Goal: Task Accomplishment & Management: Manage account settings

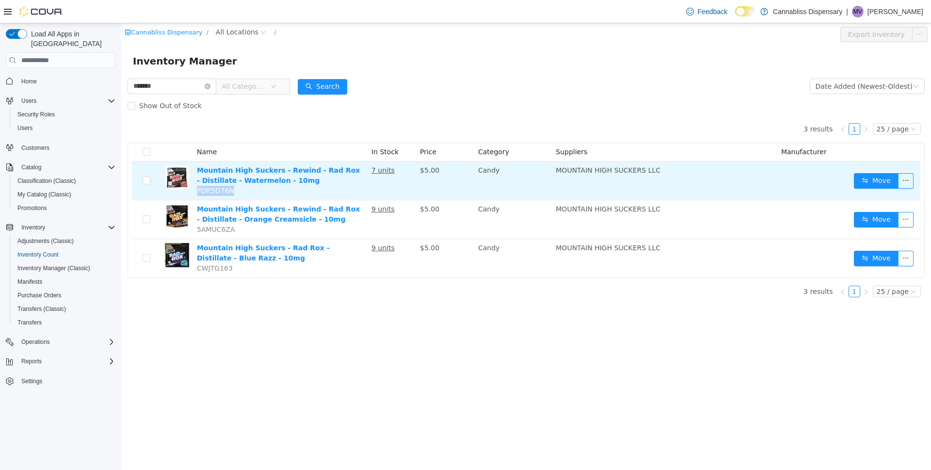
drag, startPoint x: 231, startPoint y: 191, endPoint x: 211, endPoint y: 193, distance: 20.9
click at [198, 193] on td "Mountain High Suckers - Rewind - Rad Rox - Distillate - Watermelon - 10mg PDR5D…" at bounding box center [280, 181] width 175 height 39
copy span "PDR5D76N"
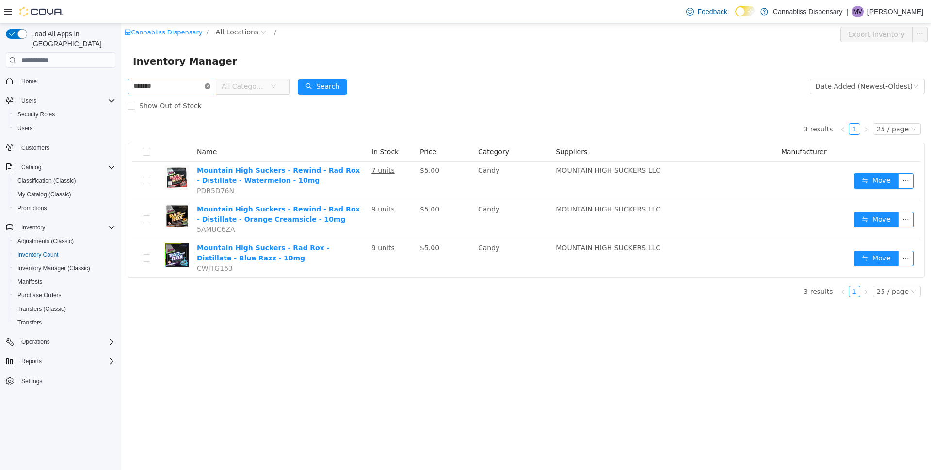
click at [211, 86] on icon "icon: close-circle" at bounding box center [208, 86] width 6 height 6
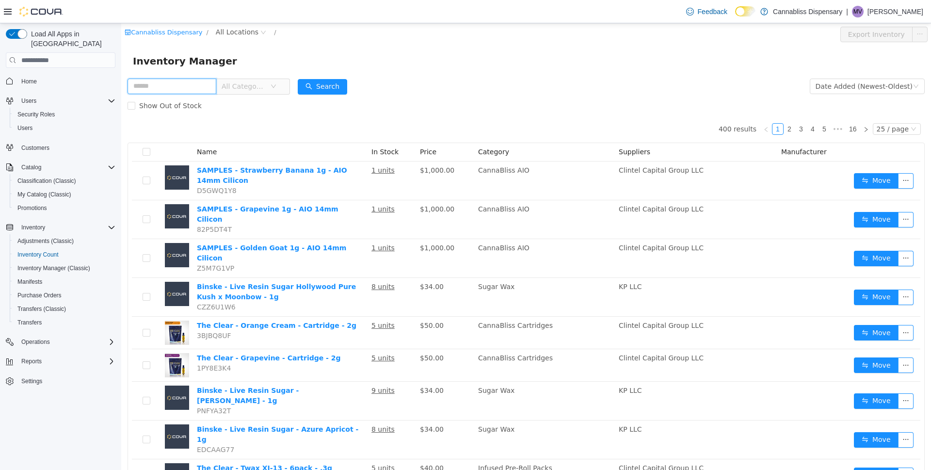
click at [216, 86] on input "text" at bounding box center [172, 87] width 89 height 16
type input "***"
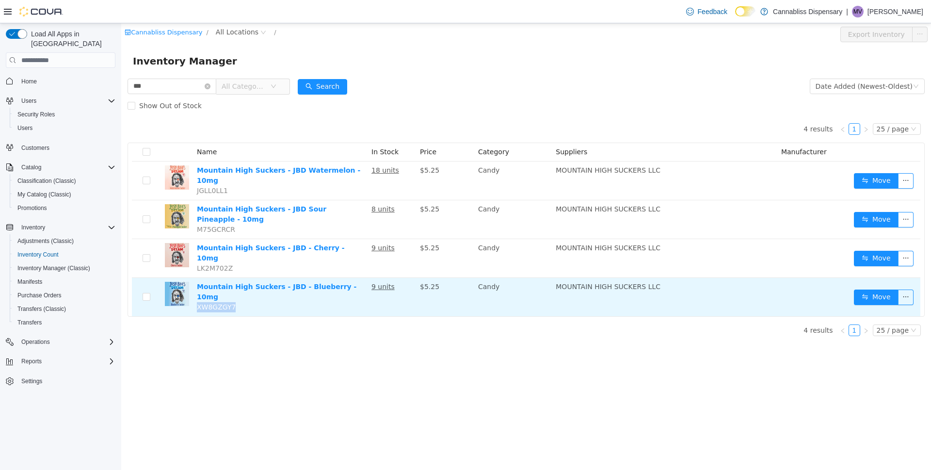
drag, startPoint x: 242, startPoint y: 280, endPoint x: 198, endPoint y: 277, distance: 43.2
click at [198, 278] on td "Mountain High Suckers - JBD - Blueberry - 10mg XW8GZGY7" at bounding box center [280, 297] width 175 height 38
copy span "XW8GZGY7"
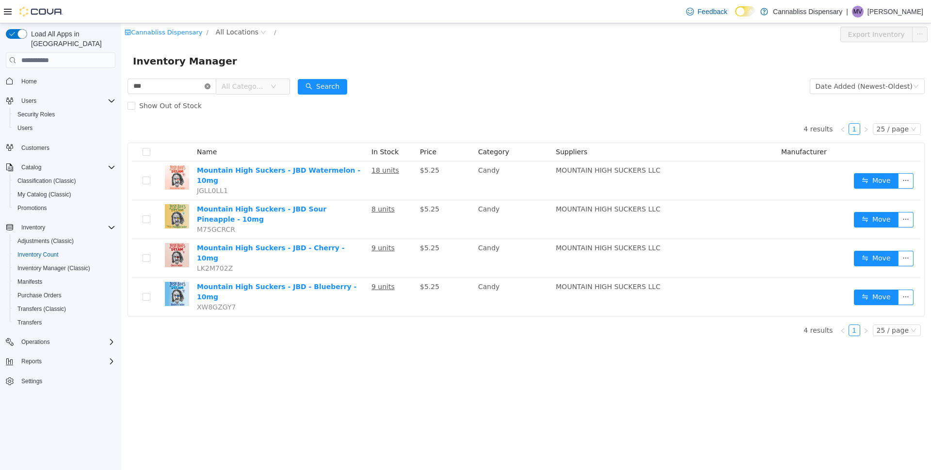
click at [211, 86] on icon "icon: close-circle" at bounding box center [208, 86] width 6 height 6
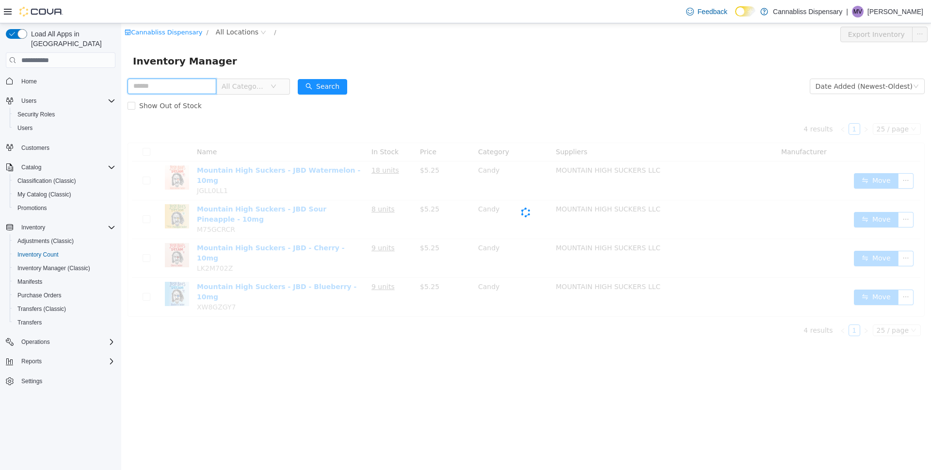
click at [197, 85] on input "text" at bounding box center [172, 87] width 89 height 16
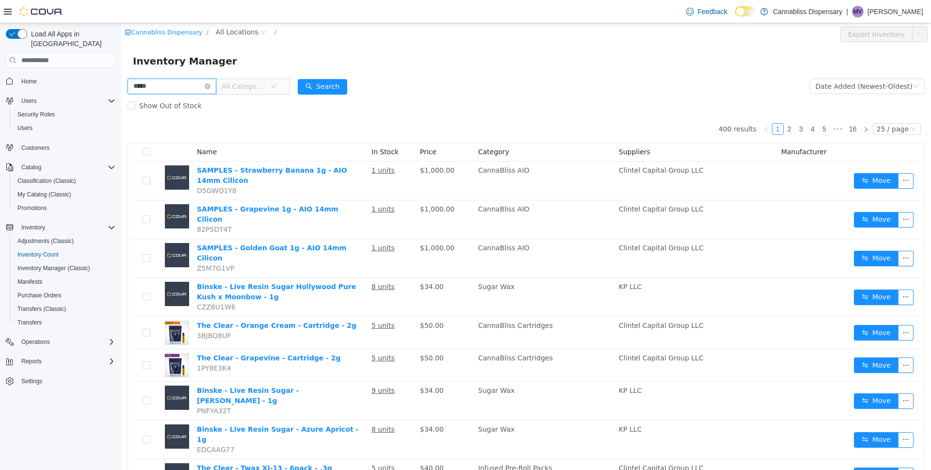
type input "*****"
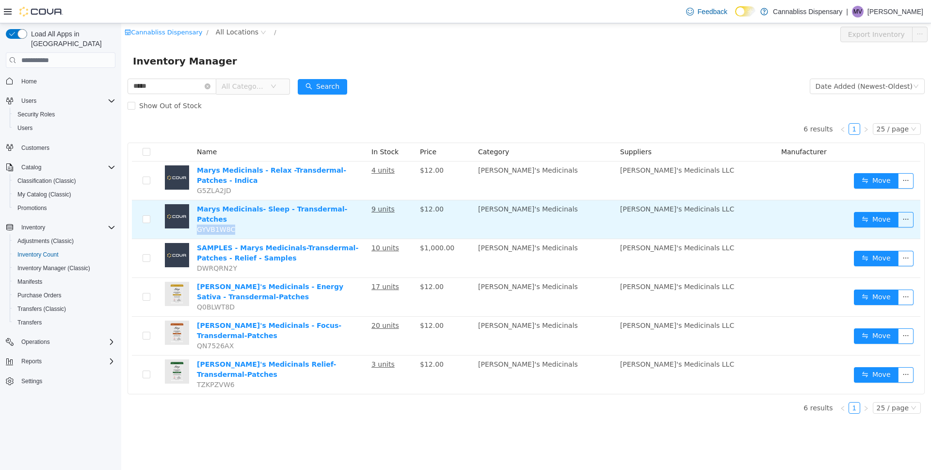
drag, startPoint x: 232, startPoint y: 221, endPoint x: 206, endPoint y: 220, distance: 26.2
click at [197, 224] on td "Marys Medicinals- Sleep - Transdermal-Patches GYVB1W8C" at bounding box center [280, 219] width 175 height 39
copy span "GYVB1W8C"
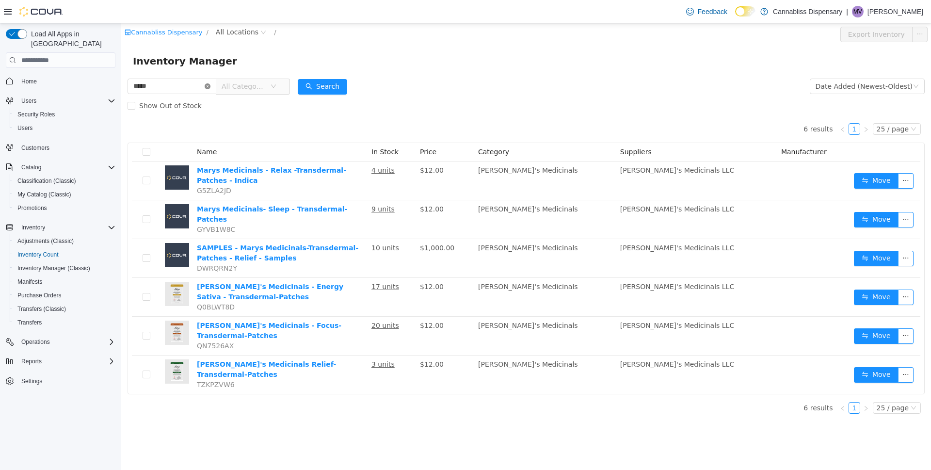
click at [211, 86] on icon "icon: close-circle" at bounding box center [208, 86] width 6 height 6
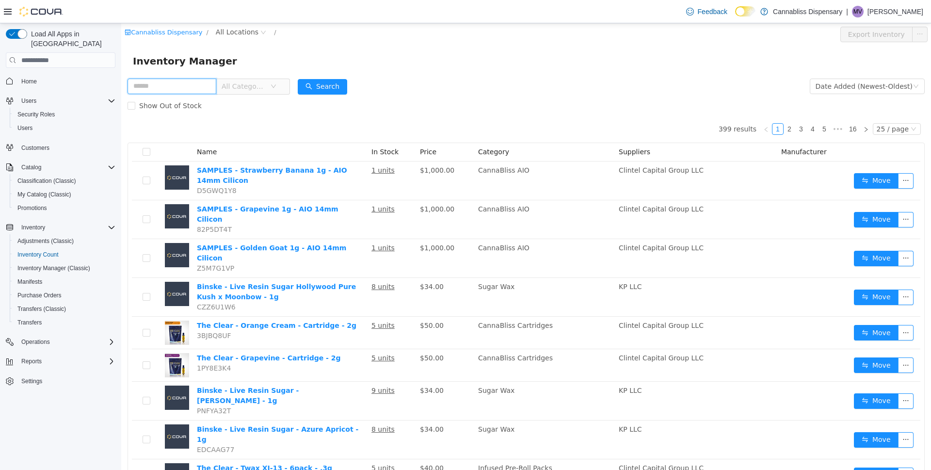
click at [175, 86] on input "text" at bounding box center [172, 87] width 89 height 16
type input "**********"
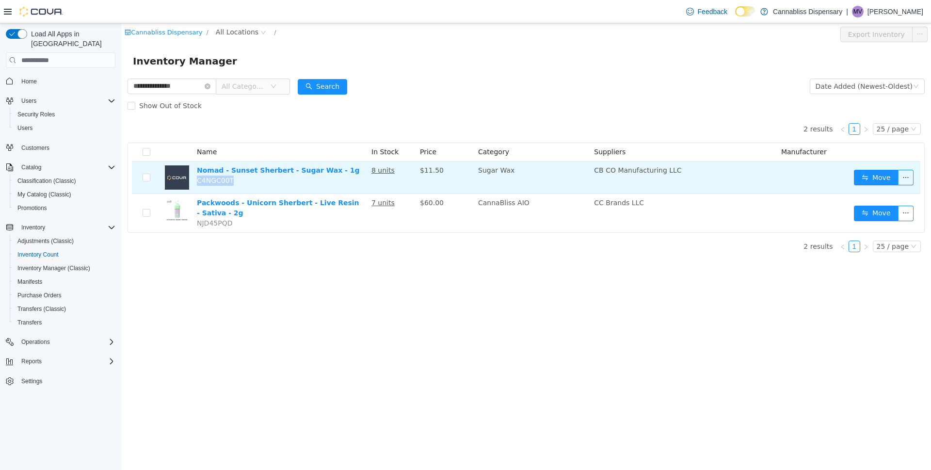
drag, startPoint x: 233, startPoint y: 180, endPoint x: 199, endPoint y: 184, distance: 34.7
click at [199, 184] on td "Nomad - Sunset Sherbert - Sugar Wax - 1g C4NGC00T" at bounding box center [280, 178] width 175 height 33
copy span "C4NGC00T"
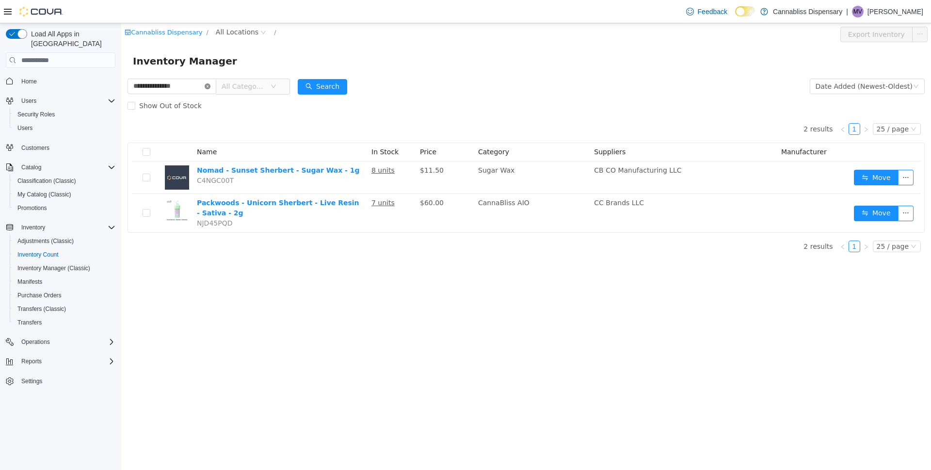
click at [211, 85] on icon "icon: close-circle" at bounding box center [208, 86] width 6 height 6
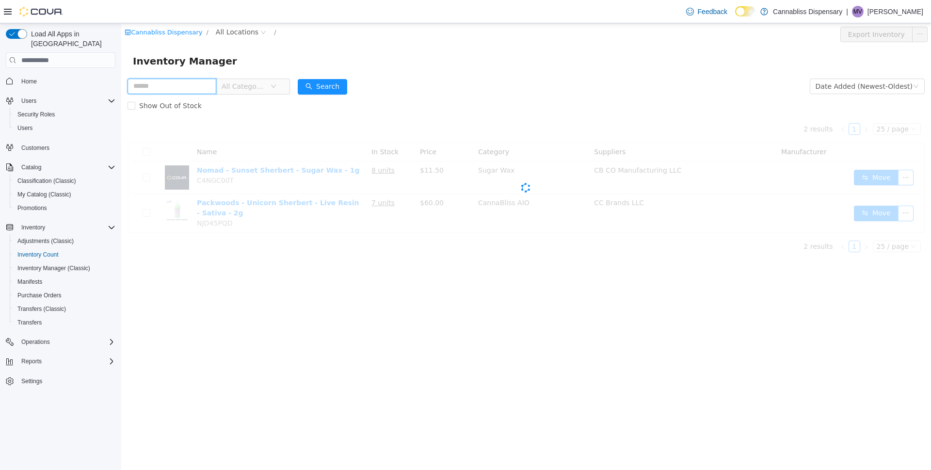
click at [179, 88] on input "text" at bounding box center [172, 87] width 89 height 16
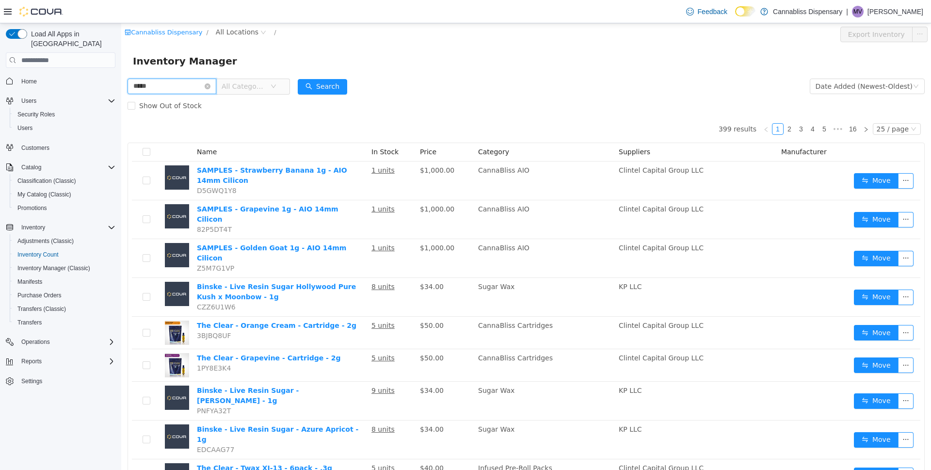
type input "**********"
click at [347, 83] on button "Search" at bounding box center [322, 87] width 49 height 16
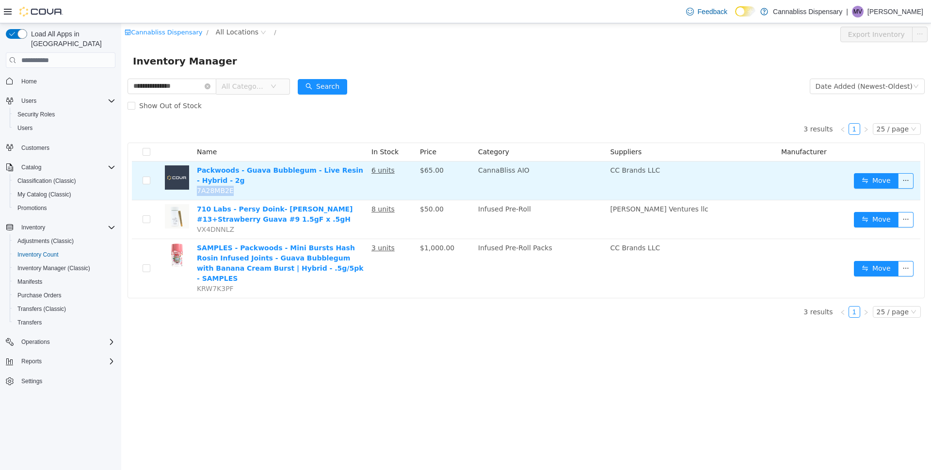
drag, startPoint x: 233, startPoint y: 192, endPoint x: 200, endPoint y: 191, distance: 32.5
click at [196, 194] on td "Packwoods - Guava Bubblegum - Live Resin - Hybrid - 2g 7A28MB2E" at bounding box center [280, 181] width 175 height 39
copy span "7A28MB2E"
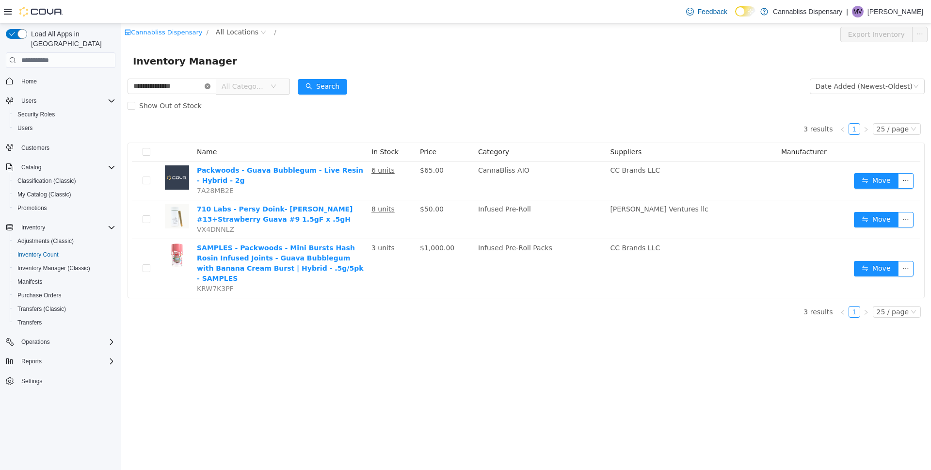
click at [211, 86] on icon "icon: close-circle" at bounding box center [208, 86] width 6 height 6
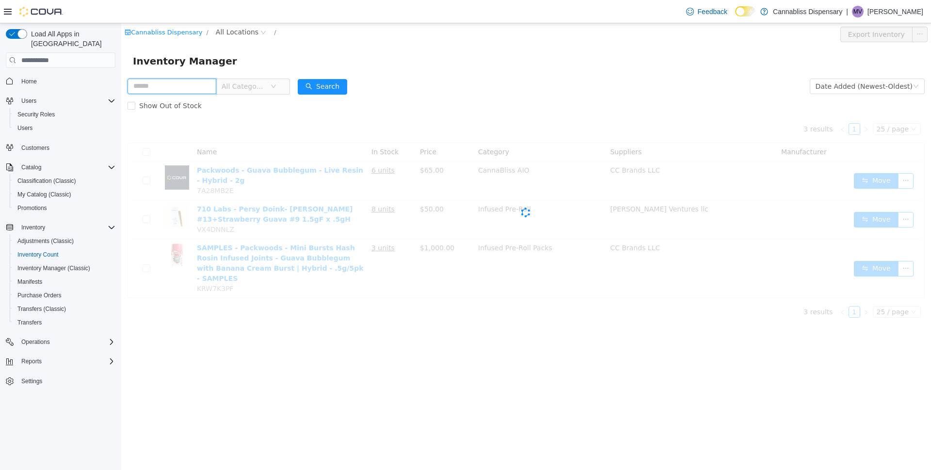
click at [188, 85] on input "text" at bounding box center [172, 87] width 89 height 16
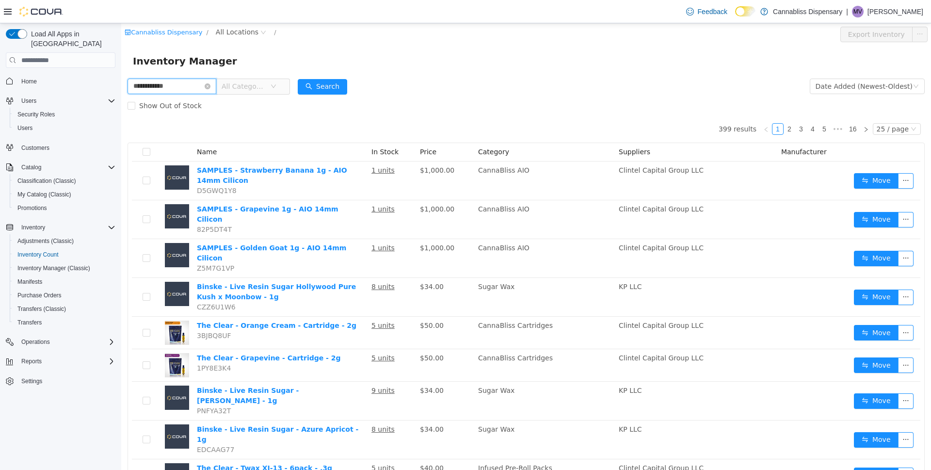
type input "**********"
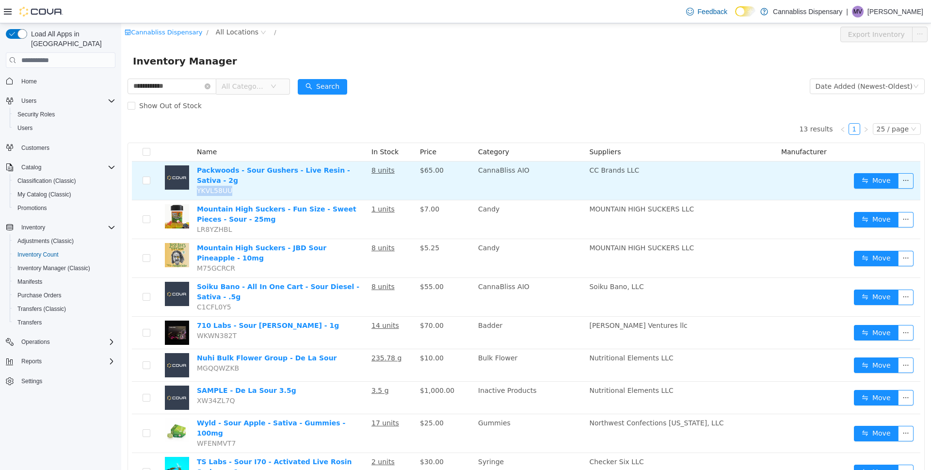
drag, startPoint x: 230, startPoint y: 181, endPoint x: 198, endPoint y: 185, distance: 32.7
click at [198, 185] on td "Packwoods - Sour Gushers - Live Resin - Sativa - 2g YKVL58UU" at bounding box center [280, 181] width 175 height 39
copy span "YKVL58UU"
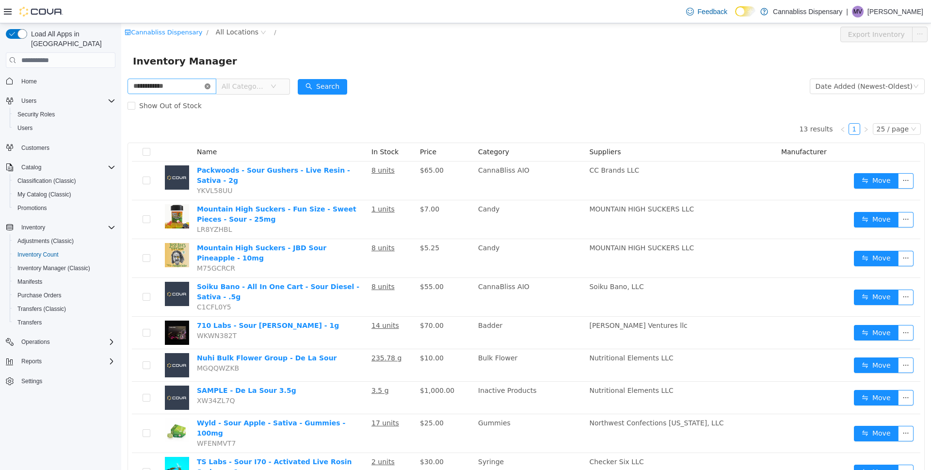
click at [211, 85] on icon "icon: close-circle" at bounding box center [208, 86] width 6 height 6
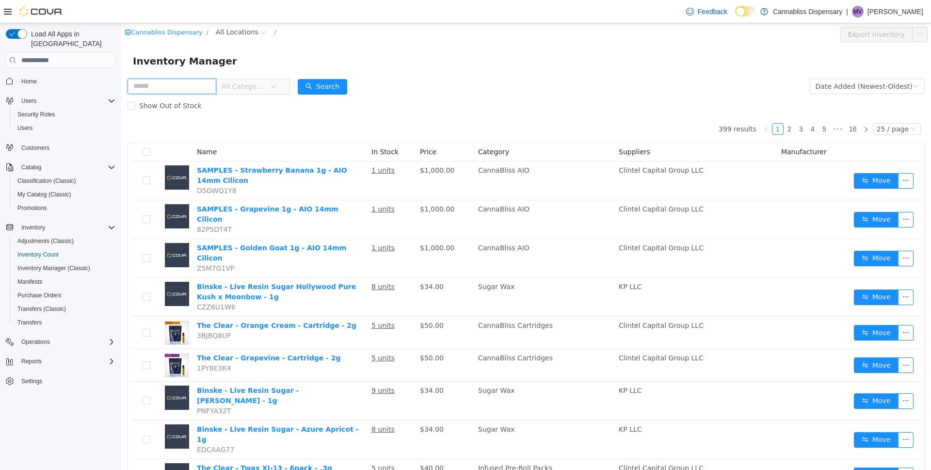
click at [216, 85] on input "text" at bounding box center [172, 87] width 89 height 16
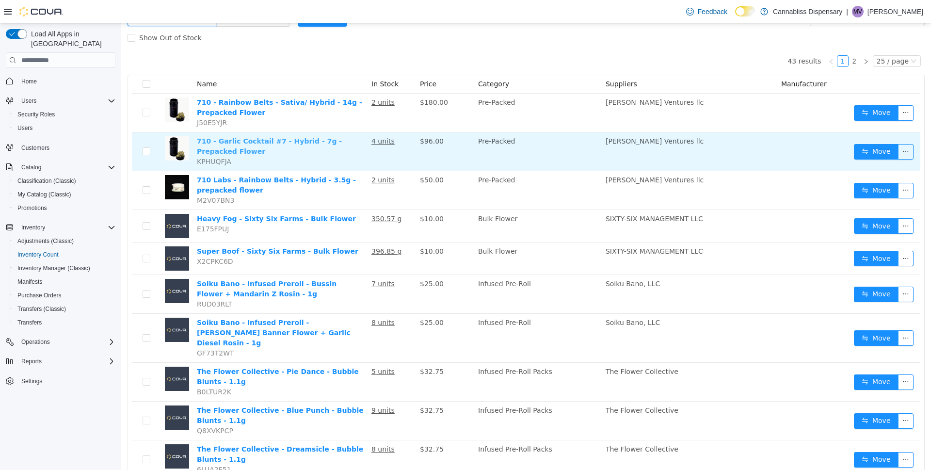
scroll to position [97, 0]
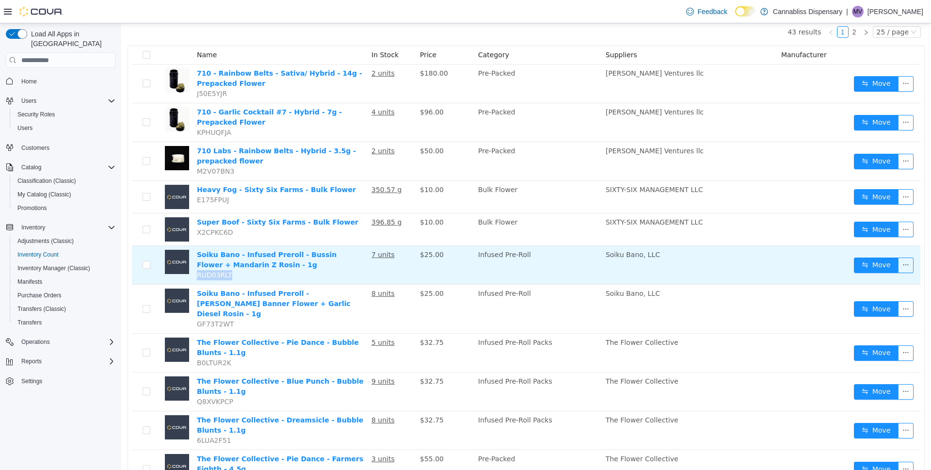
drag, startPoint x: 235, startPoint y: 276, endPoint x: 207, endPoint y: 276, distance: 28.1
click at [205, 277] on td "Soiku Bano - Infused Preroll - Bussin Flower + Mandarin Z Rosin - 1g RUD03RLT" at bounding box center [280, 265] width 175 height 39
drag, startPoint x: 204, startPoint y: 278, endPoint x: 236, endPoint y: 274, distance: 32.7
click at [236, 275] on td "Soiku Bano - Infused Preroll - Bussin Flower + Mandarin Z Rosin - 1g RUD03RLT" at bounding box center [280, 265] width 175 height 39
drag, startPoint x: 236, startPoint y: 274, endPoint x: 203, endPoint y: 275, distance: 33.5
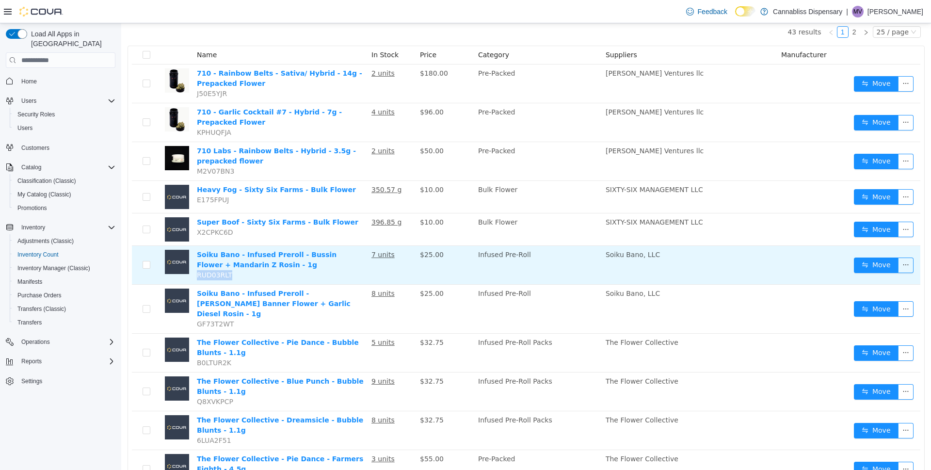
click at [201, 276] on td "Soiku Bano - Infused Preroll - Bussin Flower + Mandarin Z Rosin - 1g RUD03RLT" at bounding box center [280, 265] width 175 height 39
copy span "RUD03RLT"
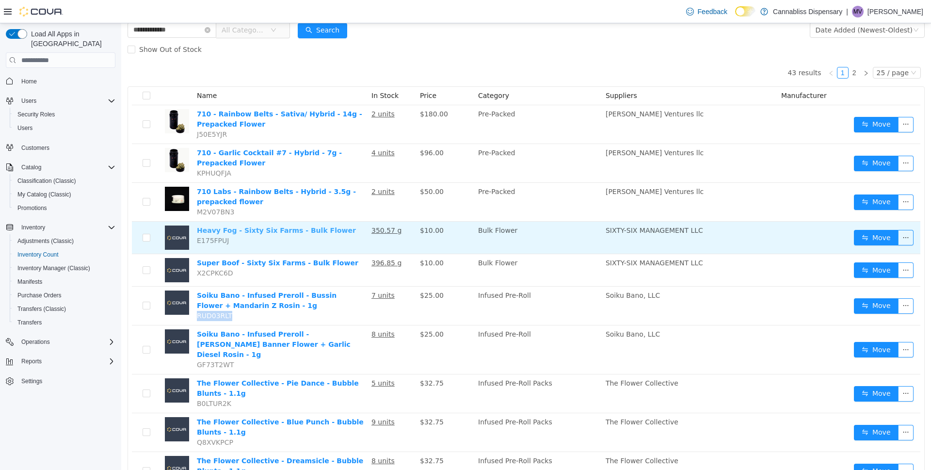
scroll to position [0, 0]
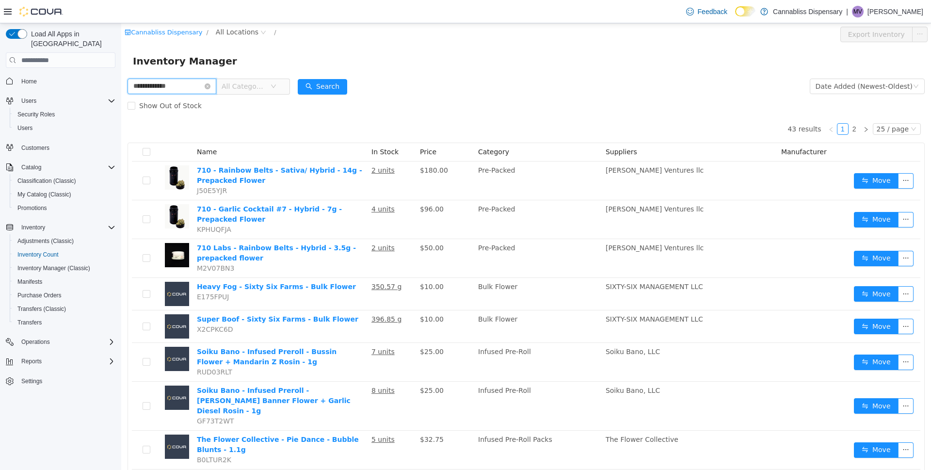
drag, startPoint x: 190, startPoint y: 87, endPoint x: 3, endPoint y: 108, distance: 187.9
click at [121, 108] on html "**********" at bounding box center [526, 246] width 810 height 447
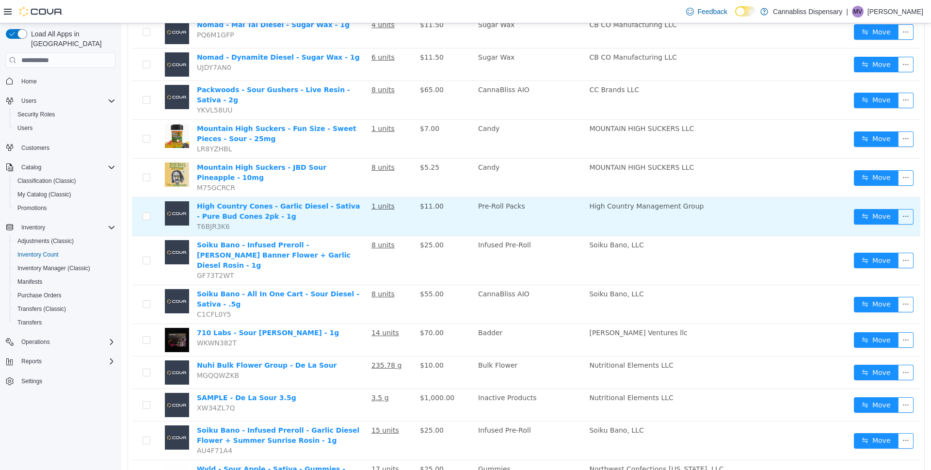
scroll to position [97, 0]
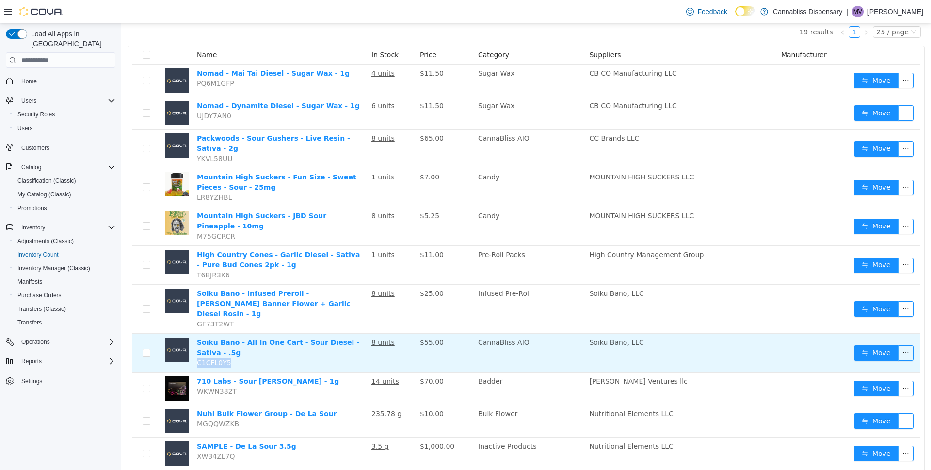
drag, startPoint x: 232, startPoint y: 342, endPoint x: 196, endPoint y: 342, distance: 35.9
click at [195, 342] on td "Soiku Bano - All In One Cart - Sour Diesel - Sativa - .5g C1CFL0Y5" at bounding box center [280, 353] width 175 height 39
copy span "C1CFL0Y5"
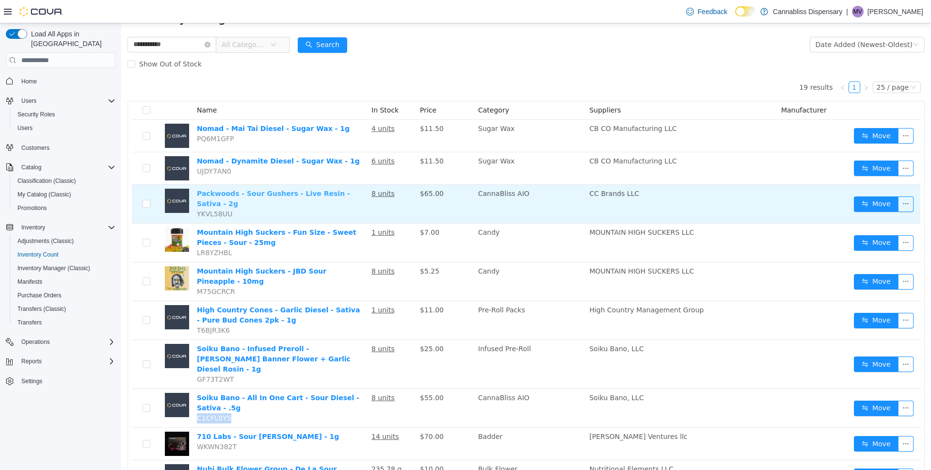
scroll to position [0, 0]
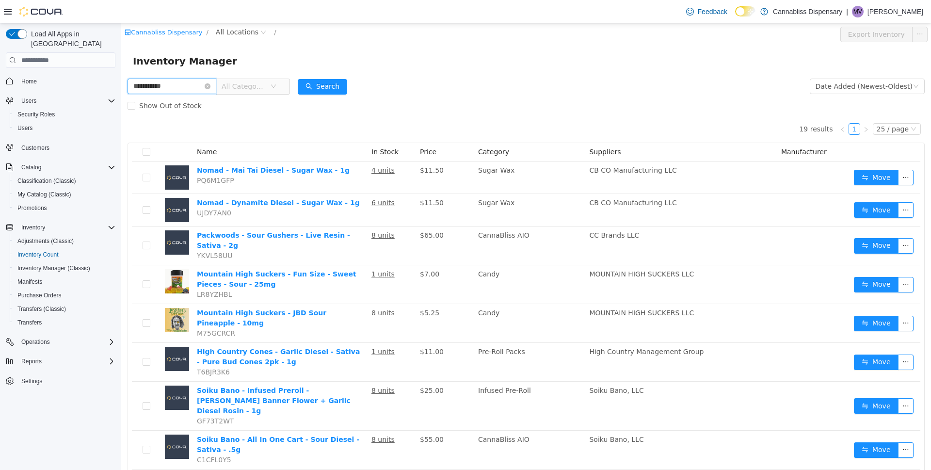
drag, startPoint x: 188, startPoint y: 79, endPoint x: 51, endPoint y: 118, distance: 142.7
click at [121, 118] on html "**********" at bounding box center [526, 246] width 810 height 447
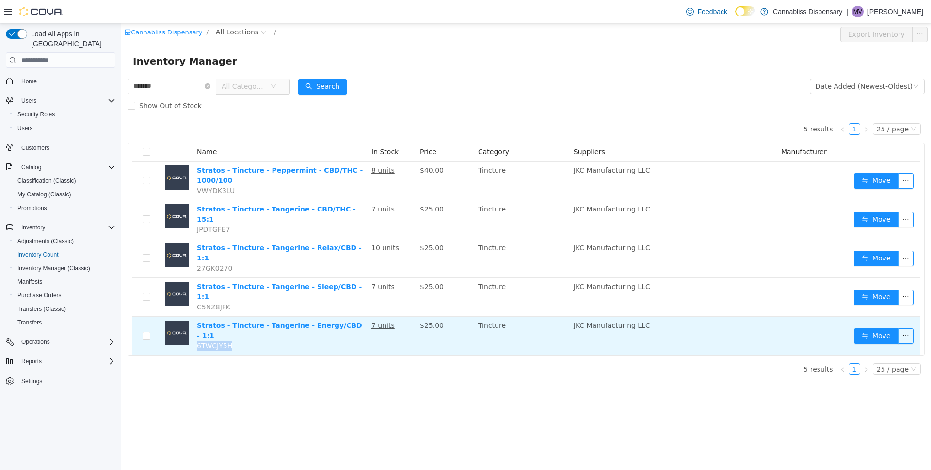
drag, startPoint x: 233, startPoint y: 311, endPoint x: 197, endPoint y: 314, distance: 36.0
click at [197, 317] on td "Stratos - Tincture - Tangerine - Energy/CBD - 1:1 6TWCJY5H" at bounding box center [280, 336] width 175 height 38
copy span "6TWCJY5H"
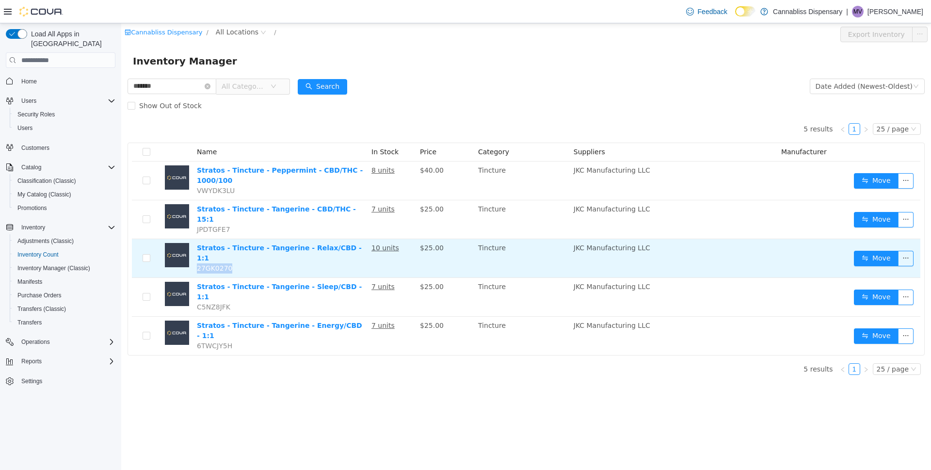
drag, startPoint x: 235, startPoint y: 246, endPoint x: 196, endPoint y: 248, distance: 39.8
click at [196, 248] on td "Stratos - Tincture - Tangerine - Relax/CBD - 1:1 27GK0270" at bounding box center [280, 258] width 175 height 39
copy span "27GK0270"
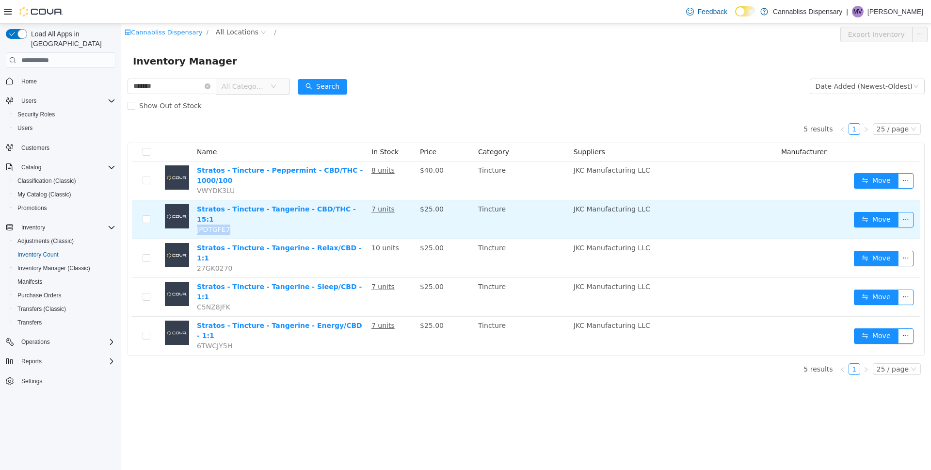
drag, startPoint x: 232, startPoint y: 212, endPoint x: 196, endPoint y: 214, distance: 36.4
click at [196, 214] on td "Stratos - Tincture - Tangerine - CBD/THC - 15:1 JPDTGFE7" at bounding box center [280, 219] width 175 height 39
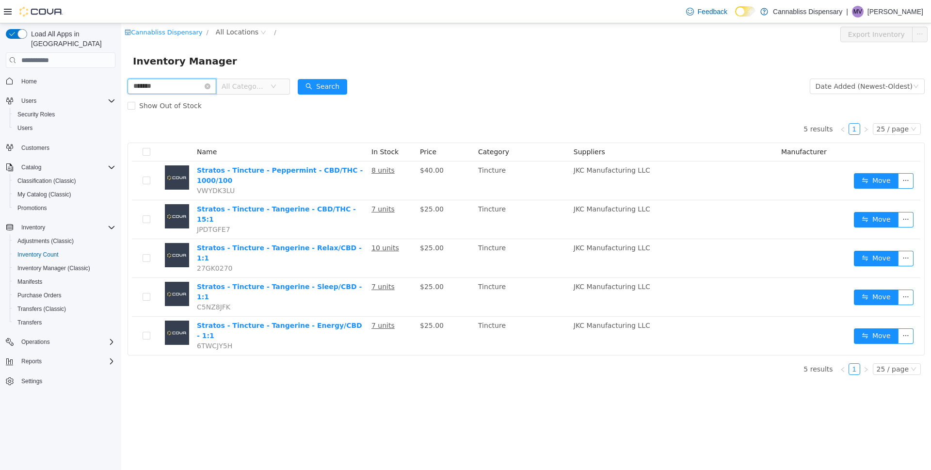
drag, startPoint x: 186, startPoint y: 86, endPoint x: 73, endPoint y: 122, distance: 118.4
click at [121, 122] on html "Cannabliss Dispensary / All Locations / Export Inventory Inventory Manager ****…" at bounding box center [526, 246] width 810 height 447
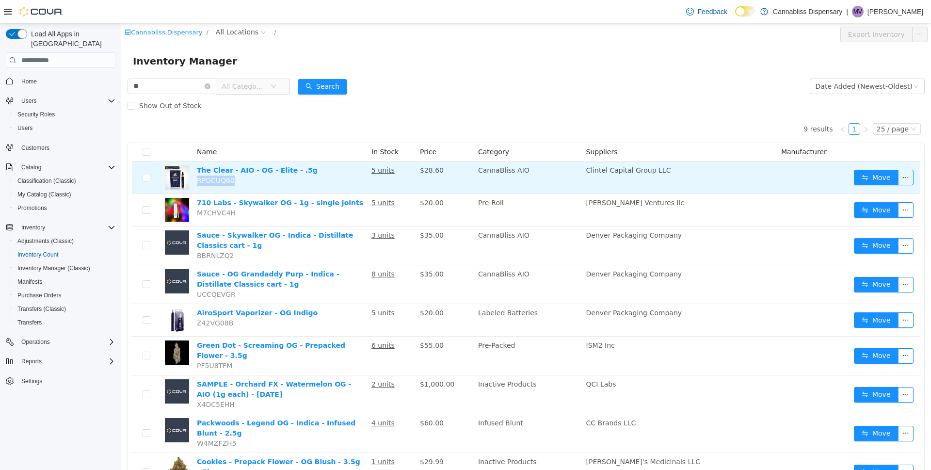
drag, startPoint x: 243, startPoint y: 182, endPoint x: 206, endPoint y: 183, distance: 36.9
click at [202, 185] on td "The Clear - AIO - OG - Elite - .5g RPGCUQ60" at bounding box center [280, 178] width 175 height 33
click at [243, 182] on td "The Clear - AIO - OG - Elite - .5g RPGCUQ60" at bounding box center [280, 178] width 175 height 33
drag, startPoint x: 243, startPoint y: 182, endPoint x: 211, endPoint y: 179, distance: 32.1
click at [210, 182] on td "The Clear - AIO - OG - Elite - .5g RPGCUQ60" at bounding box center [280, 178] width 175 height 33
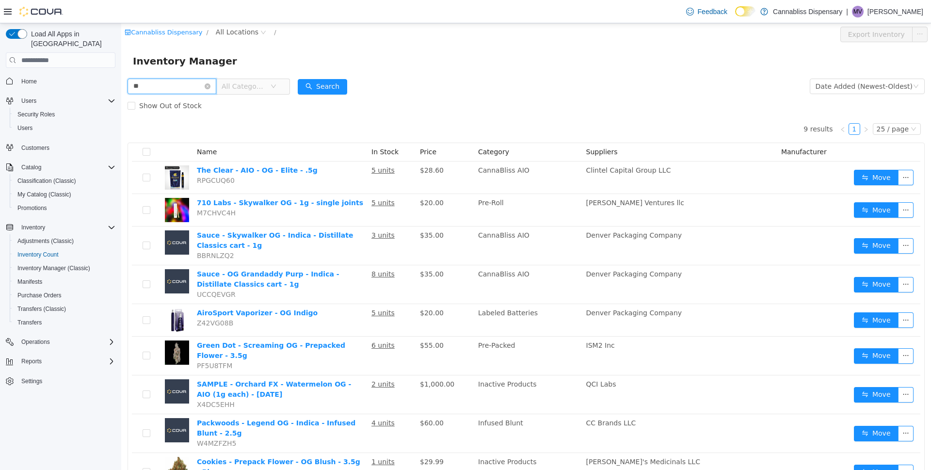
drag, startPoint x: 166, startPoint y: 81, endPoint x: 29, endPoint y: 95, distance: 138.0
click at [121, 95] on html "Cannabliss Dispensary / All Locations / Export Inventory Inventory Manager ** A…" at bounding box center [526, 246] width 810 height 447
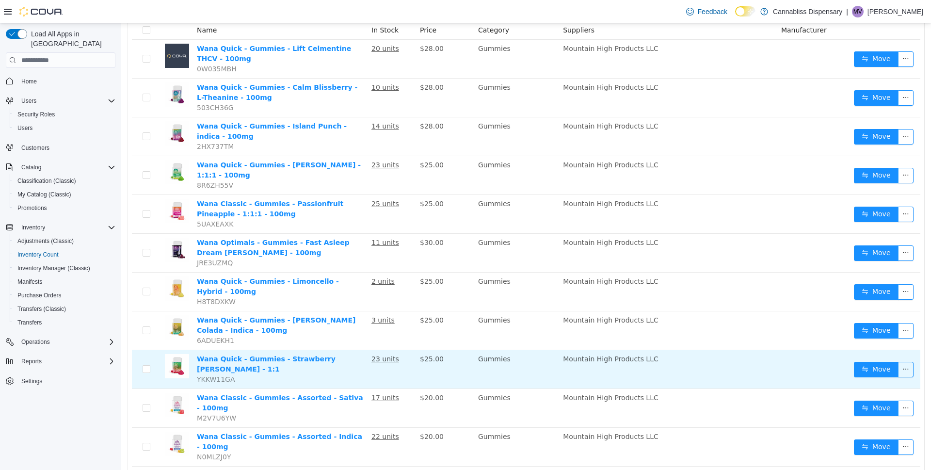
scroll to position [105, 0]
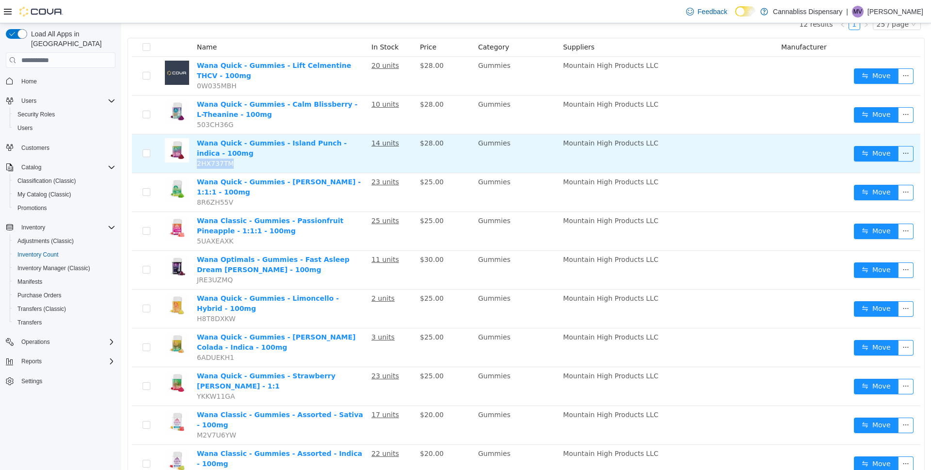
drag, startPoint x: 237, startPoint y: 163, endPoint x: 193, endPoint y: 165, distance: 44.2
click at [193, 165] on td "Wana Quick - Gummies - Island Punch - indica - 100mg 2HX737TM" at bounding box center [280, 153] width 175 height 39
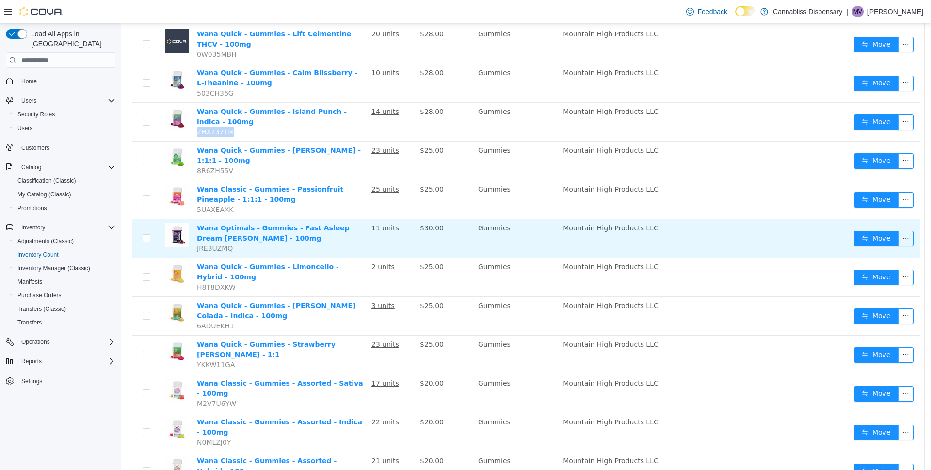
scroll to position [153, 0]
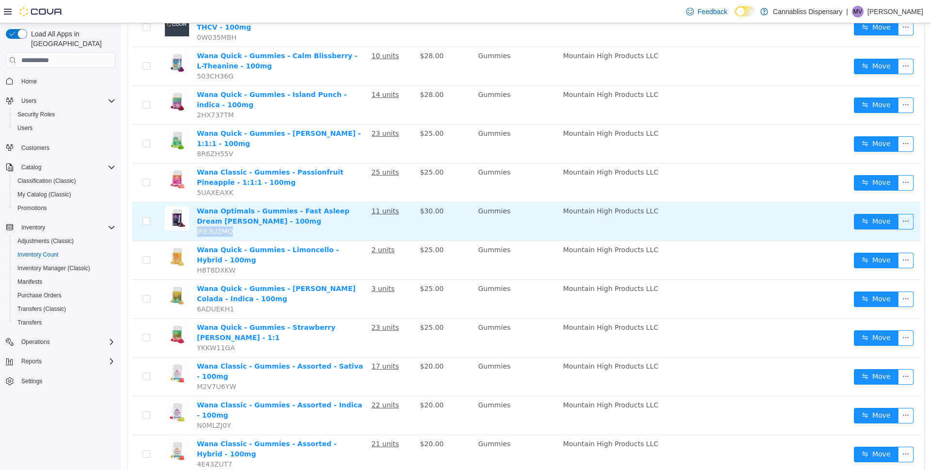
drag, startPoint x: 233, startPoint y: 225, endPoint x: 195, endPoint y: 231, distance: 39.4
click at [195, 231] on td "Wana Optimals - Gummies - Fast Asleep Dream Berry - 100mg JRE3UZMQ" at bounding box center [280, 221] width 175 height 39
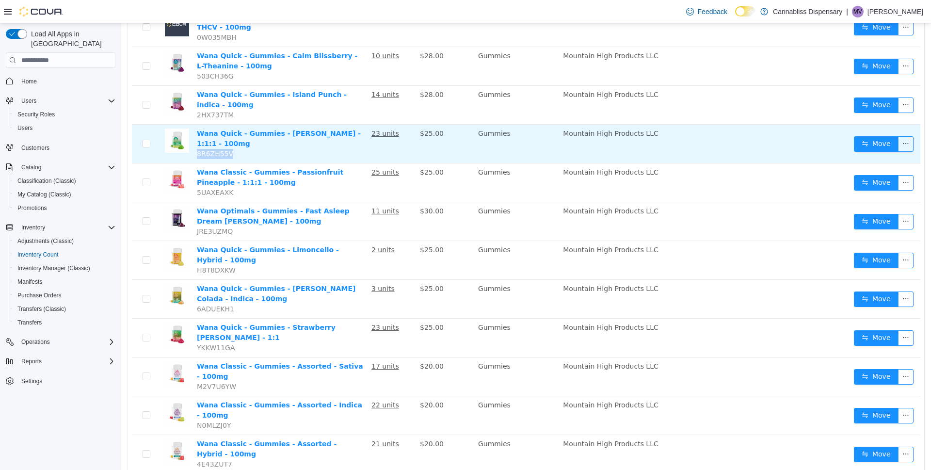
drag, startPoint x: 235, startPoint y: 143, endPoint x: 195, endPoint y: 146, distance: 39.9
click at [195, 146] on td "Wana Quick - Gummies - Margarita - 1:1:1 - 100mg 8R6ZH55V" at bounding box center [280, 144] width 175 height 39
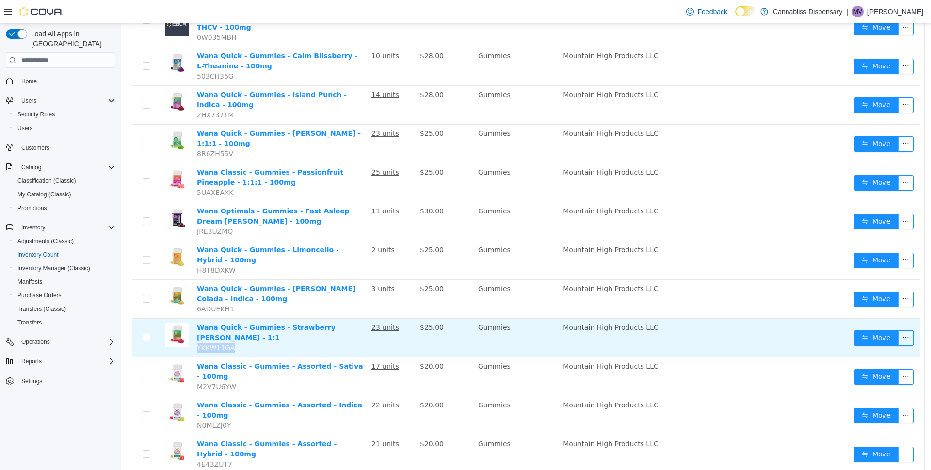
drag, startPoint x: 238, startPoint y: 330, endPoint x: 198, endPoint y: 336, distance: 40.7
click at [198, 336] on td "Wana Quick - Gummies - Strawberry Margarita - 1:1 YKKW11GA" at bounding box center [280, 338] width 175 height 39
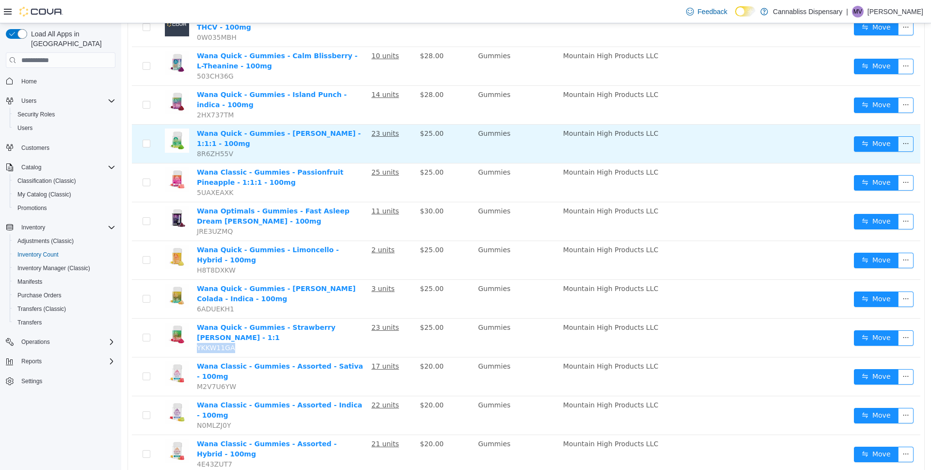
scroll to position [0, 0]
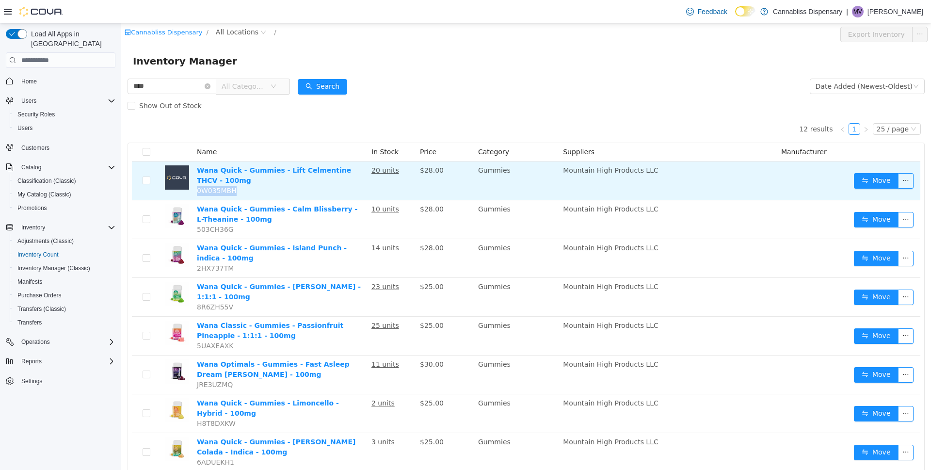
drag, startPoint x: 242, startPoint y: 189, endPoint x: 196, endPoint y: 196, distance: 46.7
click at [196, 196] on td "Wana Quick - Gummies - Lift Celmentine THCV - 100mg 0W035MBH" at bounding box center [280, 181] width 175 height 39
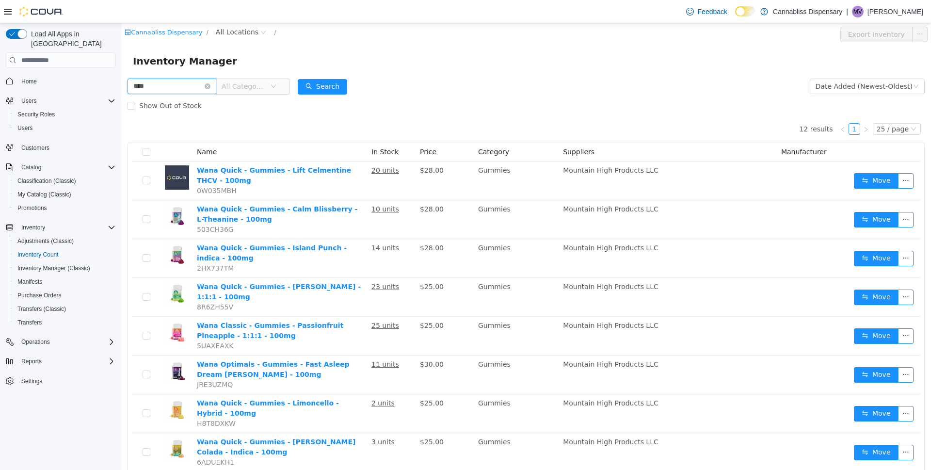
drag, startPoint x: 180, startPoint y: 87, endPoint x: 65, endPoint y: 87, distance: 115.9
click at [121, 87] on html "Cannabliss Dispensary / All Locations / Export Inventory Inventory Manager ****…" at bounding box center [526, 246] width 810 height 447
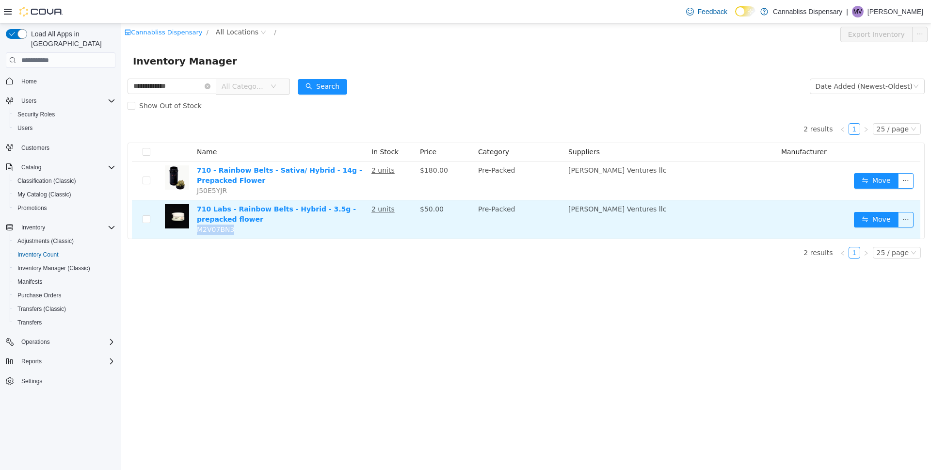
drag, startPoint x: 237, startPoint y: 231, endPoint x: 199, endPoint y: 235, distance: 37.5
click at [199, 235] on td "710 Labs - Rainbow Belts - Hybrid - 3.5g - prepacked flower M2V07BN3" at bounding box center [280, 219] width 175 height 38
drag, startPoint x: 233, startPoint y: 222, endPoint x: 234, endPoint y: 232, distance: 10.2
click at [232, 233] on td "710 Labs - Rainbow Belts - Hybrid - 3.5g - prepacked flower M2V07BN3" at bounding box center [280, 219] width 175 height 38
drag, startPoint x: 234, startPoint y: 231, endPoint x: 196, endPoint y: 235, distance: 38.5
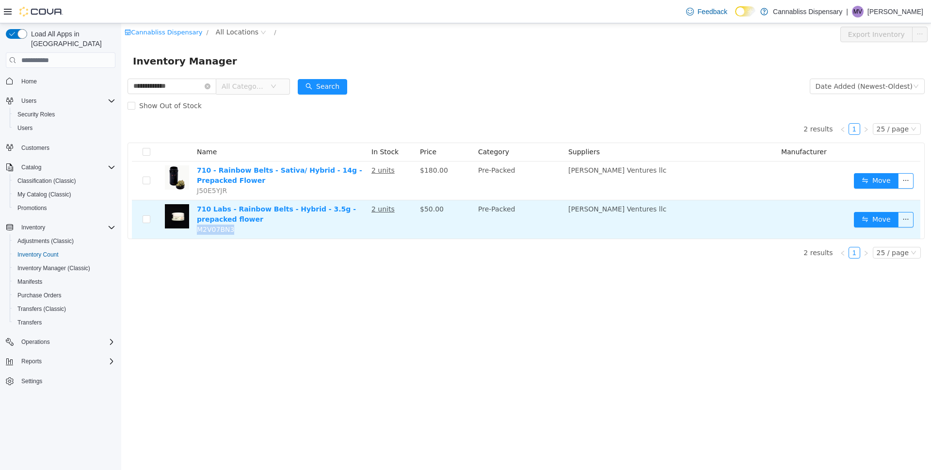
click at [196, 235] on td "710 Labs - Rainbow Belts - Hybrid - 3.5g - prepacked flower M2V07BN3" at bounding box center [280, 219] width 175 height 38
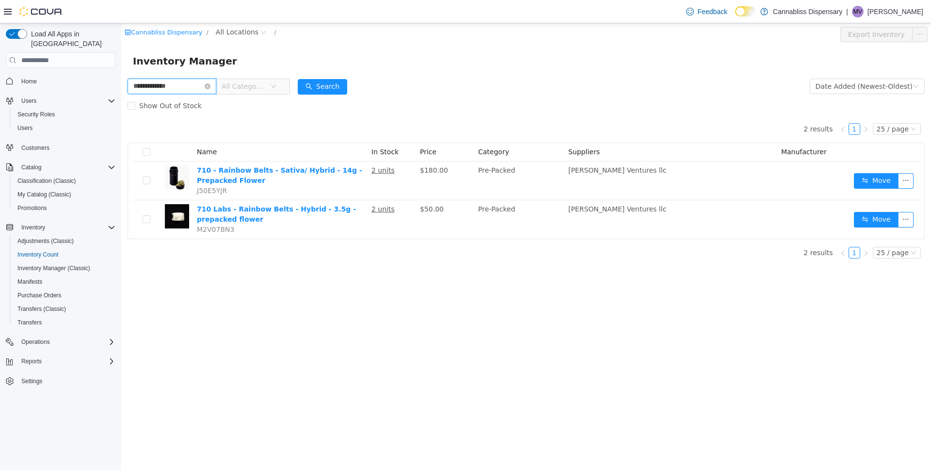
drag, startPoint x: 182, startPoint y: 83, endPoint x: 97, endPoint y: 96, distance: 85.8
click at [121, 96] on html "**********" at bounding box center [526, 246] width 810 height 447
type input "**********"
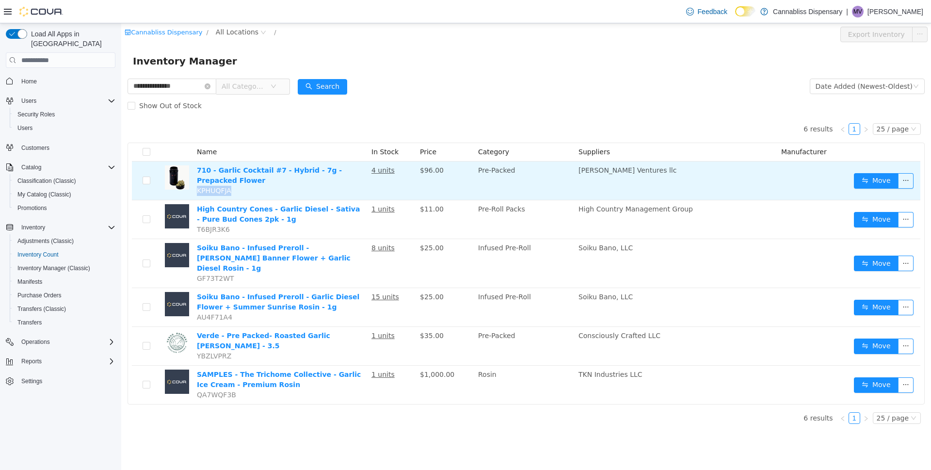
drag, startPoint x: 233, startPoint y: 191, endPoint x: 193, endPoint y: 192, distance: 40.3
click at [193, 192] on td "710 - Garlic Cocktail #7 - Hybrid - 7g - Prepacked Flower KPHUQFJA" at bounding box center [280, 181] width 175 height 39
click at [886, 182] on button "Move" at bounding box center [876, 181] width 45 height 16
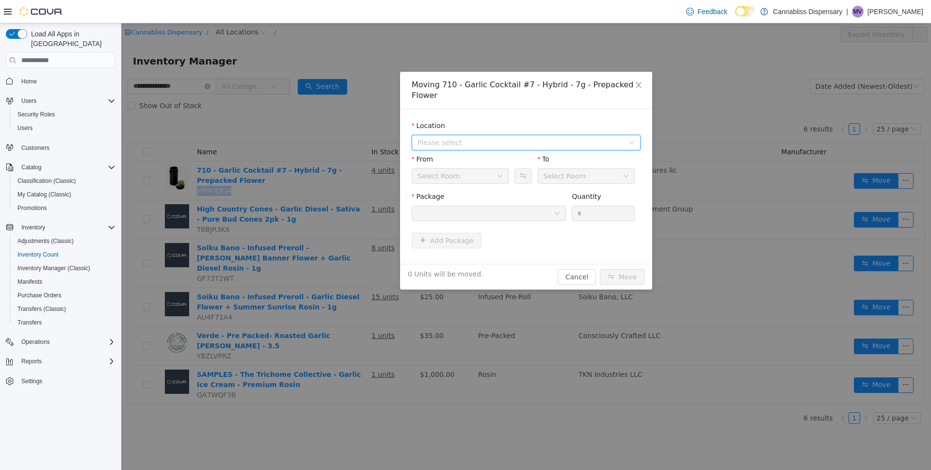
click at [516, 138] on span "Please select" at bounding box center [521, 143] width 207 height 10
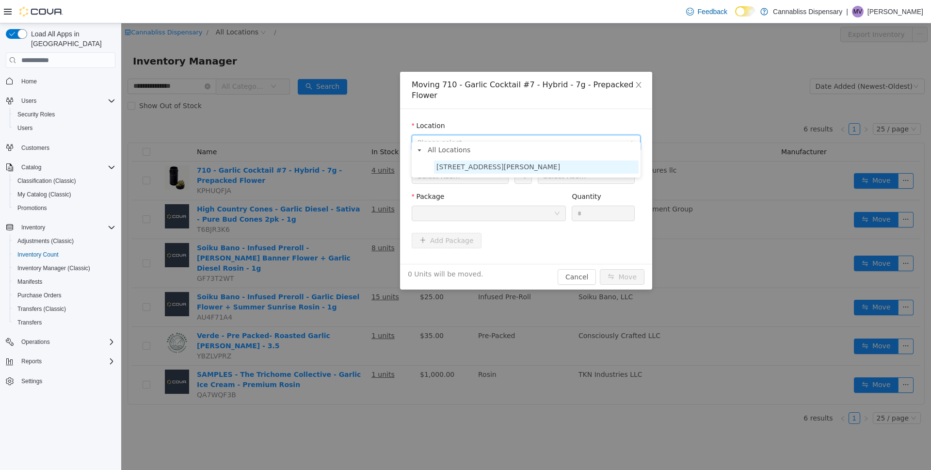
click at [502, 167] on span "[STREET_ADDRESS][PERSON_NAME]" at bounding box center [536, 167] width 205 height 13
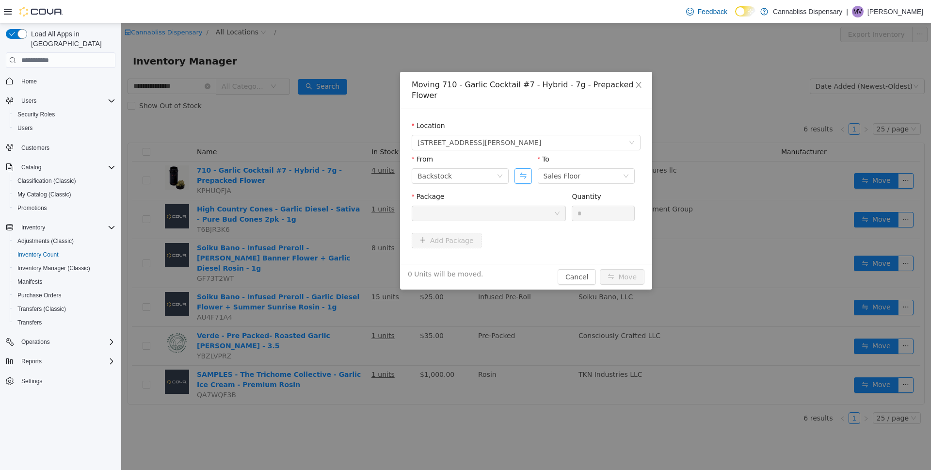
click at [525, 168] on button "Swap" at bounding box center [523, 176] width 17 height 16
click at [552, 206] on div at bounding box center [486, 213] width 136 height 15
click at [552, 207] on input "Package" at bounding box center [486, 214] width 136 height 15
click at [584, 264] on div "Moving 710 - Garlic Cocktail #7 - Hybrid - 7g - Prepacked Flower Location 440 L…" at bounding box center [526, 181] width 252 height 218
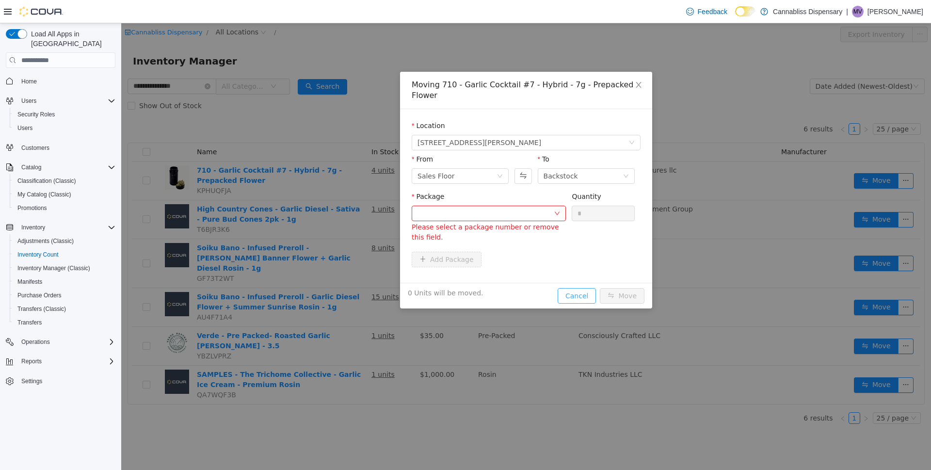
click at [584, 288] on button "Cancel" at bounding box center [577, 296] width 38 height 16
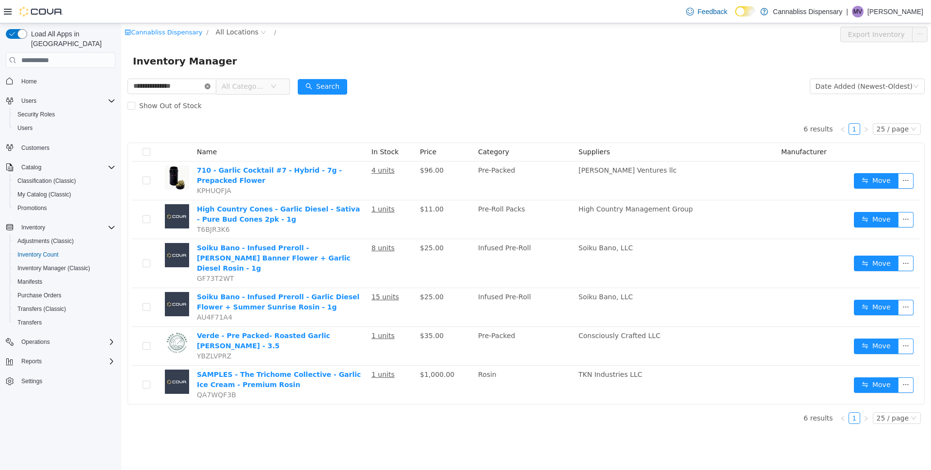
click at [211, 86] on icon "icon: close-circle" at bounding box center [208, 86] width 6 height 6
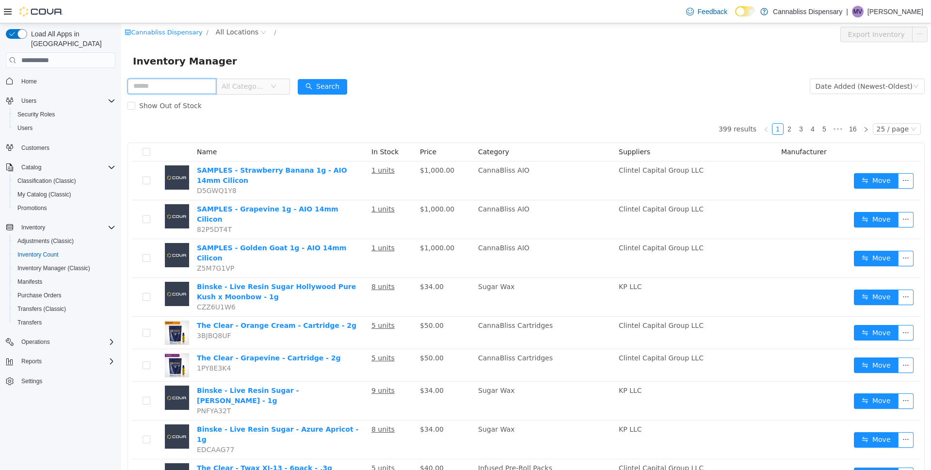
click at [216, 89] on input "text" at bounding box center [172, 87] width 89 height 16
type input "******"
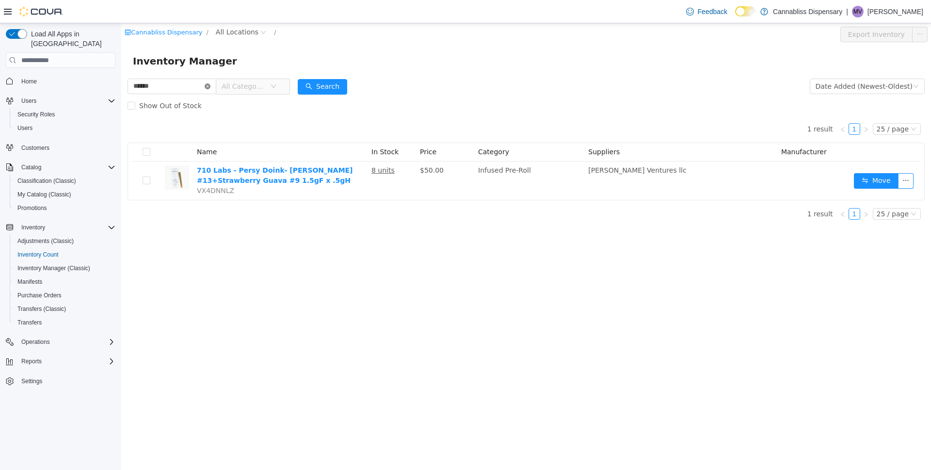
click at [211, 84] on icon "icon: close-circle" at bounding box center [208, 86] width 6 height 6
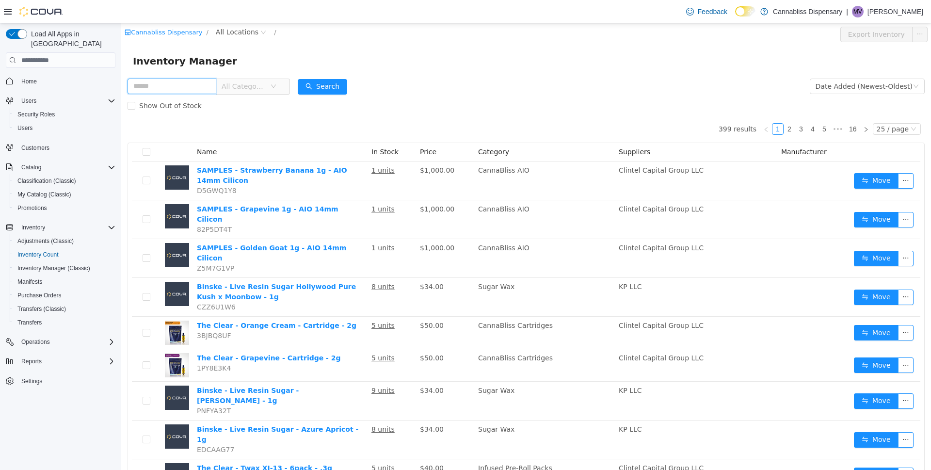
click at [216, 84] on input "text" at bounding box center [172, 87] width 89 height 16
type input "********"
click at [337, 87] on button "Search" at bounding box center [322, 87] width 49 height 16
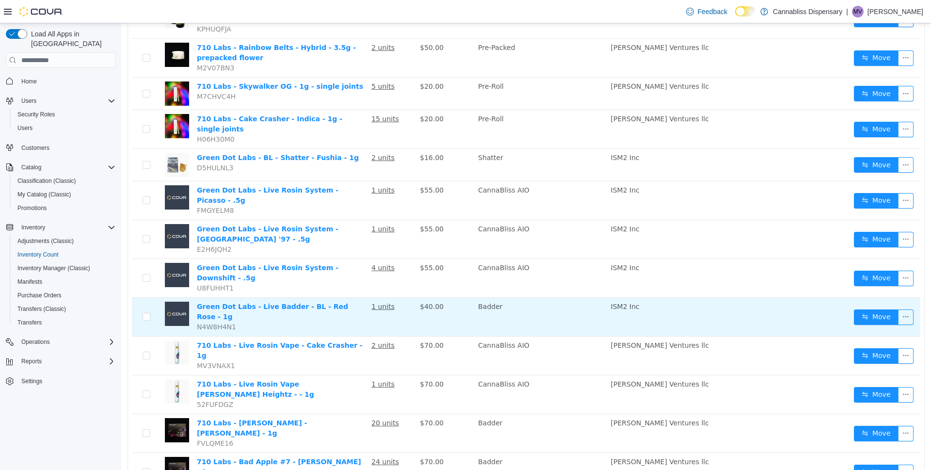
scroll to position [103, 0]
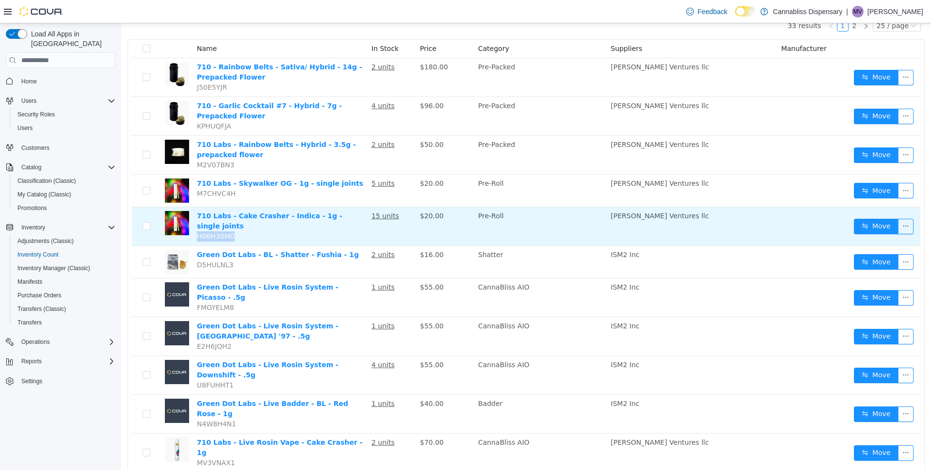
drag, startPoint x: 239, startPoint y: 227, endPoint x: 196, endPoint y: 229, distance: 42.7
click at [196, 229] on td "710 Labs - Cake Crasher - Indica - 1g - single joints H06H30M0" at bounding box center [280, 226] width 175 height 39
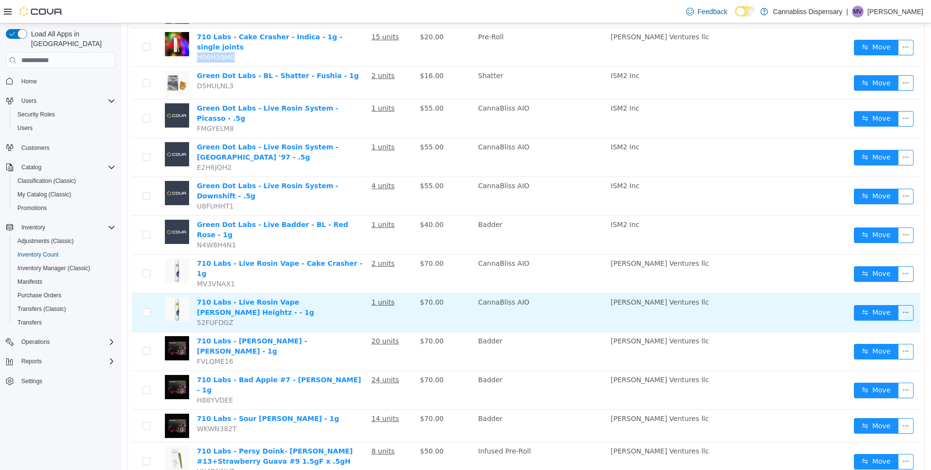
scroll to position [291, 0]
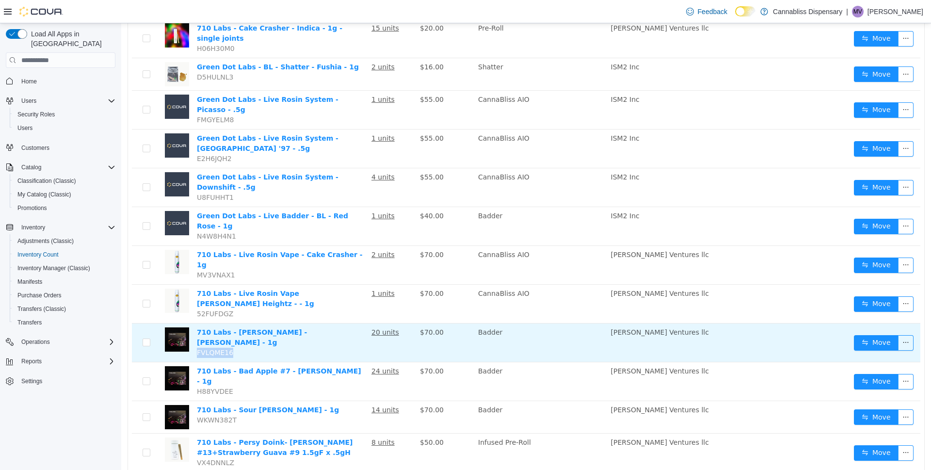
drag, startPoint x: 231, startPoint y: 304, endPoint x: 198, endPoint y: 306, distance: 32.6
click at [198, 324] on td "710 Labs - Kimbo Kush - Persy Badder - 1g FVLQME16" at bounding box center [280, 343] width 175 height 39
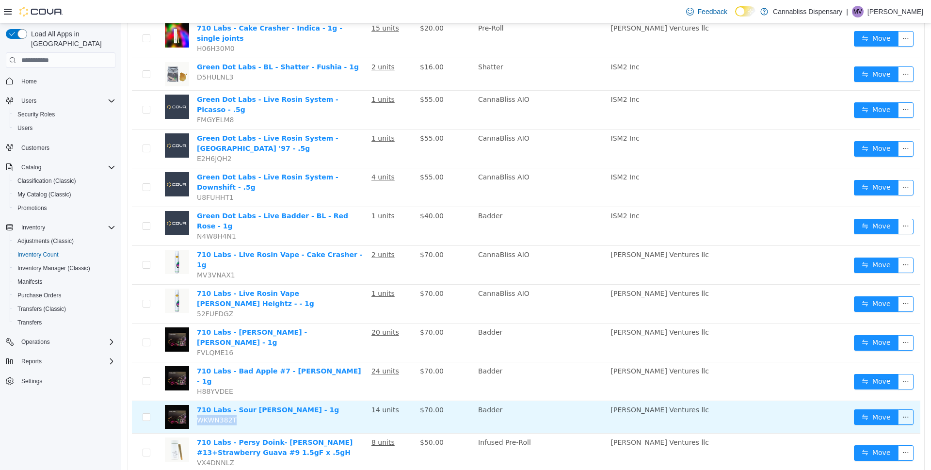
drag, startPoint x: 242, startPoint y: 372, endPoint x: 196, endPoint y: 370, distance: 45.7
click at [197, 401] on td "710 Labs - Sour Tangie - Persy Badder - 1g WKWN382T" at bounding box center [280, 417] width 175 height 33
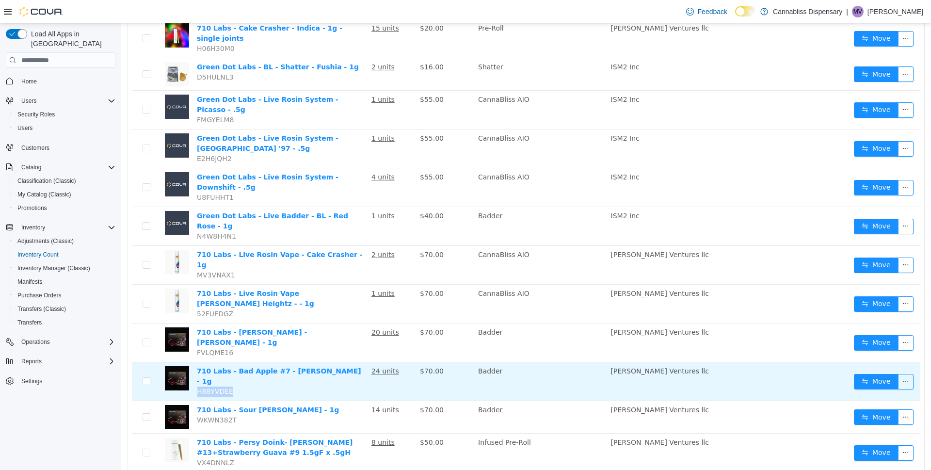
drag, startPoint x: 235, startPoint y: 339, endPoint x: 196, endPoint y: 342, distance: 39.4
click at [196, 362] on td "710 Labs - Bad Apple #7 - Persy Badder - 1g H88YVDEE" at bounding box center [280, 381] width 175 height 39
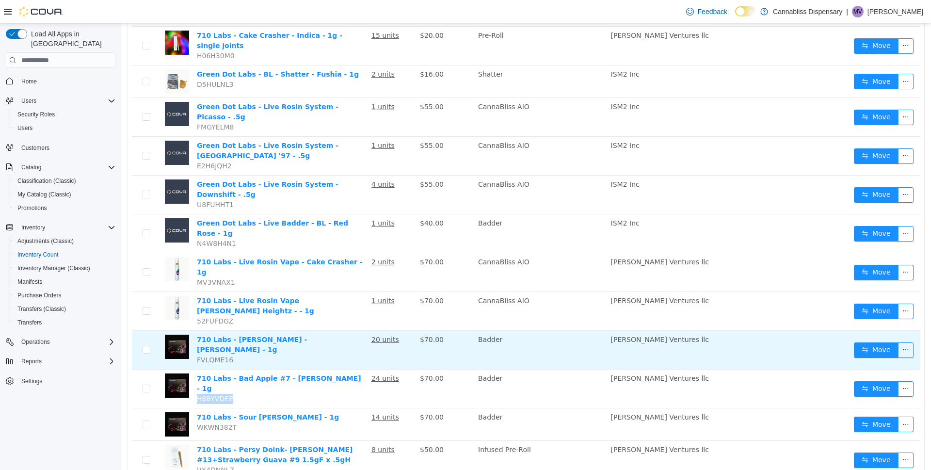
scroll to position [0, 0]
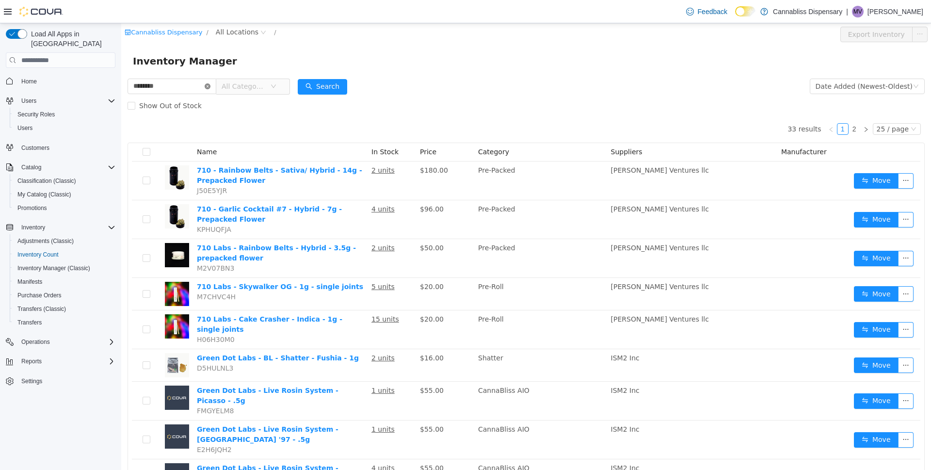
click at [211, 85] on icon "icon: close-circle" at bounding box center [208, 86] width 6 height 6
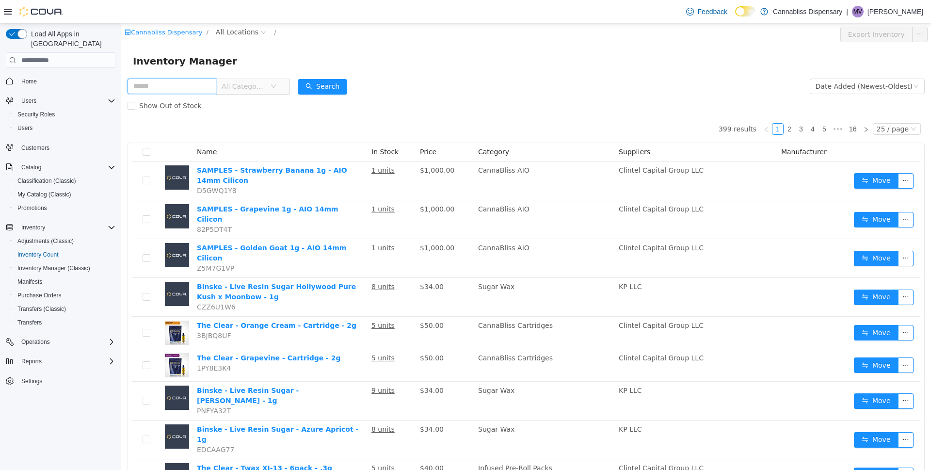
click at [206, 85] on input "text" at bounding box center [172, 87] width 89 height 16
type input "******"
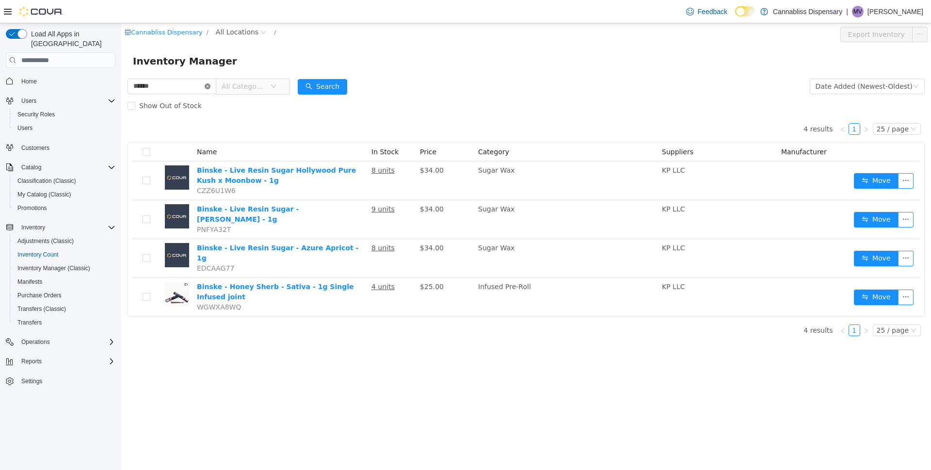
click at [211, 87] on icon "icon: close-circle" at bounding box center [208, 86] width 6 height 6
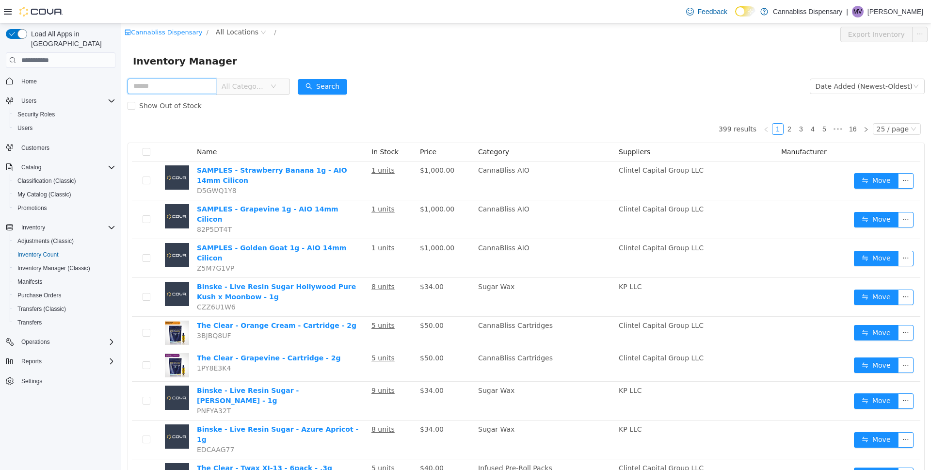
click at [201, 87] on input "text" at bounding box center [172, 87] width 89 height 16
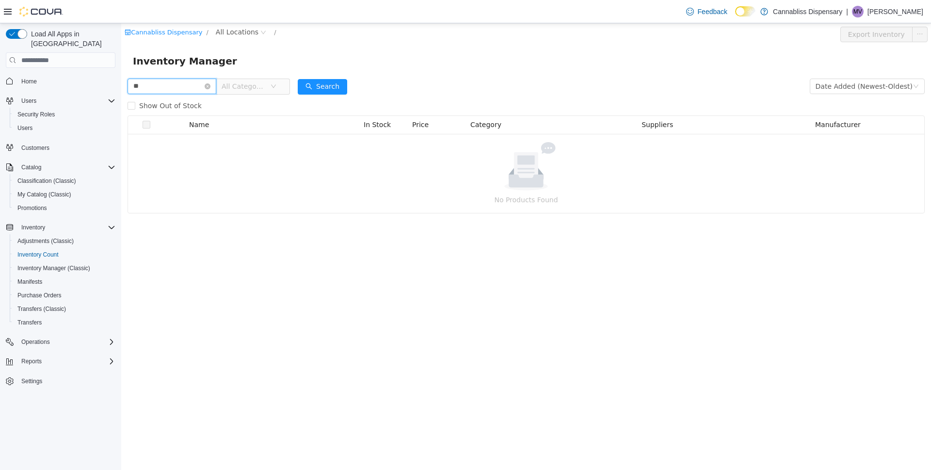
type input "*"
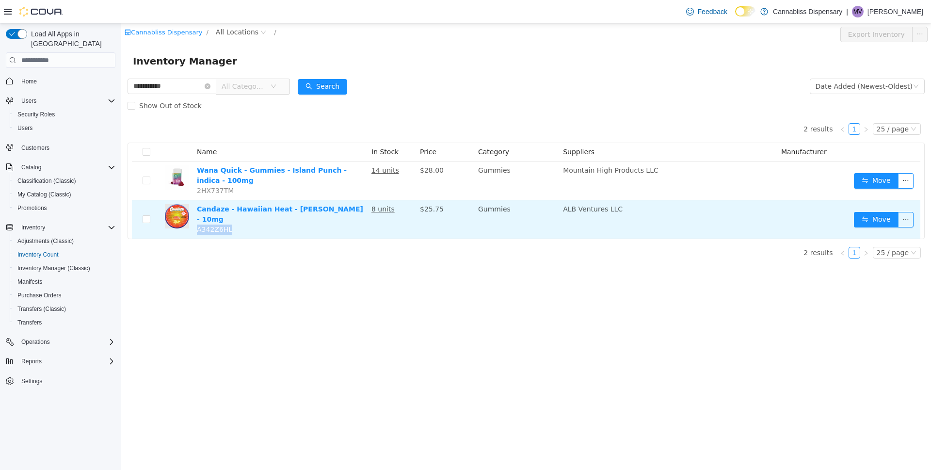
drag, startPoint x: 235, startPoint y: 221, endPoint x: 196, endPoint y: 224, distance: 39.4
click at [196, 224] on td "Candaze - Hawaiian Heat - Hotz - 10mg A342Z6HL" at bounding box center [280, 219] width 175 height 38
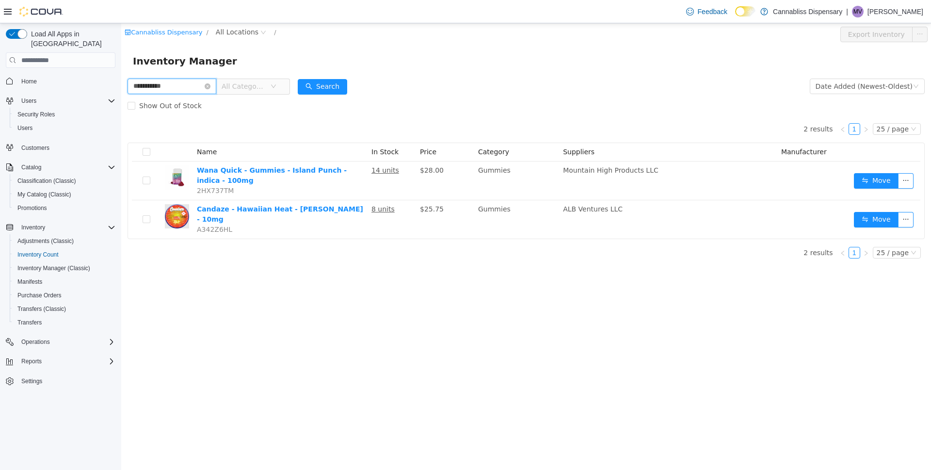
drag, startPoint x: 188, startPoint y: 88, endPoint x: 15, endPoint y: 93, distance: 173.3
click at [121, 93] on html "**********" at bounding box center [526, 246] width 810 height 447
type input "******"
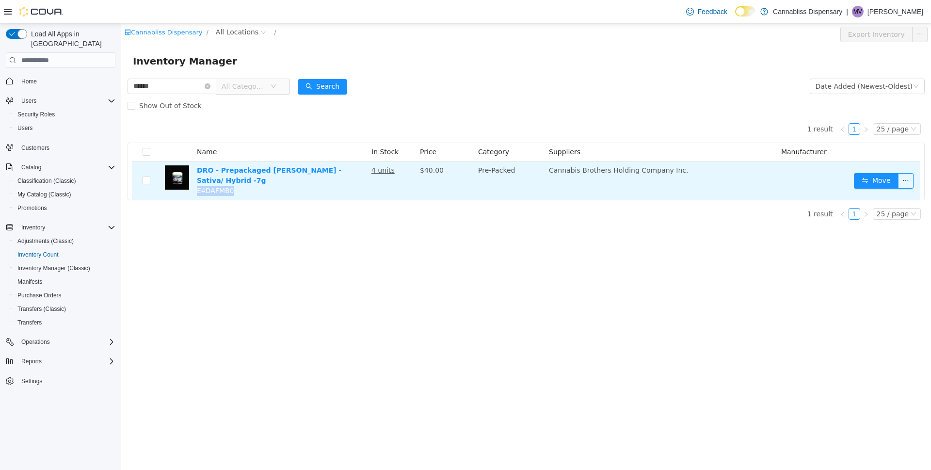
drag, startPoint x: 236, startPoint y: 182, endPoint x: 196, endPoint y: 186, distance: 40.5
click at [196, 186] on td "DRO - Prepackaged Blanco - Sativa/ Hybrid -7g E4DAFMB0" at bounding box center [280, 181] width 175 height 38
click at [862, 174] on button "Move" at bounding box center [876, 181] width 45 height 16
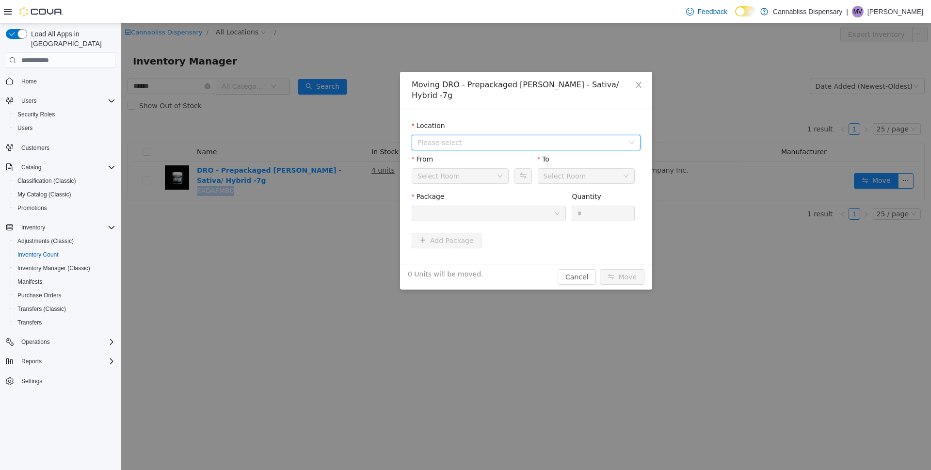
click at [465, 138] on span "Please select" at bounding box center [521, 143] width 207 height 10
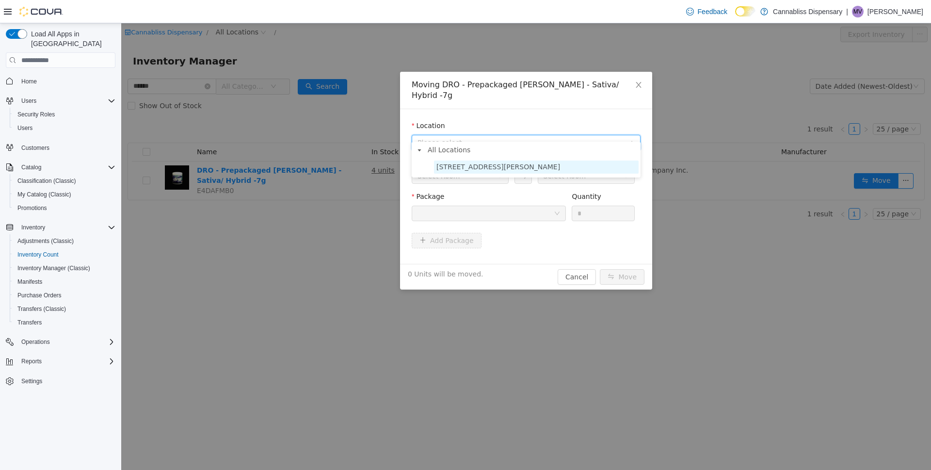
click at [480, 165] on span "[STREET_ADDRESS][PERSON_NAME]" at bounding box center [499, 167] width 124 height 8
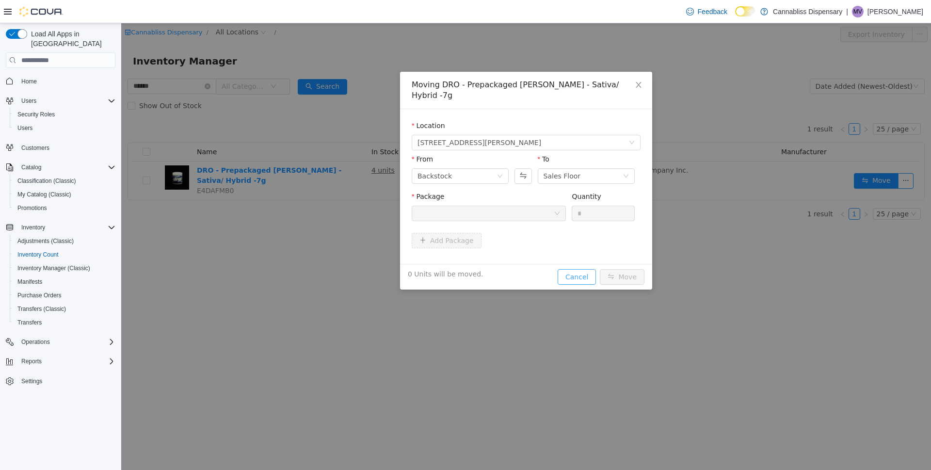
click at [581, 269] on button "Cancel" at bounding box center [577, 277] width 38 height 16
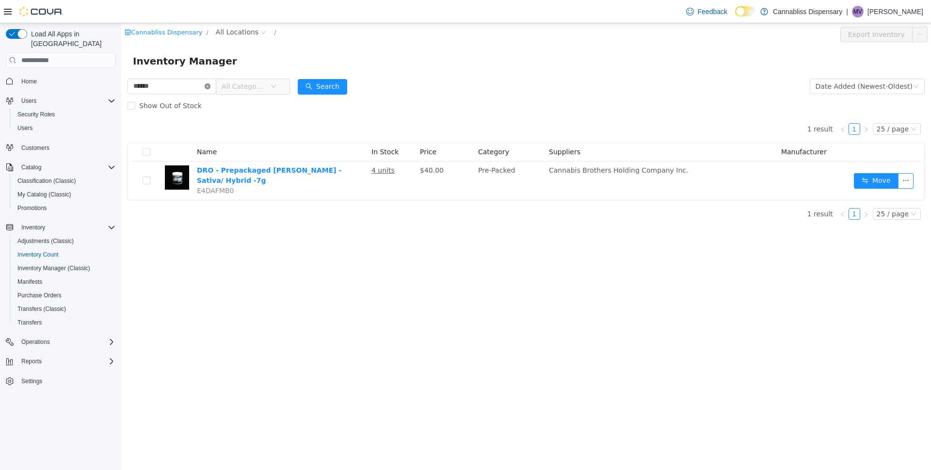
click at [211, 85] on icon "icon: close-circle" at bounding box center [208, 86] width 6 height 6
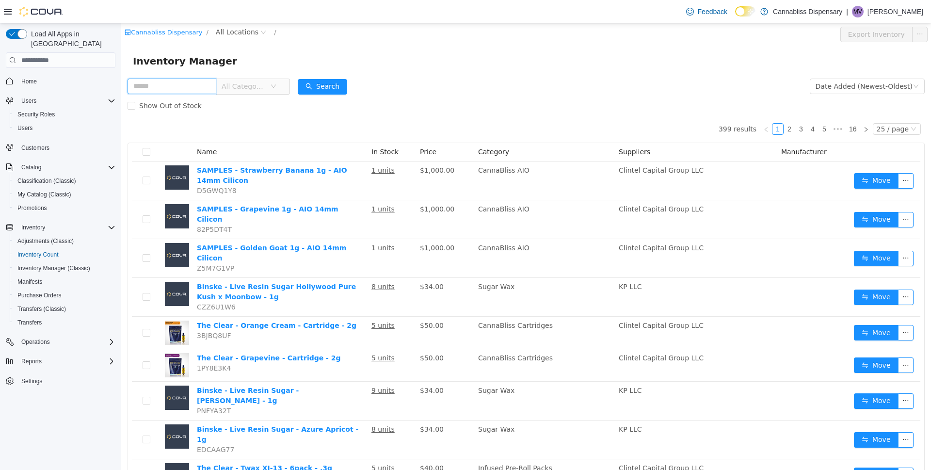
click at [196, 85] on input "text" at bounding box center [172, 87] width 89 height 16
type input "****"
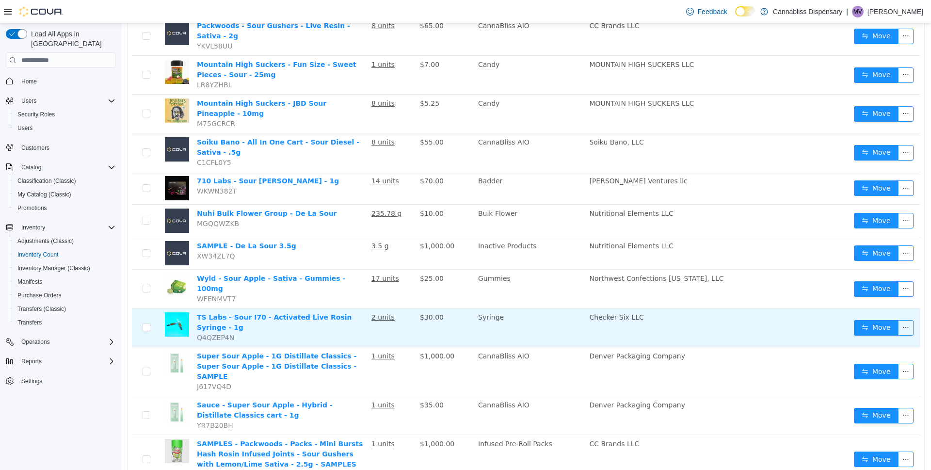
scroll to position [190, 0]
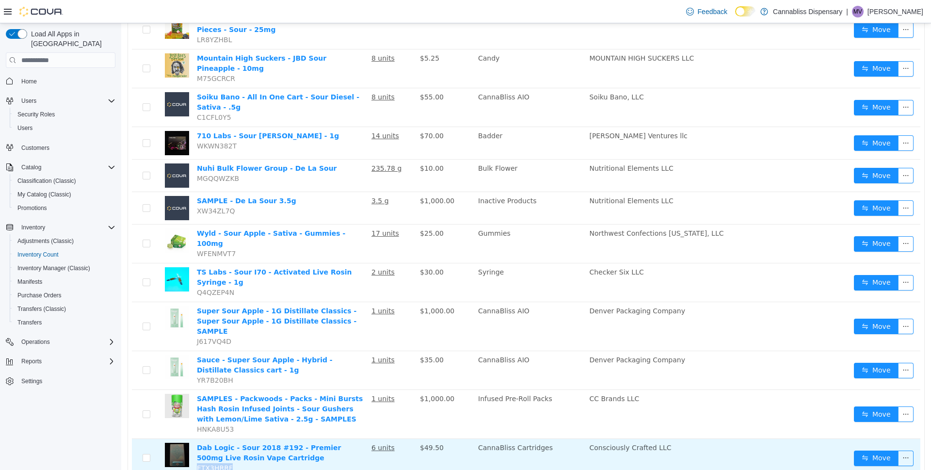
drag, startPoint x: 236, startPoint y: 433, endPoint x: 197, endPoint y: 438, distance: 39.2
click at [197, 439] on td "Dab Logic - Sour 2018 #192 - Premier 500mg Live Rosin Vape Cartridge ETX3HRRF" at bounding box center [280, 458] width 175 height 38
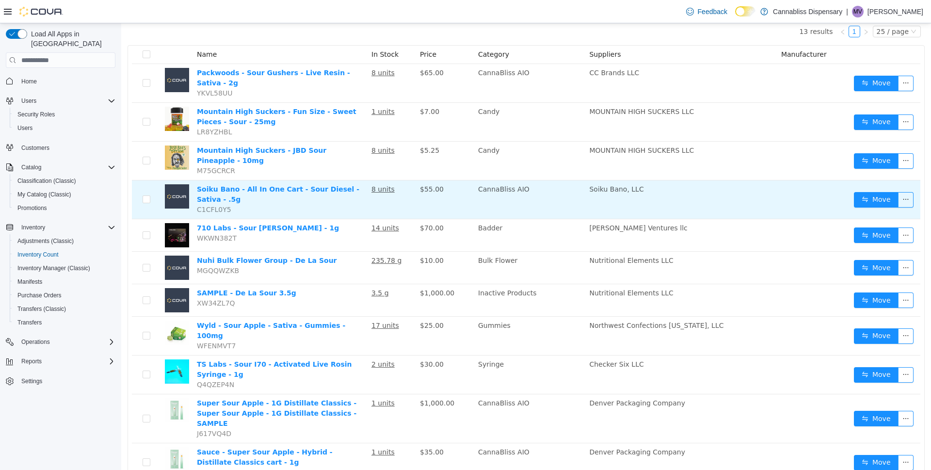
scroll to position [0, 0]
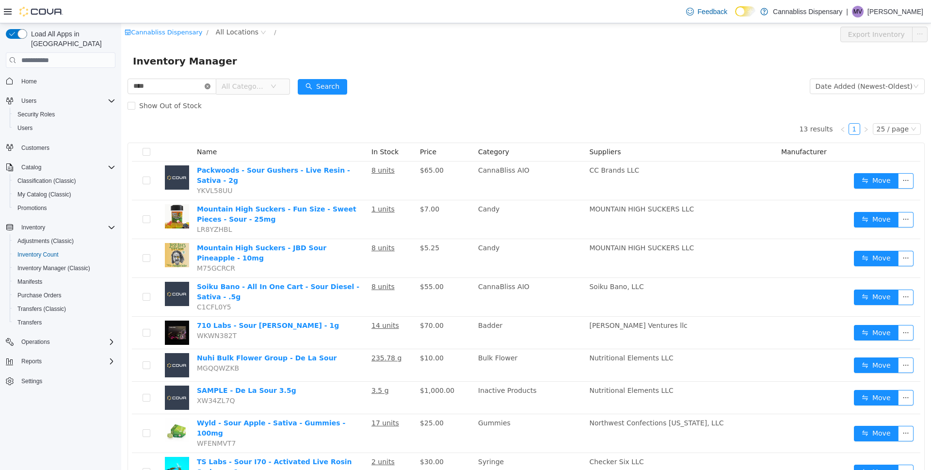
click at [211, 85] on icon "icon: close-circle" at bounding box center [208, 86] width 6 height 6
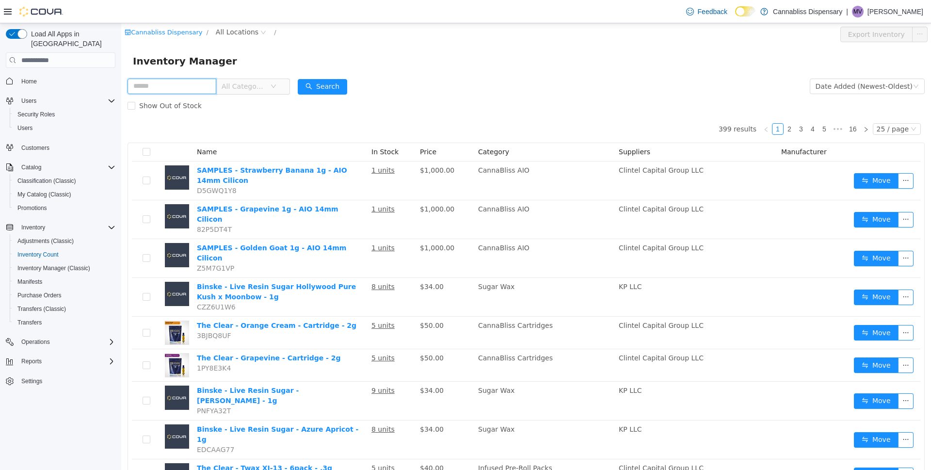
click at [216, 85] on input "text" at bounding box center [172, 87] width 89 height 16
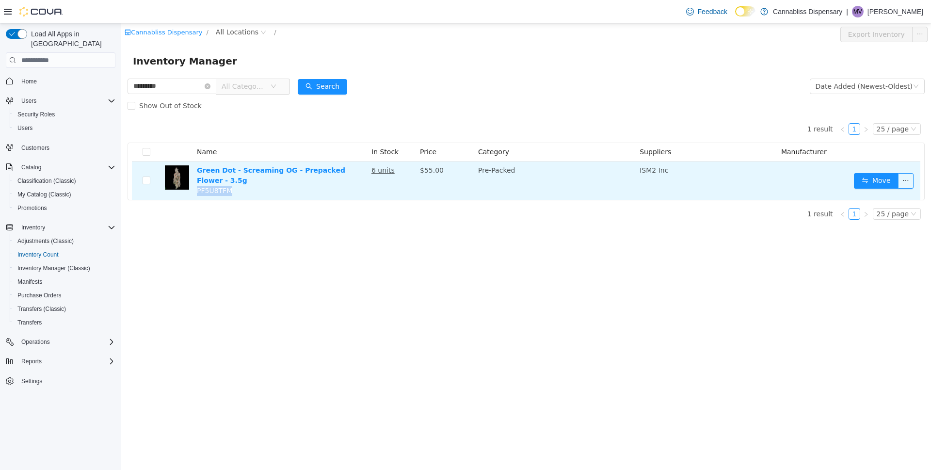
drag, startPoint x: 238, startPoint y: 181, endPoint x: 197, endPoint y: 184, distance: 41.3
click at [197, 184] on td "Green Dot - Screaming OG - Prepacked Flower - 3.5g PF5U8TFM" at bounding box center [280, 181] width 175 height 38
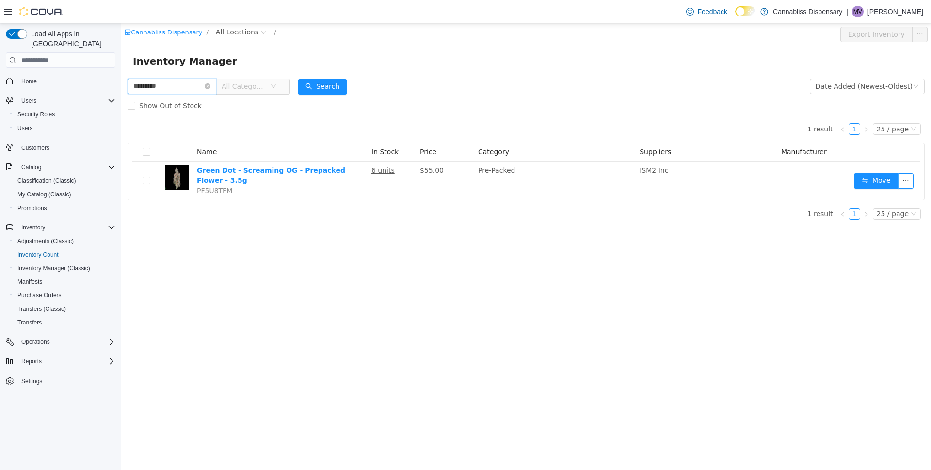
drag, startPoint x: 185, startPoint y: 87, endPoint x: 28, endPoint y: 94, distance: 157.3
click at [121, 94] on html "Cannabliss Dispensary / All Locations / Export Inventory Inventory Manager ****…" at bounding box center [526, 246] width 810 height 447
drag, startPoint x: 168, startPoint y: 86, endPoint x: 112, endPoint y: 101, distance: 58.1
click at [121, 101] on html "Cannabliss Dispensary / All Locations / Export Inventory Inventory Manager ****…" at bounding box center [526, 246] width 810 height 447
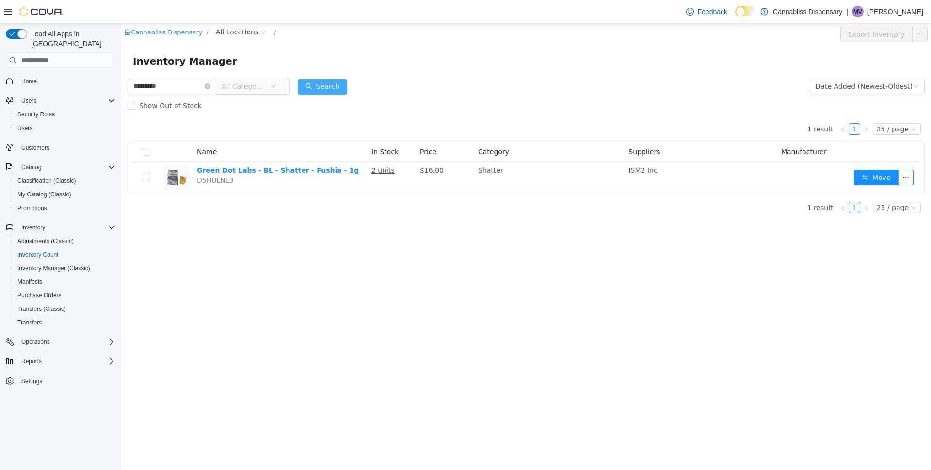
click at [323, 84] on button "Search" at bounding box center [322, 87] width 49 height 16
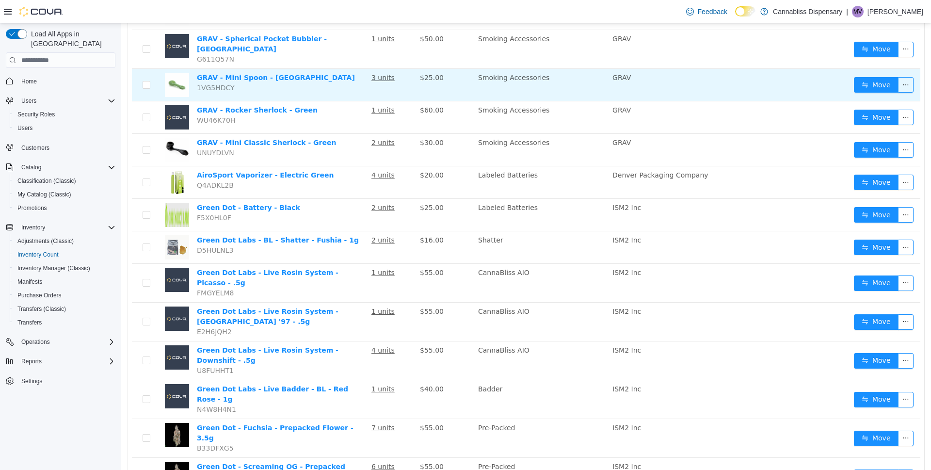
scroll to position [291, 0]
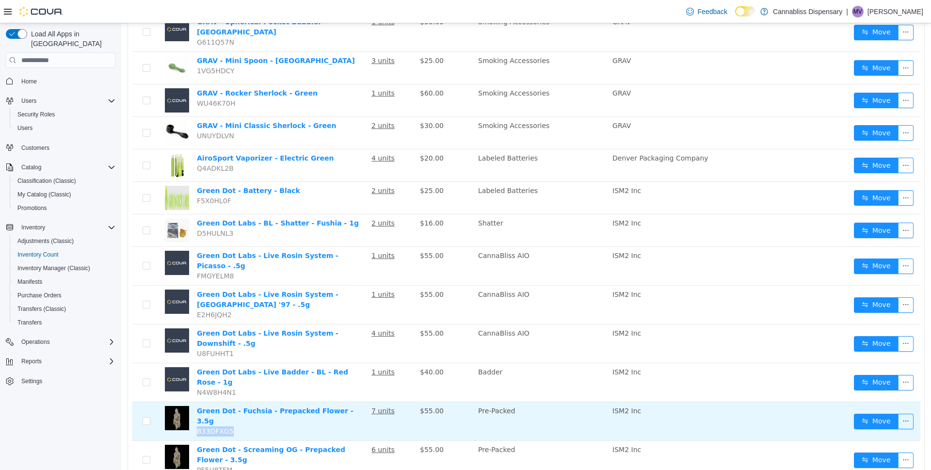
drag, startPoint x: 231, startPoint y: 396, endPoint x: 196, endPoint y: 399, distance: 35.5
click at [196, 402] on td "Green Dot - Fuchsia - Prepacked Flower - 3.5g B33DFXG5" at bounding box center [280, 421] width 175 height 39
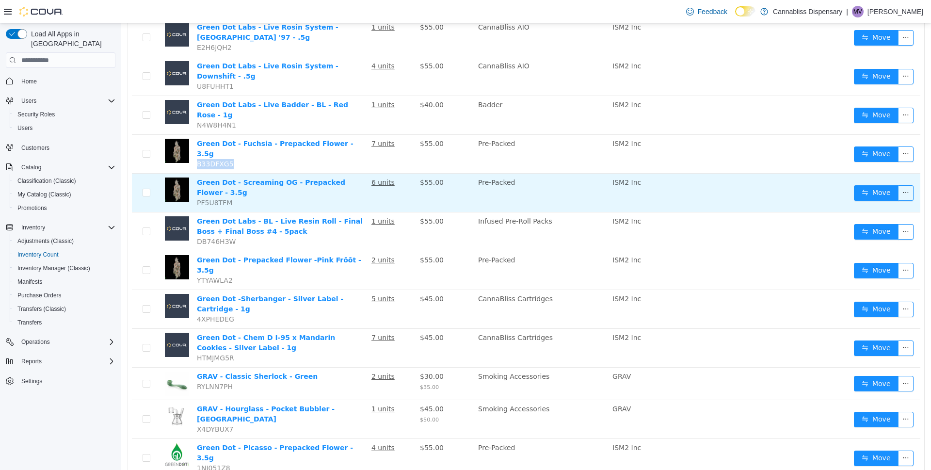
scroll to position [570, 0]
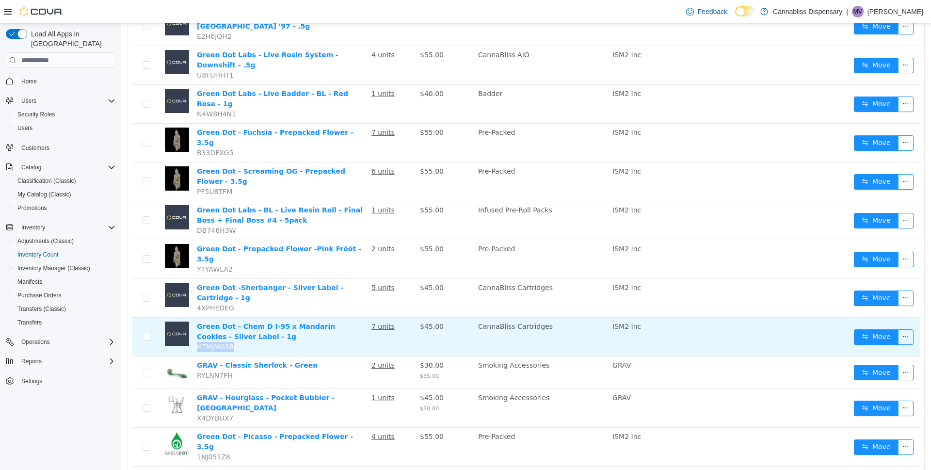
drag, startPoint x: 235, startPoint y: 295, endPoint x: 197, endPoint y: 299, distance: 38.0
click at [197, 318] on td "Green Dot - Chem D I-95 x Mandarin Cookies - Silver Label - 1g HTMJMG5R" at bounding box center [280, 337] width 175 height 39
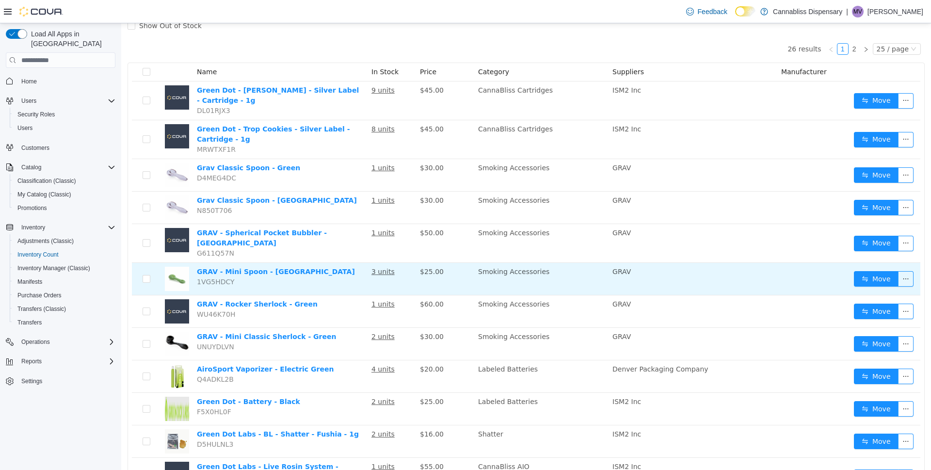
scroll to position [36, 0]
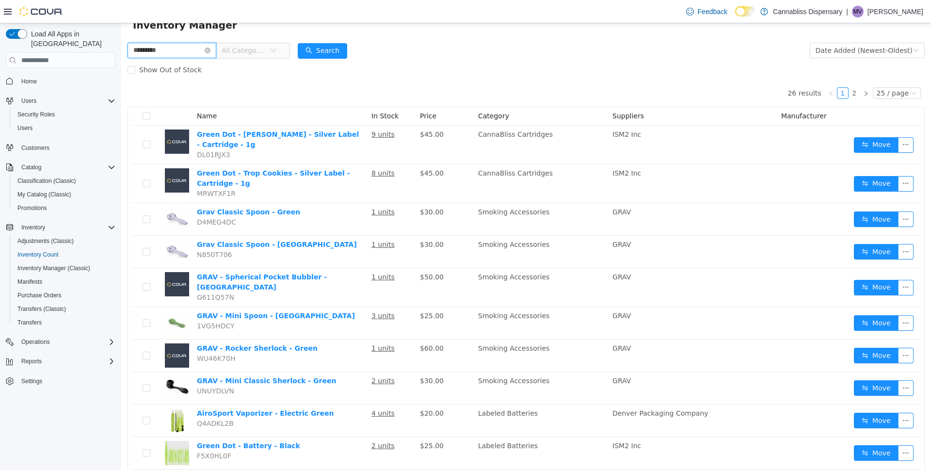
click at [206, 45] on input "*********" at bounding box center [172, 51] width 89 height 16
drag, startPoint x: 189, startPoint y: 47, endPoint x: 61, endPoint y: 72, distance: 131.0
click at [121, 72] on html "Cannabliss Dispensary / All Locations / Export Inventory Inventory Manager ****…" at bounding box center [526, 210] width 810 height 447
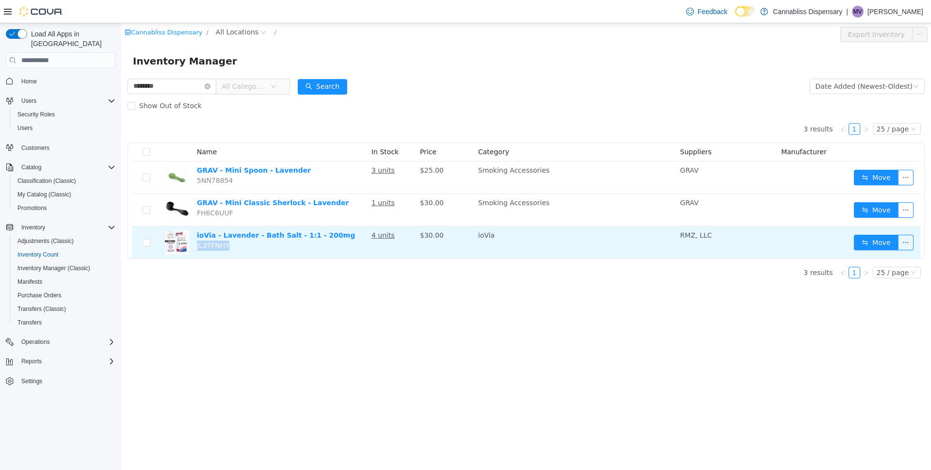
drag, startPoint x: 237, startPoint y: 248, endPoint x: 196, endPoint y: 248, distance: 41.2
click at [196, 248] on td "ioVia - Lavender - Bath Salt - 1:1 - 200mg JL3TFNHY" at bounding box center [280, 243] width 175 height 32
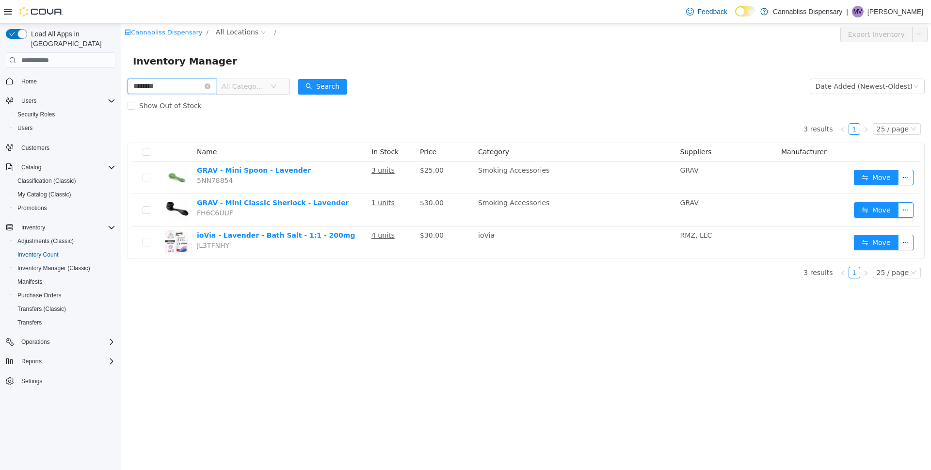
drag, startPoint x: 184, startPoint y: 84, endPoint x: 90, endPoint y: 93, distance: 94.1
click at [121, 93] on html "Cannabliss Dispensary / All Locations / Export Inventory Inventory Manager ****…" at bounding box center [526, 246] width 810 height 447
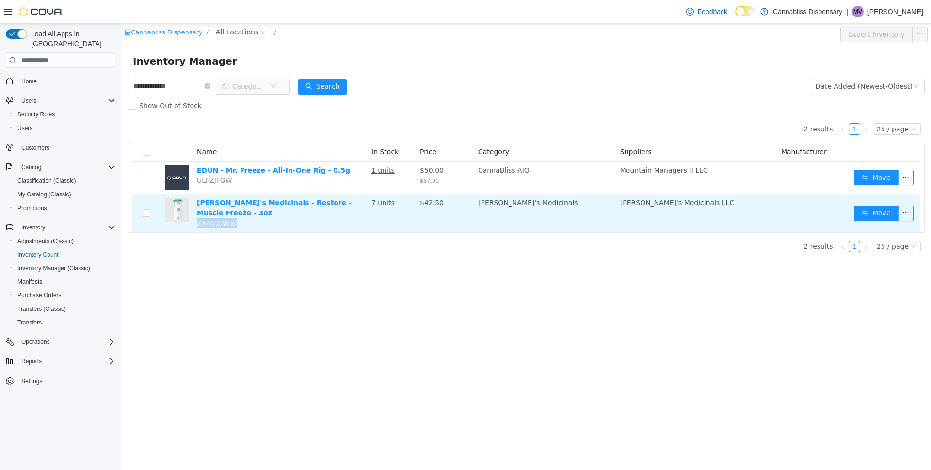
drag, startPoint x: 241, startPoint y: 215, endPoint x: 193, endPoint y: 217, distance: 47.6
click at [193, 217] on td "Mary's Medicinals - Restore - Muscle Freeze - 3oz ZXAG2ANW" at bounding box center [280, 213] width 175 height 38
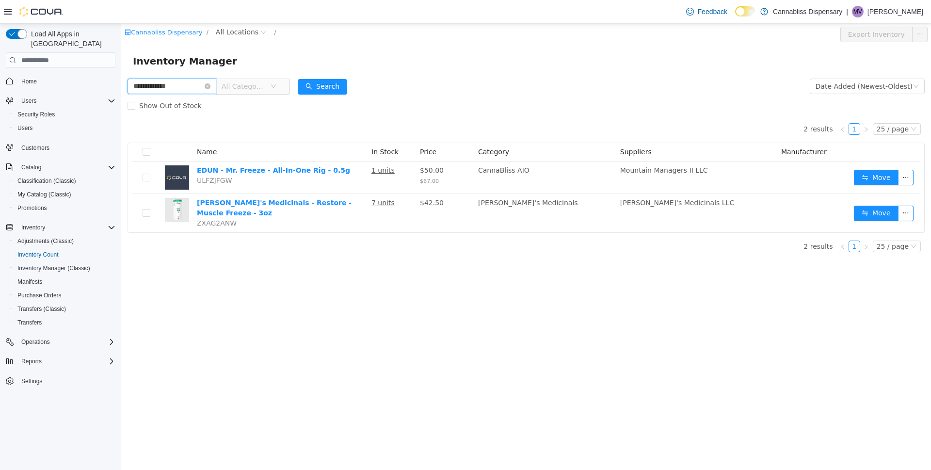
drag, startPoint x: 195, startPoint y: 85, endPoint x: 46, endPoint y: 93, distance: 149.1
click at [121, 93] on html "**********" at bounding box center [526, 246] width 810 height 447
click at [329, 84] on button "Search" at bounding box center [322, 87] width 49 height 16
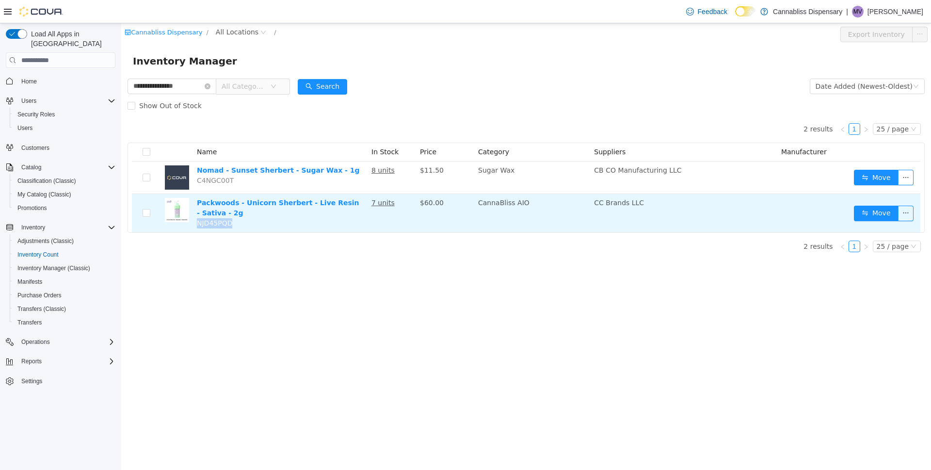
drag, startPoint x: 241, startPoint y: 225, endPoint x: 199, endPoint y: 225, distance: 42.2
click at [199, 225] on td "Packwoods - Unicorn Sherbert - Live Resin - Sativa - 2g NJD45PQD" at bounding box center [280, 213] width 175 height 38
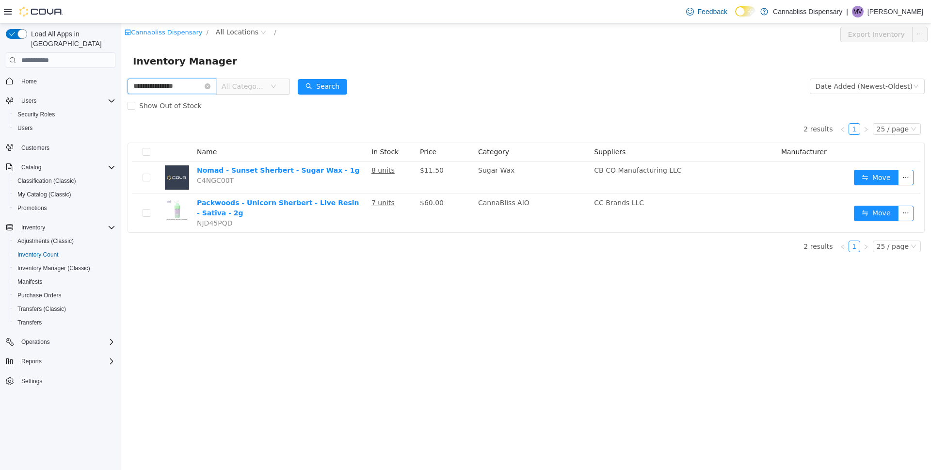
drag, startPoint x: 194, startPoint y: 90, endPoint x: 121, endPoint y: 126, distance: 80.7
click at [121, 102] on html "**********" at bounding box center [526, 246] width 810 height 447
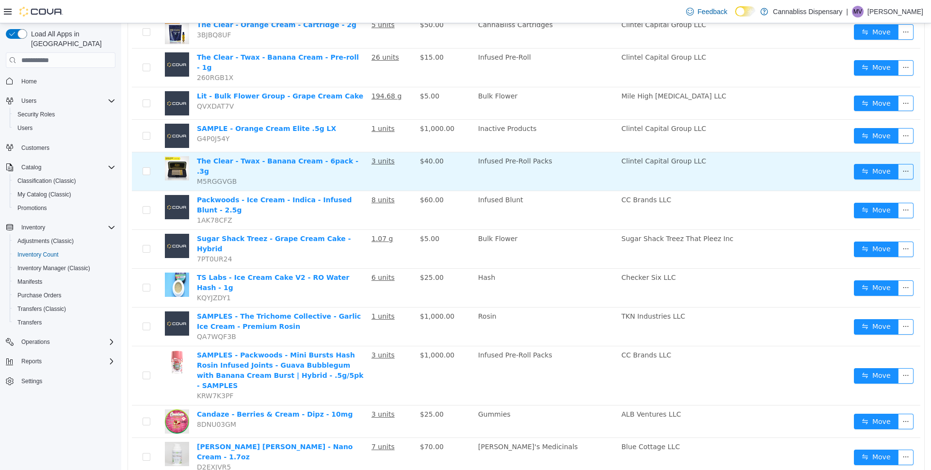
scroll to position [164, 0]
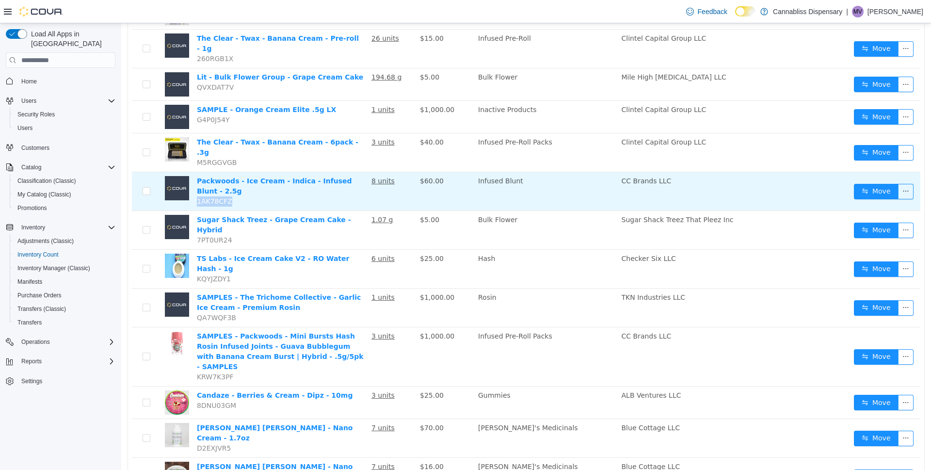
drag, startPoint x: 233, startPoint y: 179, endPoint x: 198, endPoint y: 179, distance: 35.4
click at [198, 179] on td "Packwoods - Ice Cream - Indica - Infused Blunt - 2.5g 1AK78CFZ" at bounding box center [280, 191] width 175 height 39
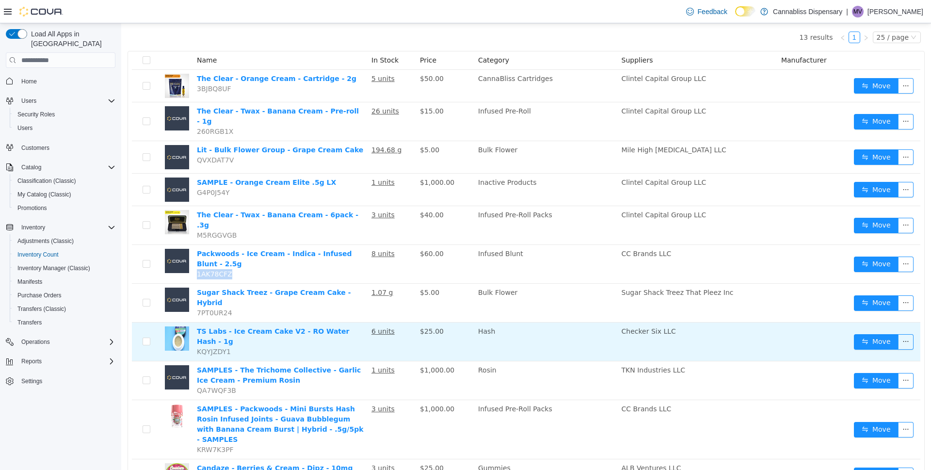
scroll to position [0, 0]
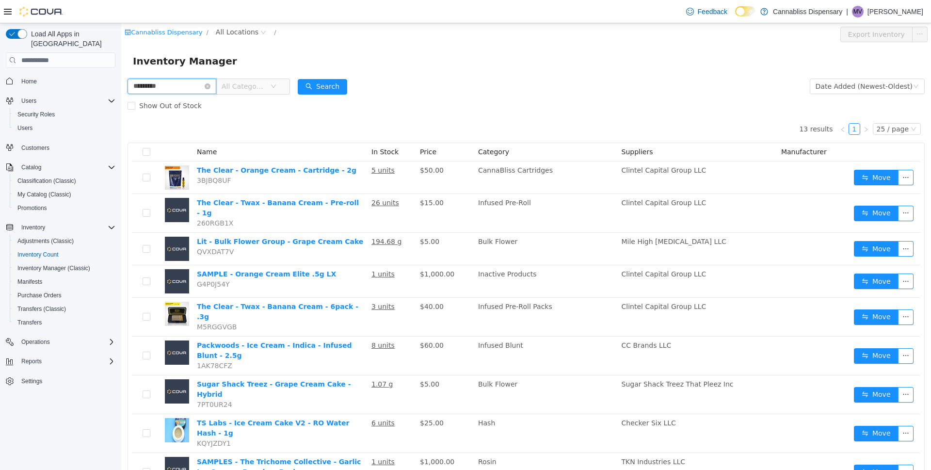
drag, startPoint x: 177, startPoint y: 88, endPoint x: 72, endPoint y: 87, distance: 104.3
click at [121, 87] on html "Cannabliss Dispensary / All Locations / Export Inventory Inventory Manager ****…" at bounding box center [526, 246] width 810 height 447
type input "**********"
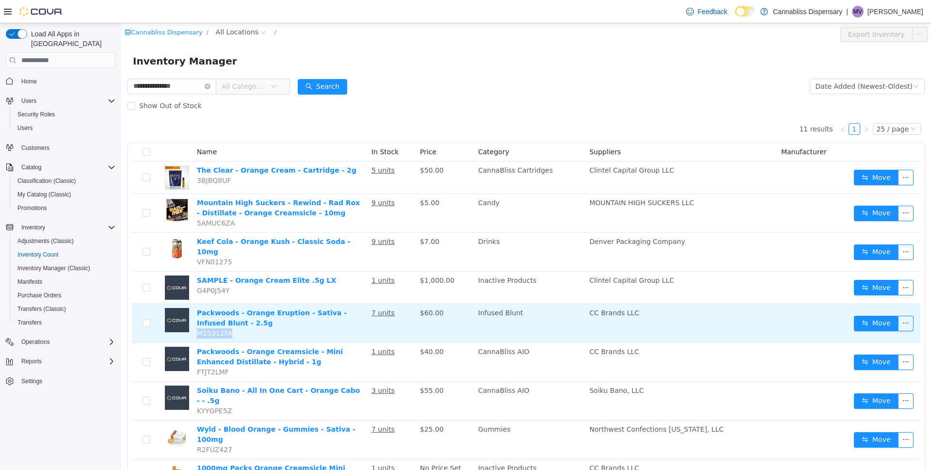
drag, startPoint x: 237, startPoint y: 329, endPoint x: 196, endPoint y: 331, distance: 41.3
click at [196, 331] on td "Packwoods - Orange Eruption - Sativa - Infused Blunt - 2.5g M15312FA" at bounding box center [280, 323] width 175 height 39
click at [867, 319] on button "Move" at bounding box center [876, 324] width 45 height 16
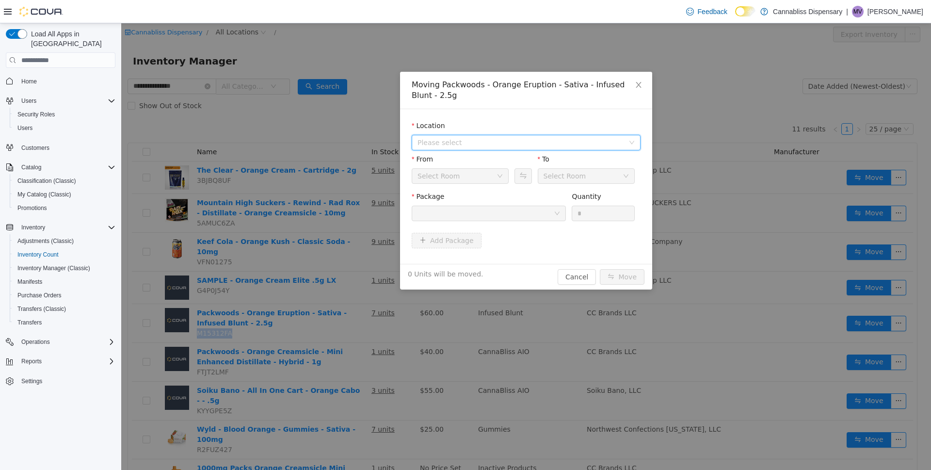
click at [473, 145] on span "Please select" at bounding box center [521, 143] width 207 height 10
click at [471, 181] on span "[STREET_ADDRESS][PERSON_NAME]" at bounding box center [499, 178] width 124 height 8
click at [542, 213] on div at bounding box center [486, 213] width 136 height 15
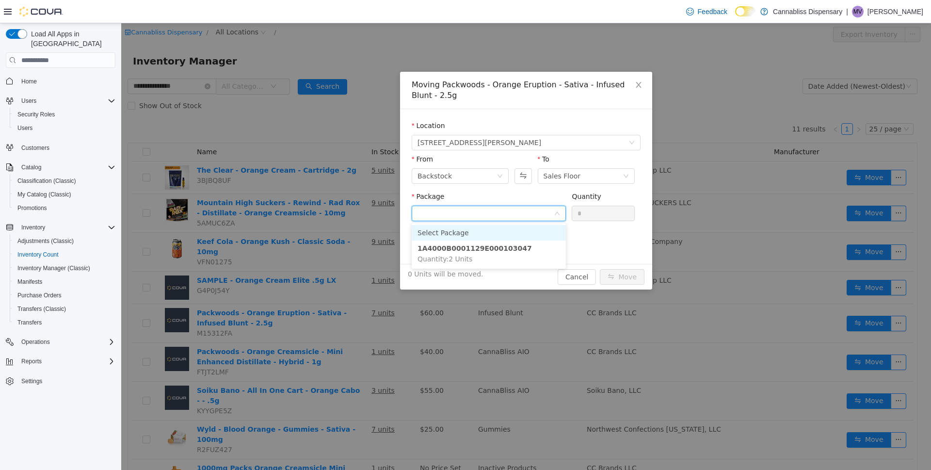
click at [543, 212] on input "Package" at bounding box center [486, 214] width 136 height 15
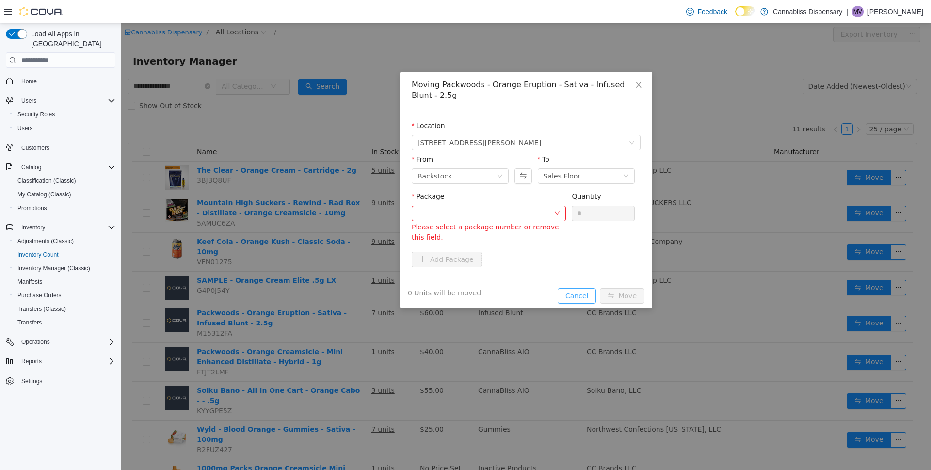
click at [582, 273] on div "Moving Packwoods - Orange Eruption - Sativa - Infused Blunt - 2.5g Location 440…" at bounding box center [526, 190] width 252 height 237
click at [583, 294] on button "Cancel" at bounding box center [577, 296] width 38 height 16
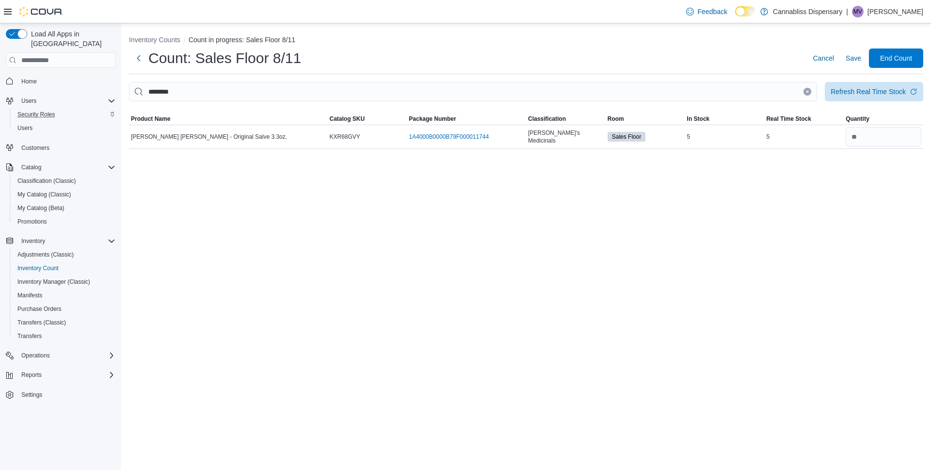
drag, startPoint x: 215, startPoint y: 88, endPoint x: 93, endPoint y: 100, distance: 123.3
click at [93, 100] on div "Load All Apps in New Hub Home Users Security Roles Users Customers Catalog Clas…" at bounding box center [465, 246] width 931 height 447
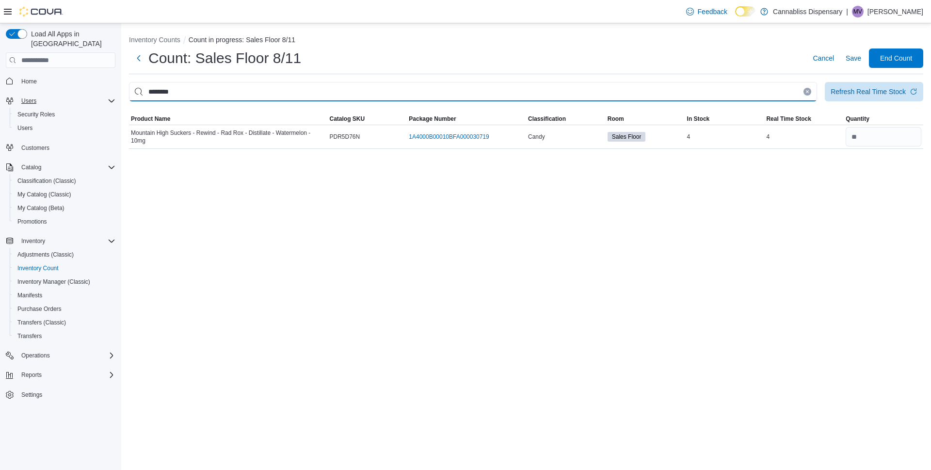
drag, startPoint x: 187, startPoint y: 90, endPoint x: 105, endPoint y: 94, distance: 82.6
click at [105, 94] on div "Load All Apps in New Hub Home Users Security Roles Users Customers Catalog Clas…" at bounding box center [465, 246] width 931 height 447
paste input "This is a search bar. After typing your query, hit enter to filter the results …"
drag, startPoint x: 200, startPoint y: 92, endPoint x: 88, endPoint y: 100, distance: 112.3
click at [88, 99] on div "Load All Apps in New Hub Home Users Security Roles Users Customers Catalog Clas…" at bounding box center [465, 246] width 931 height 447
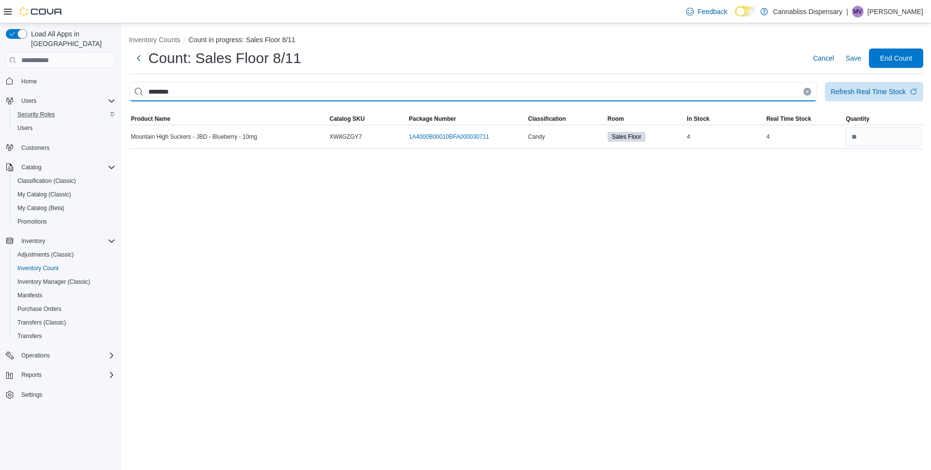
paste input "This is a search bar. After typing your query, hit enter to filter the results …"
drag, startPoint x: 189, startPoint y: 85, endPoint x: 14, endPoint y: 137, distance: 182.7
click at [14, 137] on div "Load All Apps in New Hub Home Users Security Roles Users Customers Catalog Clas…" at bounding box center [465, 246] width 931 height 447
paste input "This is a search bar. After typing your query, hit enter to filter the results …"
drag, startPoint x: 202, startPoint y: 98, endPoint x: 89, endPoint y: 114, distance: 114.2
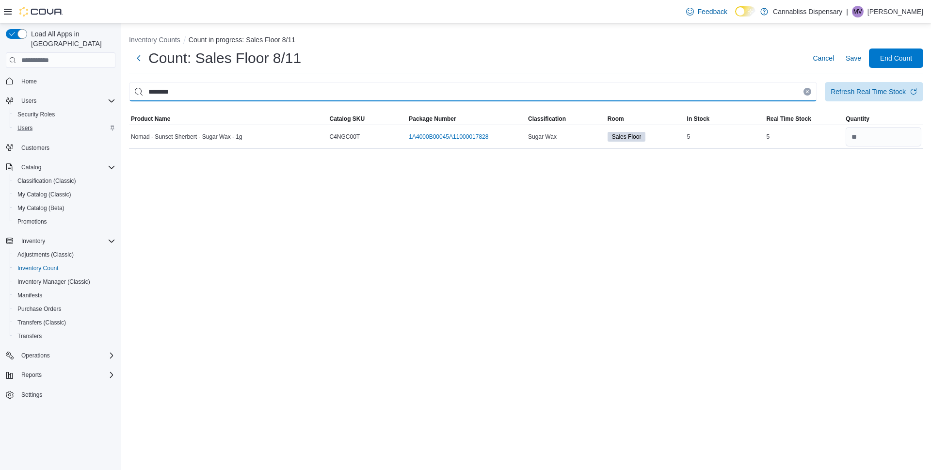
click at [89, 114] on div "Load All Apps in New Hub Home Users Security Roles Users Customers Catalog Clas…" at bounding box center [465, 246] width 931 height 447
paste input "This is a search bar. After typing your query, hit enter to filter the results …"
drag, startPoint x: 192, startPoint y: 95, endPoint x: 112, endPoint y: 93, distance: 80.1
click at [112, 93] on div "Load All Apps in New Hub Home Users Security Roles Users Customers Catalog Clas…" at bounding box center [465, 246] width 931 height 447
paste input "This is a search bar. After typing your query, hit enter to filter the results …"
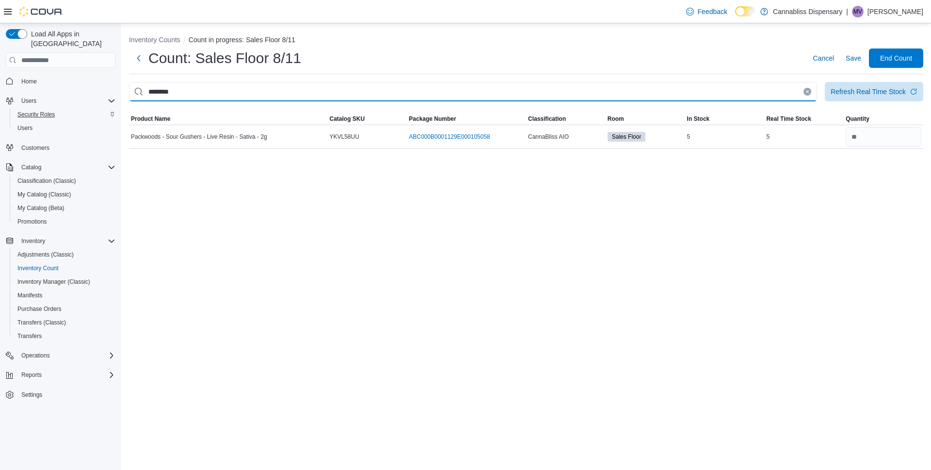
drag, startPoint x: 195, startPoint y: 90, endPoint x: 49, endPoint y: 99, distance: 145.8
click at [49, 99] on div "Load All Apps in New Hub Home Users Security Roles Users Customers Catalog Clas…" at bounding box center [465, 246] width 931 height 447
paste input "This is a search bar. After typing your query, hit enter to filter the results …"
drag, startPoint x: 205, startPoint y: 92, endPoint x: 47, endPoint y: 110, distance: 159.2
click at [59, 110] on div "Load All Apps in New Hub Home Users Security Roles Users Customers Catalog Clas…" at bounding box center [465, 246] width 931 height 447
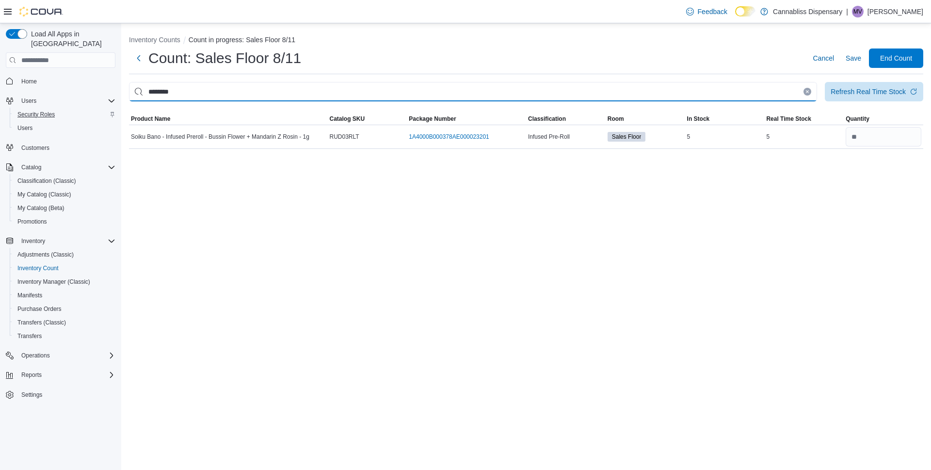
paste input "This is a search bar. After typing your query, hit enter to filter the results …"
drag, startPoint x: 194, startPoint y: 91, endPoint x: 114, endPoint y: 98, distance: 79.8
click at [114, 98] on div "Load All Apps in New Hub Home Users Security Roles Users Customers Catalog Clas…" at bounding box center [465, 246] width 931 height 447
paste input "This is a search bar. After typing your query, hit enter to filter the results …"
drag, startPoint x: 194, startPoint y: 92, endPoint x: 0, endPoint y: 118, distance: 195.3
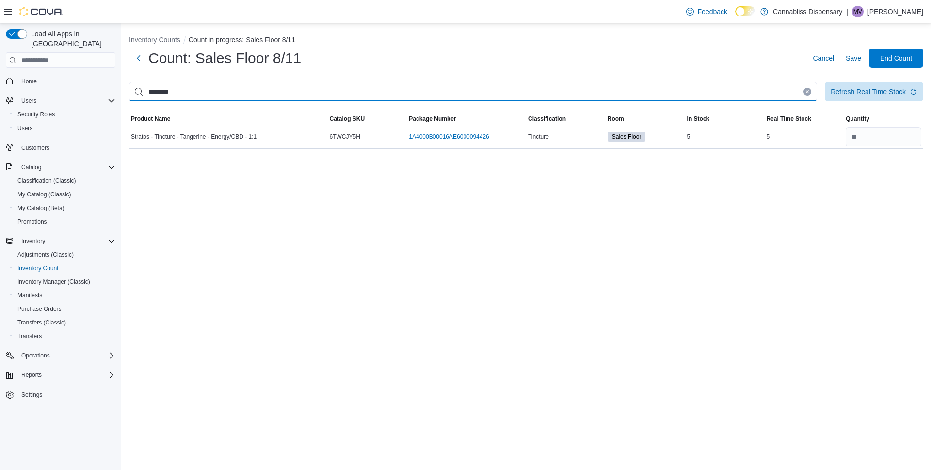
click at [0, 118] on div "Load All Apps in New Hub Home Users Security Roles Users Customers Catalog Clas…" at bounding box center [465, 246] width 931 height 447
paste input "This is a search bar. After typing your query, hit enter to filter the results …"
drag, startPoint x: 162, startPoint y: 96, endPoint x: 92, endPoint y: 98, distance: 70.4
click at [92, 98] on div "Load All Apps in New Hub Home Users Security Roles Users Customers Catalog Clas…" at bounding box center [465, 246] width 931 height 447
paste input "This is a search bar. After typing your query, hit enter to filter the results …"
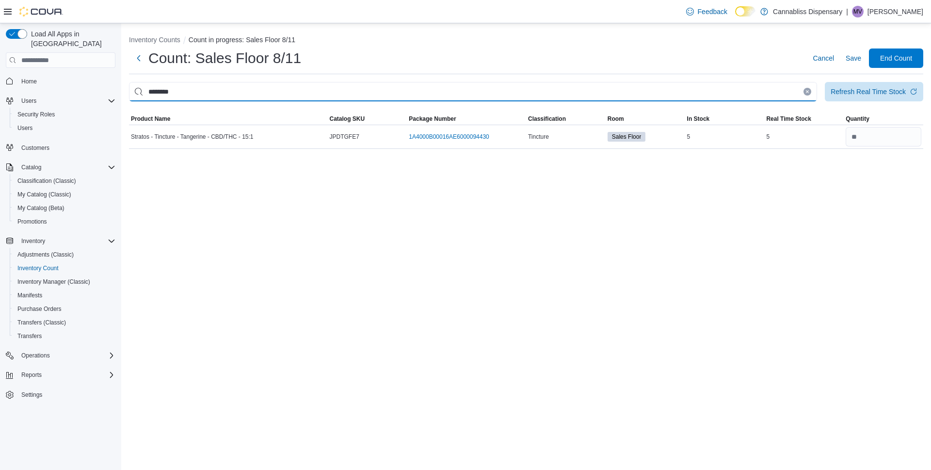
drag, startPoint x: 200, startPoint y: 93, endPoint x: 0, endPoint y: 93, distance: 200.4
click at [0, 93] on div "Load All Apps in New Hub Home Users Security Roles Users Customers Catalog Clas…" at bounding box center [465, 246] width 931 height 447
paste input "This is a search bar. After typing your query, hit enter to filter the results …"
drag, startPoint x: 196, startPoint y: 95, endPoint x: 76, endPoint y: 100, distance: 120.0
click at [76, 100] on div "Load All Apps in New Hub Home Users Security Roles Users Customers Catalog Clas…" at bounding box center [465, 246] width 931 height 447
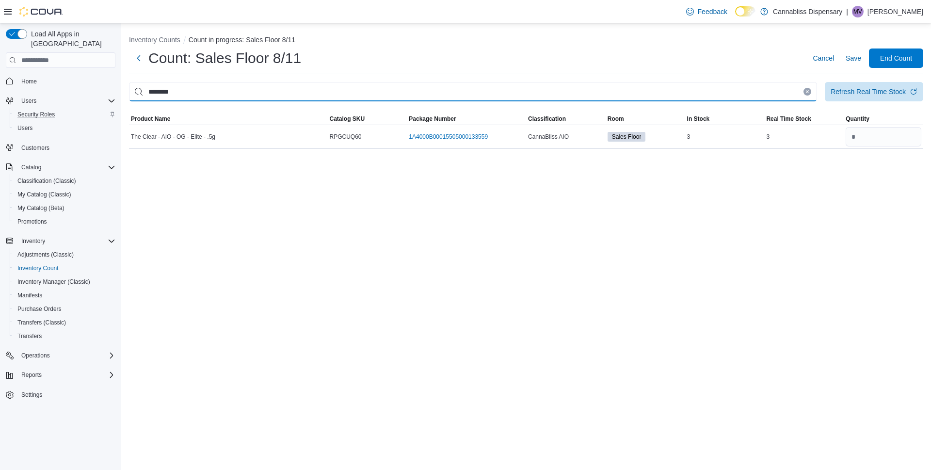
paste input "This is a search bar. After typing your query, hit enter to filter the results …"
drag, startPoint x: 199, startPoint y: 92, endPoint x: 47, endPoint y: 107, distance: 153.1
click at [47, 107] on div "Load All Apps in New Hub Home Users Security Roles Users Customers Catalog Clas…" at bounding box center [465, 246] width 931 height 447
paste input "This is a search bar. After typing your query, hit enter to filter the results …"
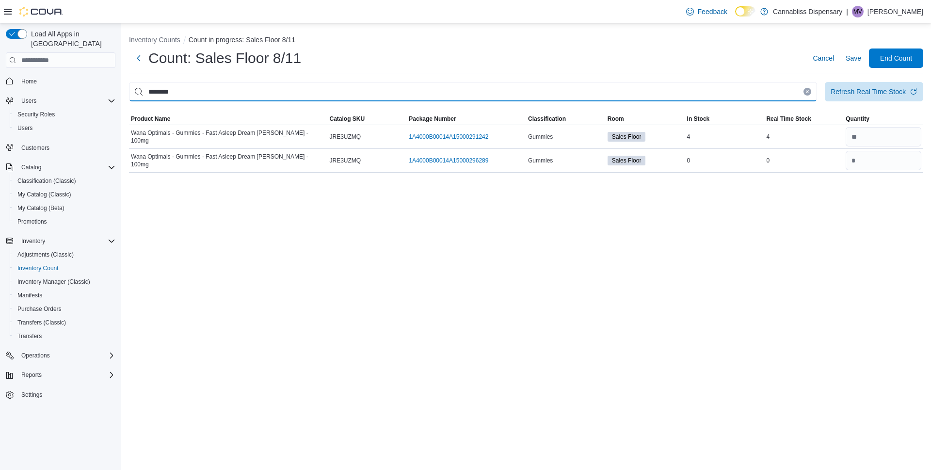
drag, startPoint x: 205, startPoint y: 90, endPoint x: 0, endPoint y: 111, distance: 206.2
click at [0, 110] on div "Load All Apps in New Hub Home Users Security Roles Users Customers Catalog Clas…" at bounding box center [465, 246] width 931 height 447
paste input "This is a search bar. After typing your query, hit enter to filter the results …"
drag, startPoint x: 204, startPoint y: 93, endPoint x: 0, endPoint y: 113, distance: 205.2
click at [0, 113] on div "Load All Apps in New Hub Home Users Security Roles Users Customers Catalog Clas…" at bounding box center [465, 246] width 931 height 447
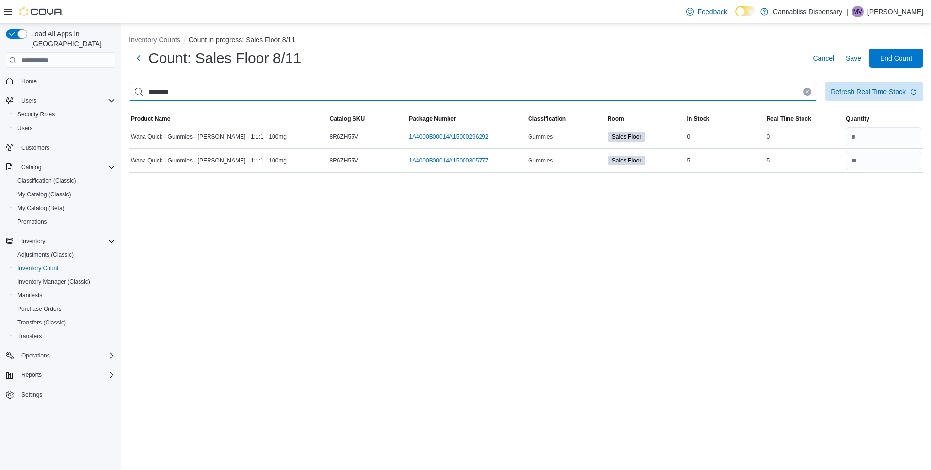
paste input "This is a search bar. After typing your query, hit enter to filter the results …"
drag, startPoint x: 206, startPoint y: 95, endPoint x: 0, endPoint y: 105, distance: 206.0
click at [0, 105] on div "Load All Apps in New Hub Home Users Security Roles Users Customers Catalog Clas…" at bounding box center [465, 246] width 931 height 447
paste input "This is a search bar. After typing your query, hit enter to filter the results …"
drag, startPoint x: 191, startPoint y: 95, endPoint x: 130, endPoint y: 95, distance: 60.2
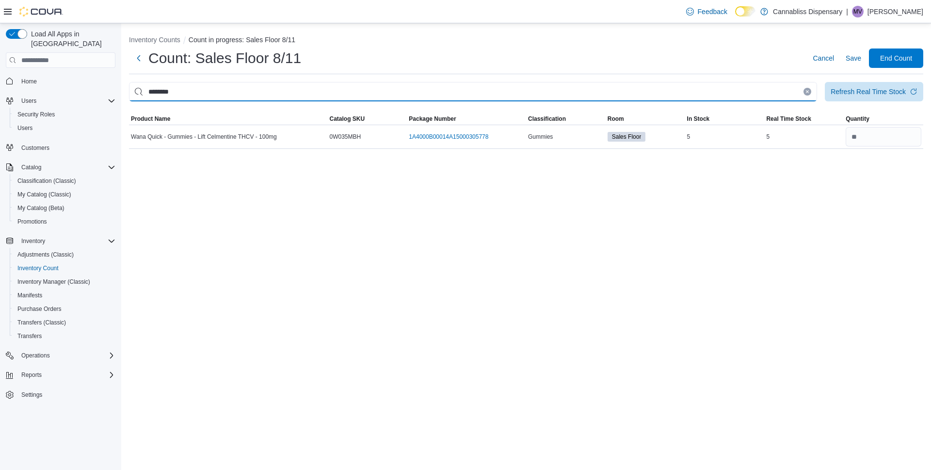
click at [130, 95] on input "********" at bounding box center [473, 91] width 688 height 19
paste input "This is a search bar. After typing your query, hit enter to filter the results …"
drag, startPoint x: 205, startPoint y: 90, endPoint x: 0, endPoint y: 103, distance: 205.1
click at [0, 103] on div "Load All Apps in New Hub Home Users Security Roles Users Customers Catalog Clas…" at bounding box center [465, 246] width 931 height 447
paste input "This is a search bar. After typing your query, hit enter to filter the results …"
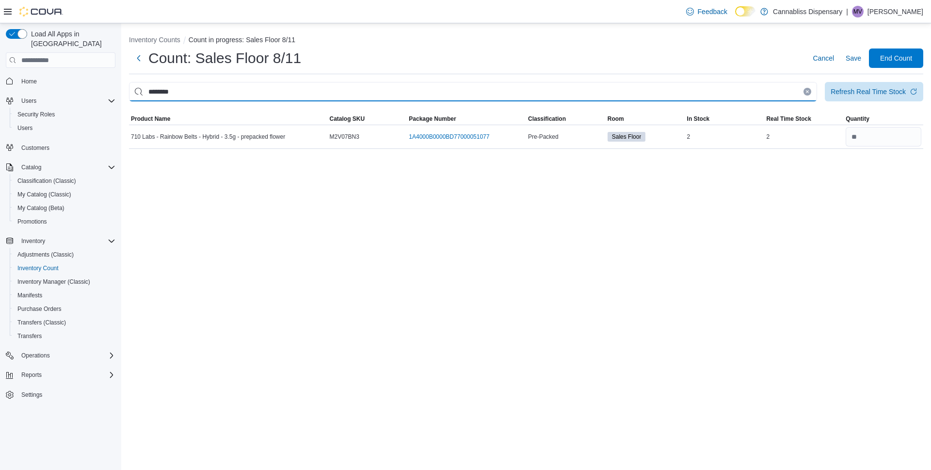
type input "********"
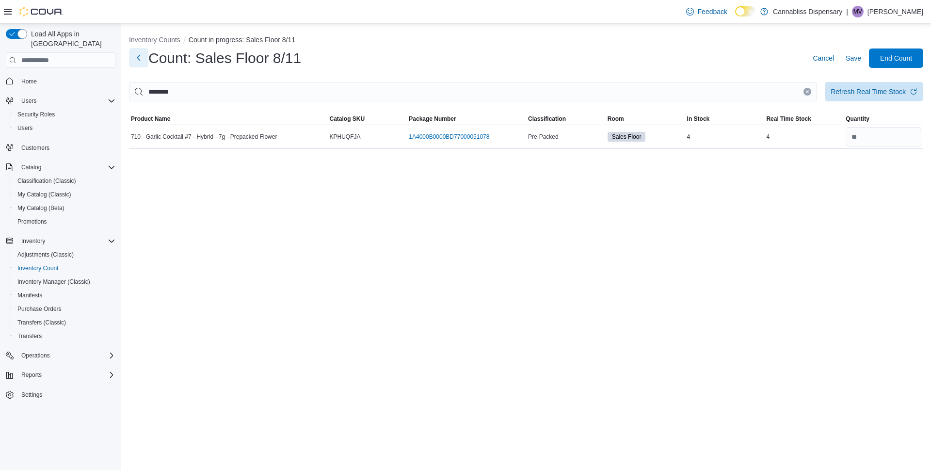
click at [136, 61] on button "Next" at bounding box center [138, 57] width 19 height 19
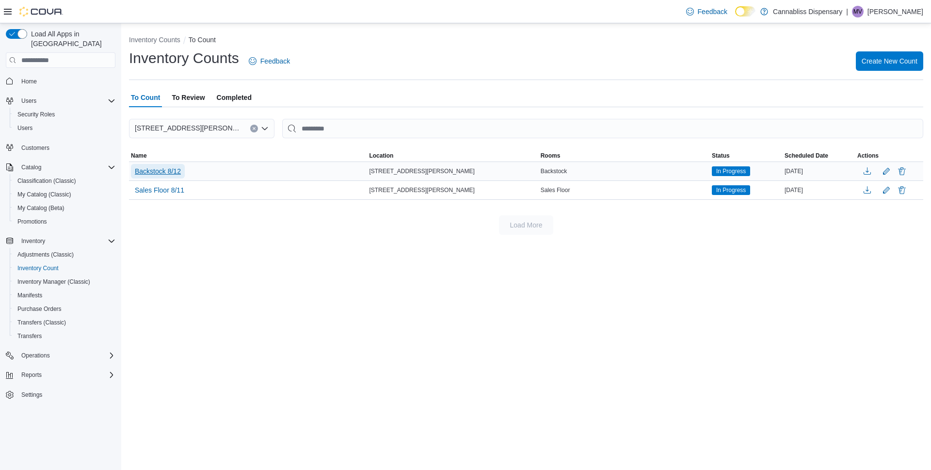
click at [164, 174] on span "Backstock 8/12" at bounding box center [158, 171] width 46 height 10
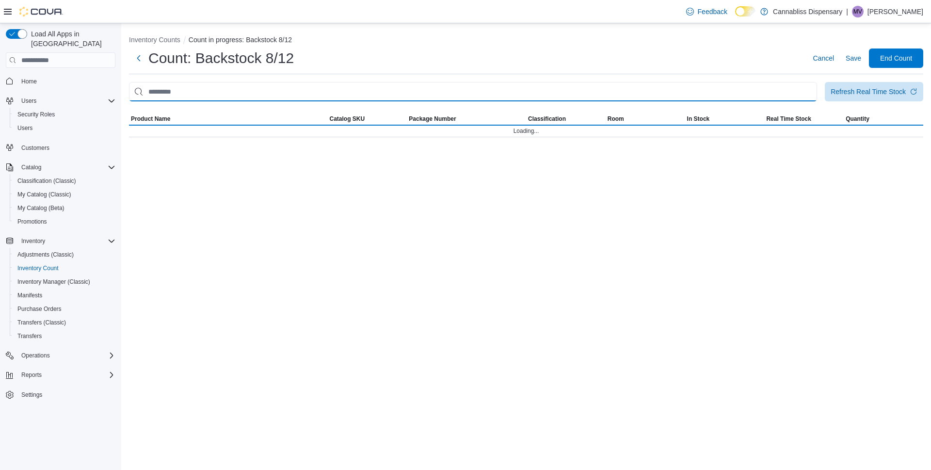
click at [209, 97] on input "This is a search bar. After typing your query, hit enter to filter the results …" at bounding box center [473, 91] width 688 height 19
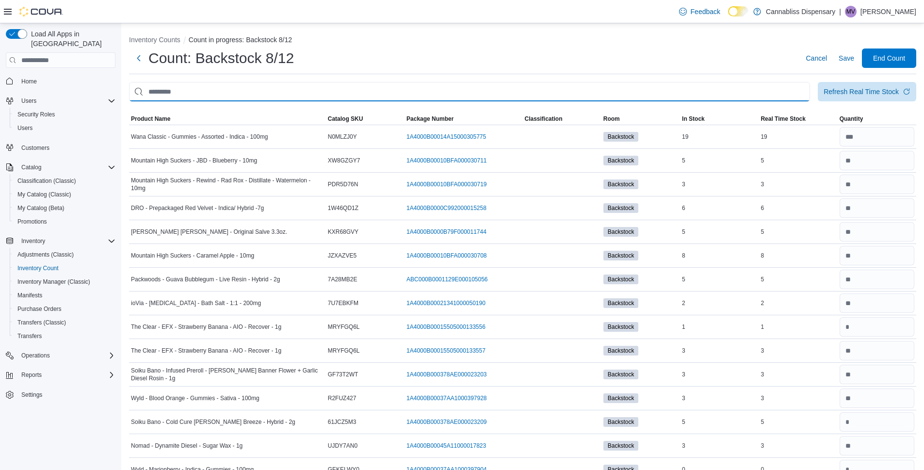
paste input "********"
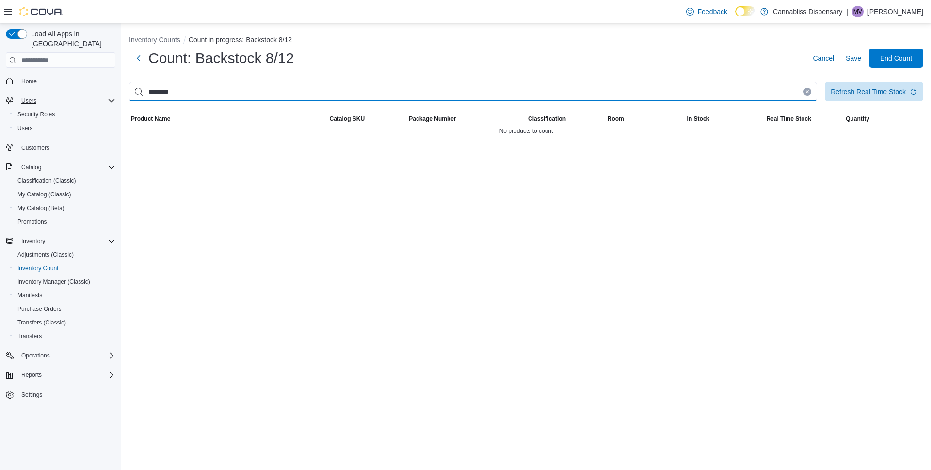
drag, startPoint x: 203, startPoint y: 91, endPoint x: 110, endPoint y: 92, distance: 92.7
click at [111, 93] on div "Load All Apps in New Hub Home Users Security Roles Users Customers Catalog Clas…" at bounding box center [465, 246] width 931 height 447
paste input "This is a search bar. After typing your query, hit enter to filter the results …"
type input "********"
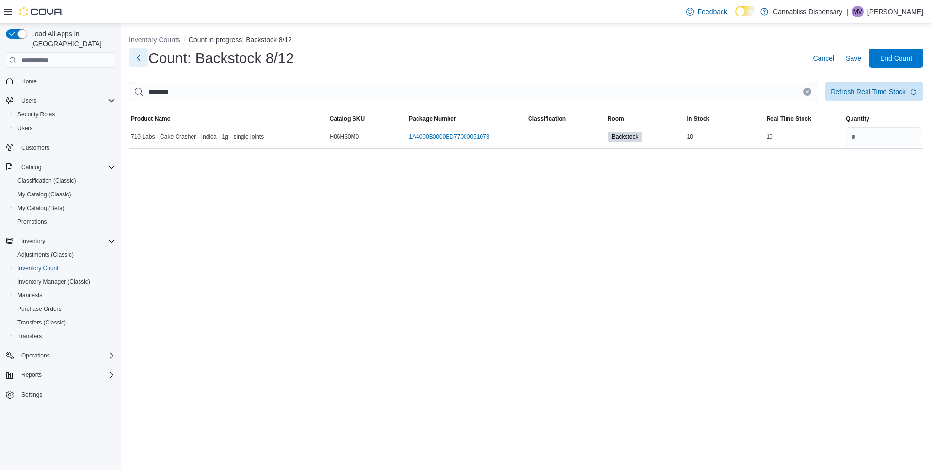
click at [141, 57] on button "Next" at bounding box center [138, 57] width 19 height 19
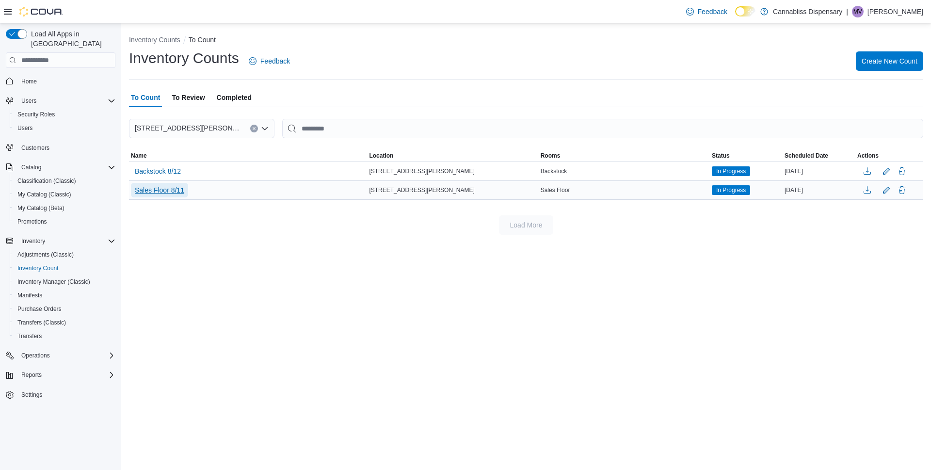
click at [175, 189] on span "Sales Floor 8/11" at bounding box center [159, 190] width 49 height 10
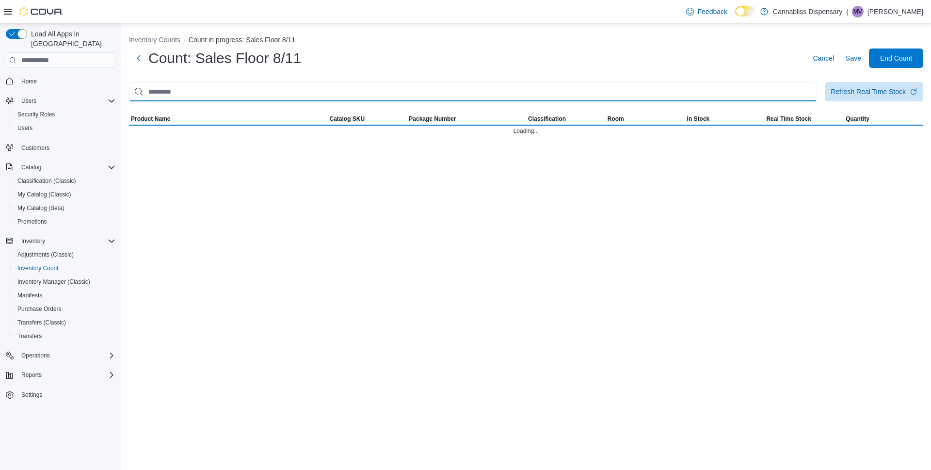
click at [195, 92] on input "This is a search bar. After typing your query, hit enter to filter the results …" at bounding box center [473, 91] width 688 height 19
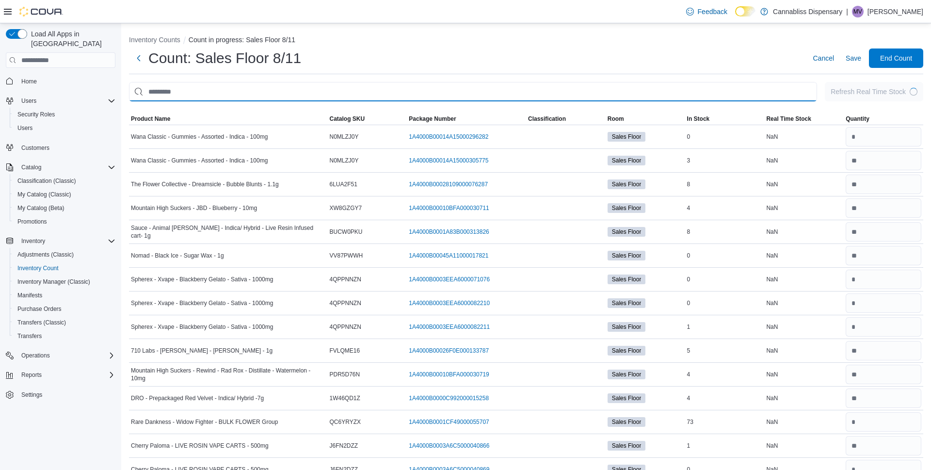
click at [195, 92] on input "This is a search bar. After typing your query, hit enter to filter the results …" at bounding box center [473, 91] width 688 height 19
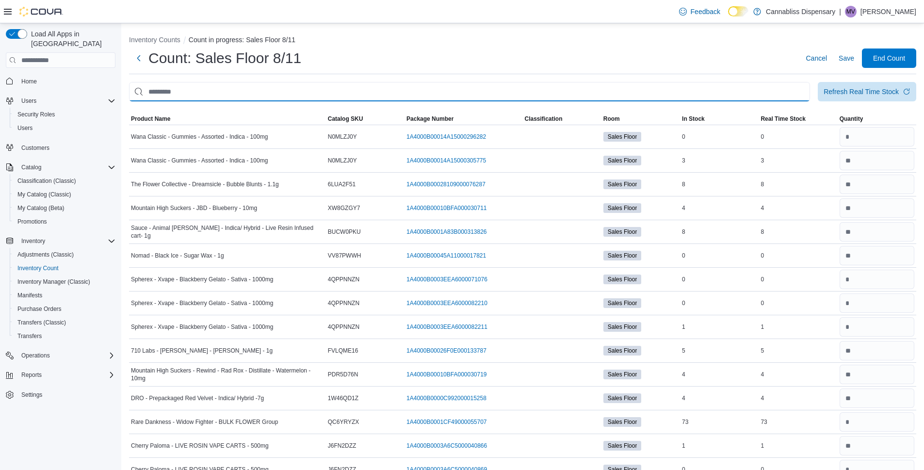
paste input "********"
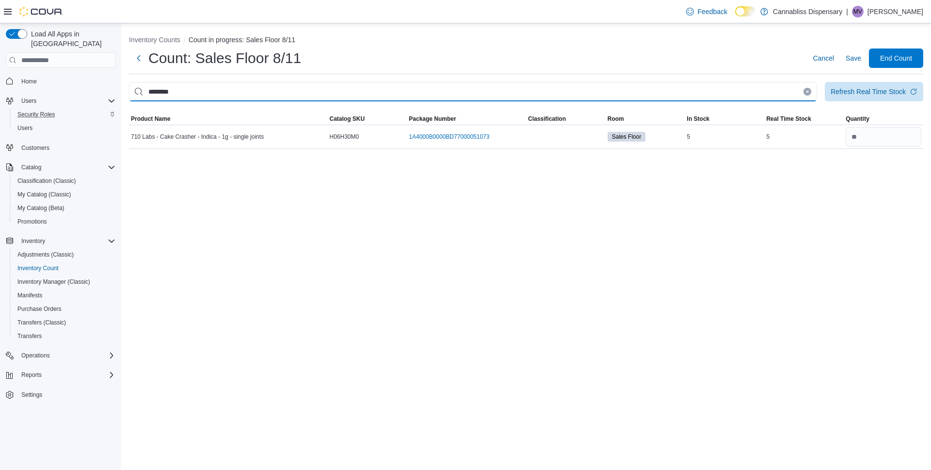
drag, startPoint x: 192, startPoint y: 92, endPoint x: 81, endPoint y: 101, distance: 110.5
click at [81, 101] on div "Load All Apps in New Hub Home Users Security Roles Users Customers Catalog Clas…" at bounding box center [465, 246] width 931 height 447
paste input "This is a search bar. After typing your query, hit enter to filter the results …"
type input "********"
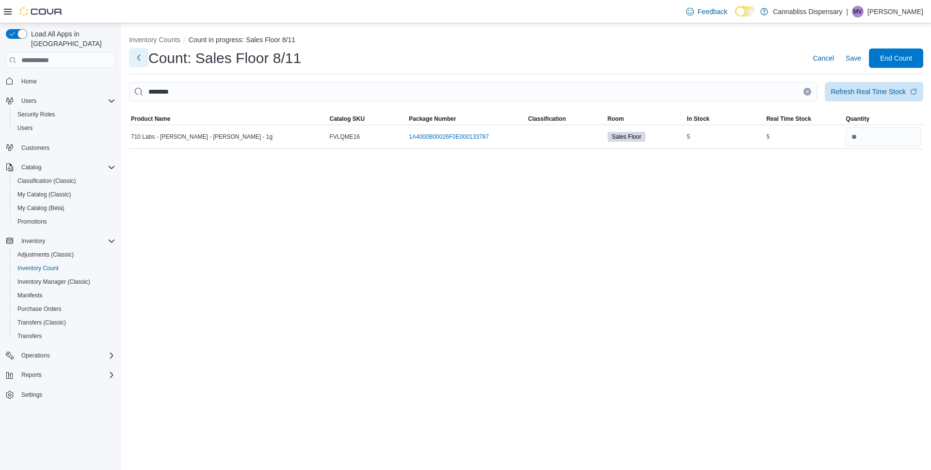
click at [138, 59] on button "Next" at bounding box center [138, 57] width 19 height 19
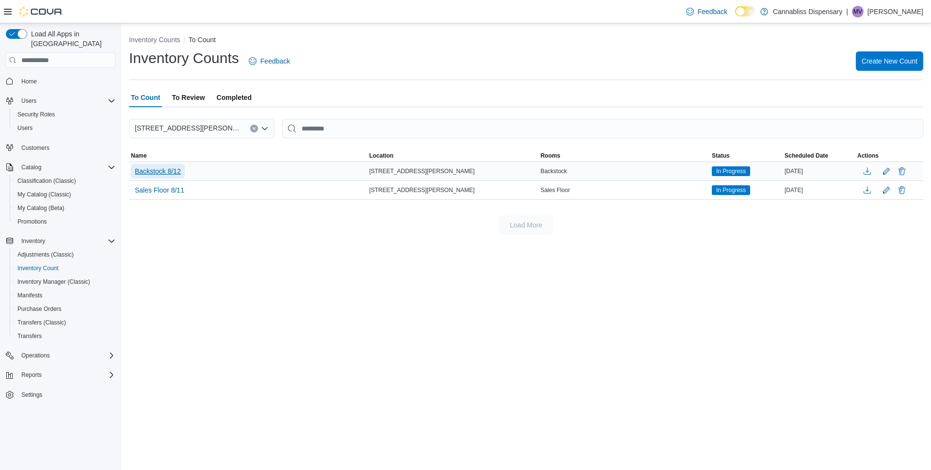
click at [160, 175] on span "Backstock 8/12" at bounding box center [158, 171] width 46 height 10
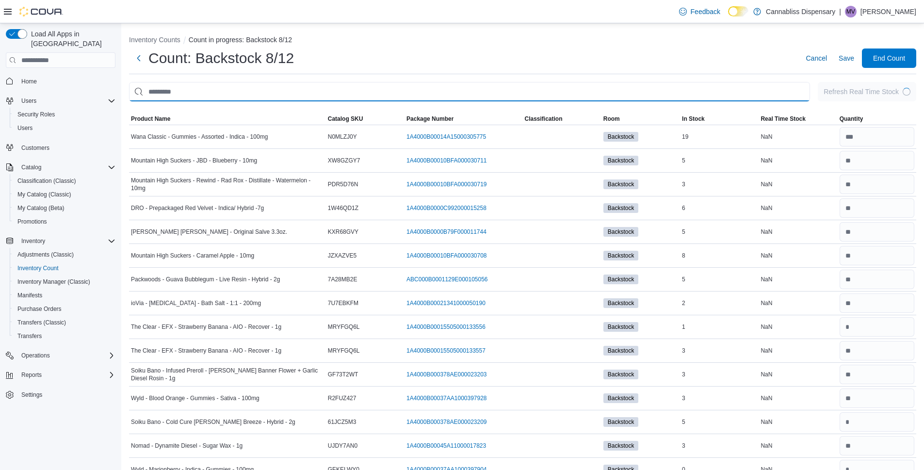
click at [188, 94] on input "This is a search bar. After typing your query, hit enter to filter the results …" at bounding box center [469, 91] width 681 height 19
paste input "********"
type input "********"
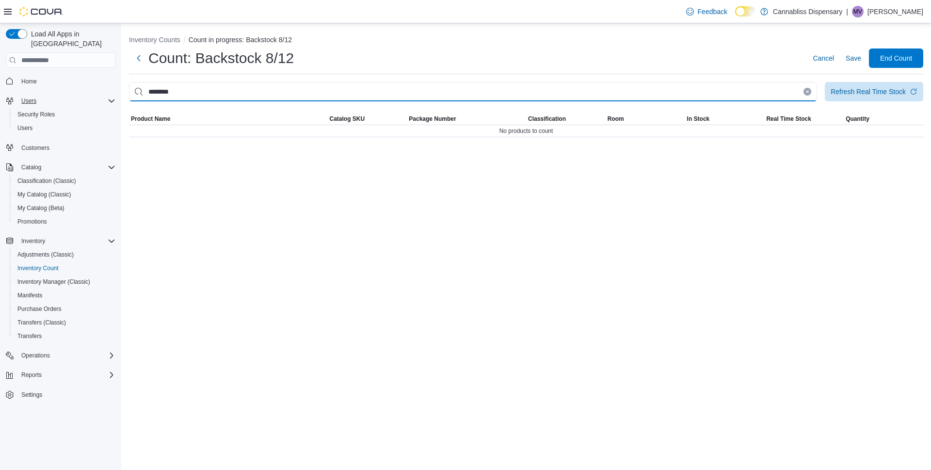
drag, startPoint x: 196, startPoint y: 94, endPoint x: 19, endPoint y: 94, distance: 177.1
click at [19, 94] on div "Load All Apps in New Hub Home Users Security Roles Users Customers Catalog Clas…" at bounding box center [465, 246] width 931 height 447
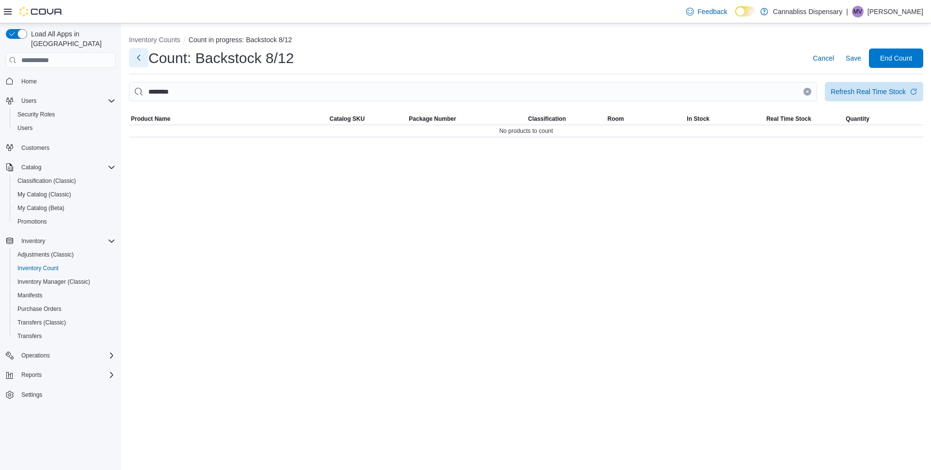
click at [142, 60] on button "Next" at bounding box center [138, 57] width 19 height 19
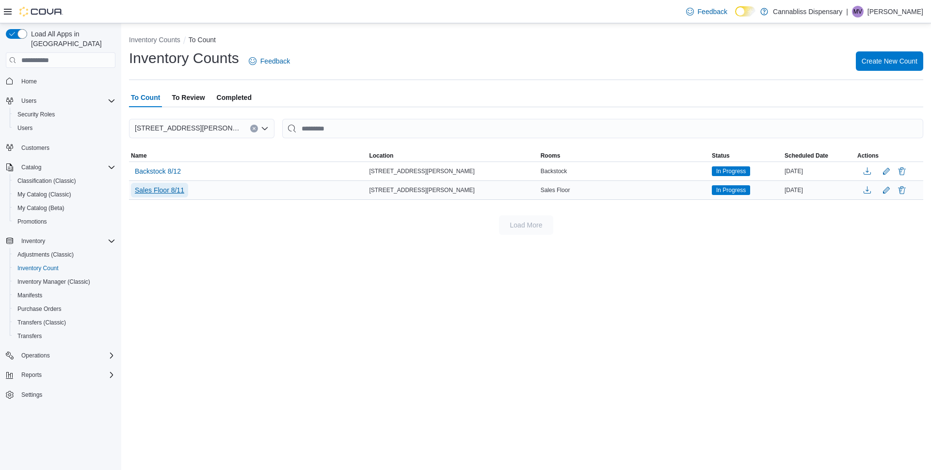
click at [175, 190] on span "Sales Floor 8/11" at bounding box center [159, 190] width 49 height 10
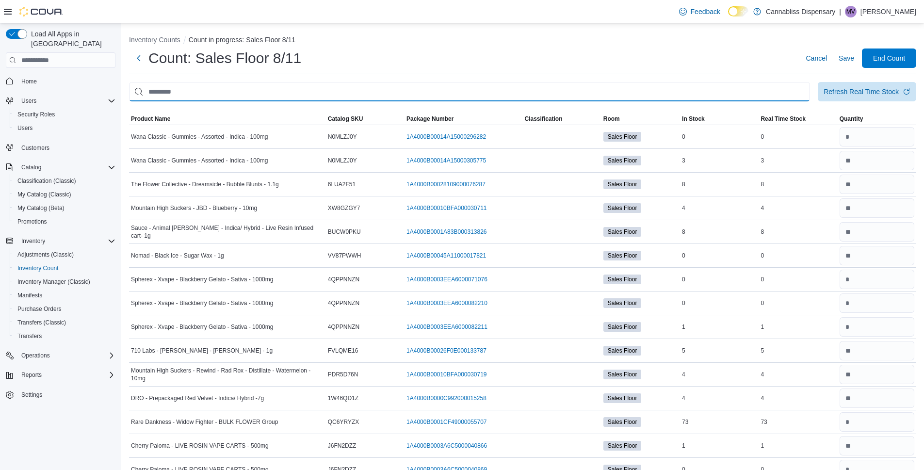
click at [177, 93] on input "This is a search bar. After typing your query, hit enter to filter the results …" at bounding box center [469, 91] width 681 height 19
paste input "********"
type input "********"
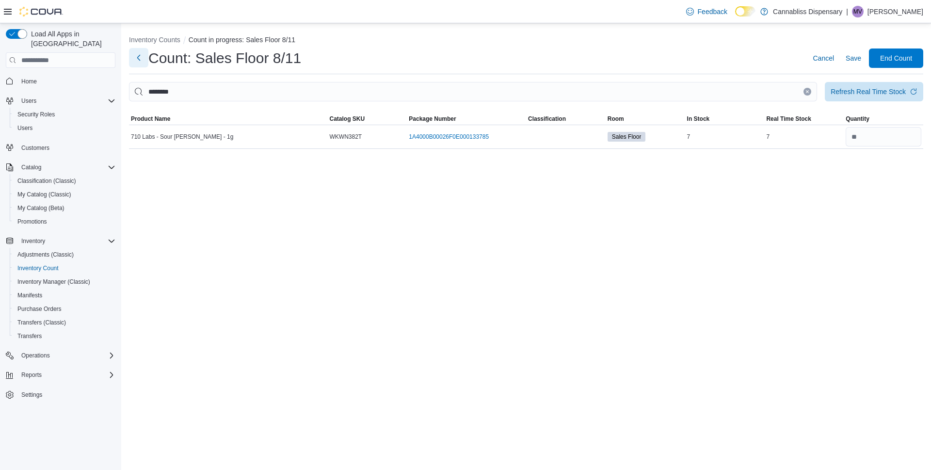
click at [136, 56] on button "Next" at bounding box center [138, 57] width 19 height 19
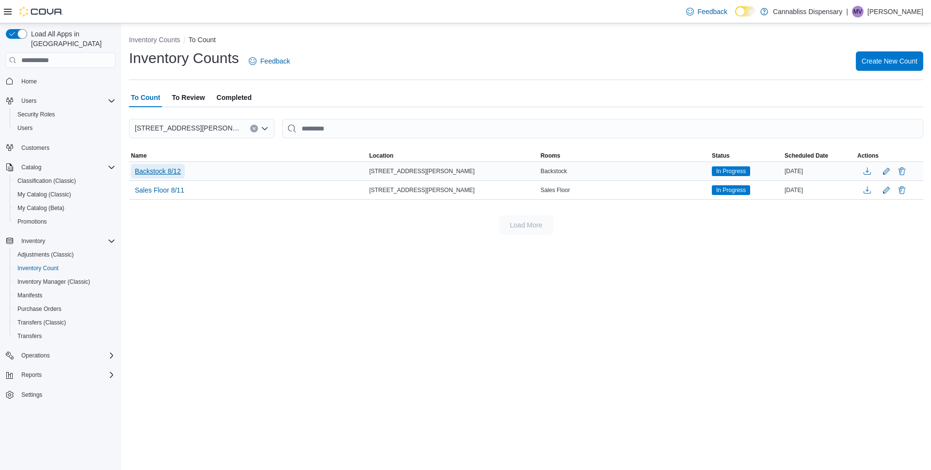
click at [159, 172] on span "Backstock 8/12" at bounding box center [158, 171] width 46 height 10
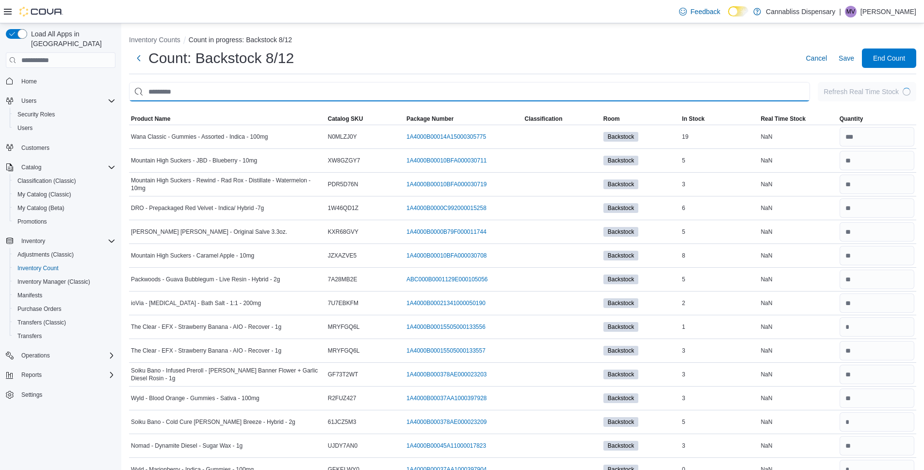
click at [183, 93] on input "This is a search bar. After typing your query, hit enter to filter the results …" at bounding box center [469, 91] width 681 height 19
paste input "********"
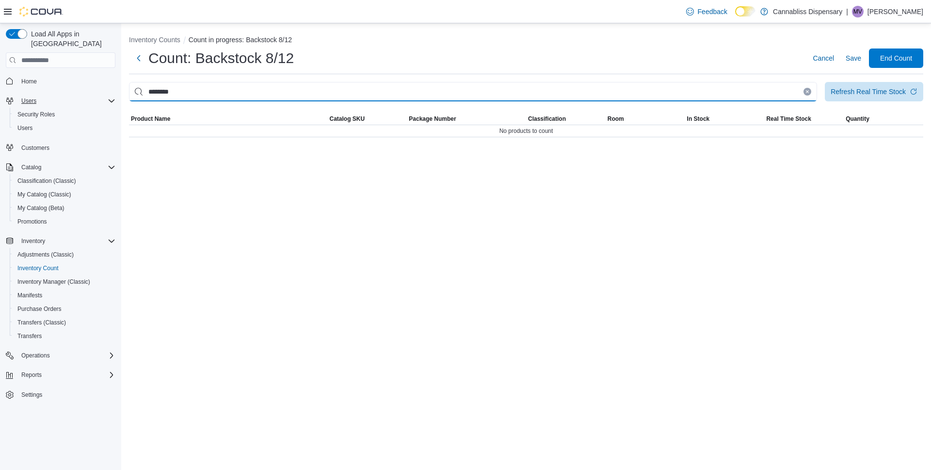
drag, startPoint x: 207, startPoint y: 87, endPoint x: 106, endPoint y: 87, distance: 100.4
click at [106, 86] on div "Load All Apps in New Hub Home Users Security Roles Users Customers Catalog Clas…" at bounding box center [465, 246] width 931 height 447
paste input "This is a search bar. After typing your query, hit enter to filter the results …"
type input "********"
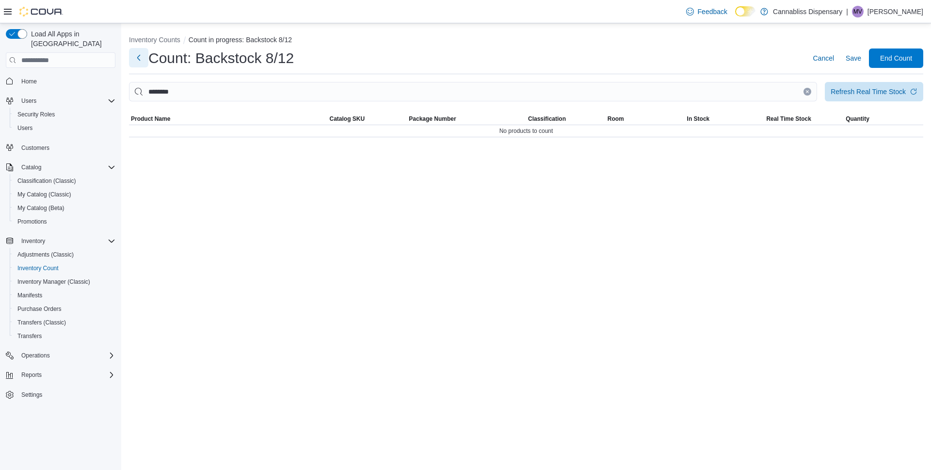
click at [137, 61] on button "Next" at bounding box center [138, 57] width 19 height 19
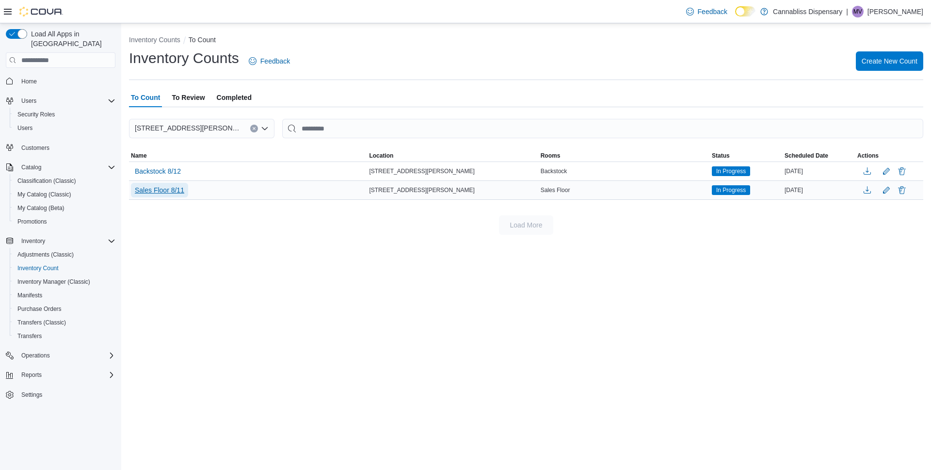
click at [164, 188] on span "Sales Floor 8/11" at bounding box center [159, 190] width 49 height 10
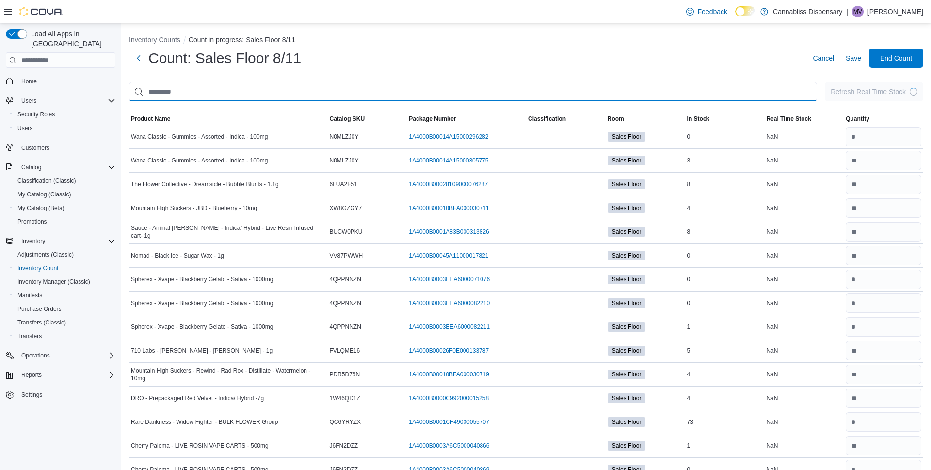
click at [187, 93] on input "This is a search bar. After typing your query, hit enter to filter the results …" at bounding box center [473, 91] width 688 height 19
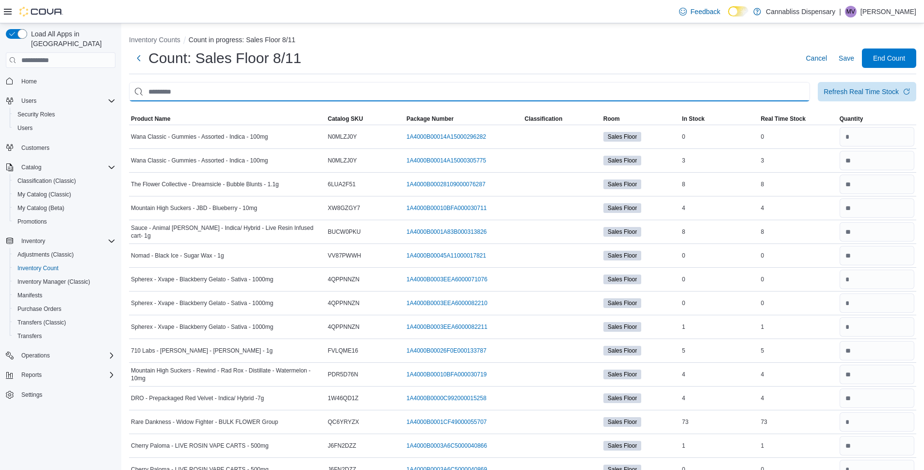
paste input "********"
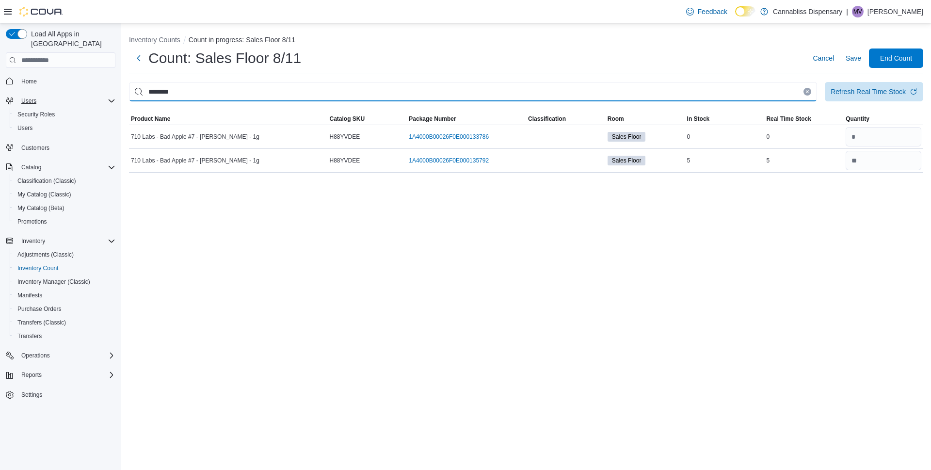
drag, startPoint x: 203, startPoint y: 94, endPoint x: 58, endPoint y: 86, distance: 145.2
click at [58, 86] on div "Load All Apps in New Hub Home Users Security Roles Users Customers Catalog Clas…" at bounding box center [465, 246] width 931 height 447
paste input "This is a search bar. After typing your query, hit enter to filter the results …"
type input "********"
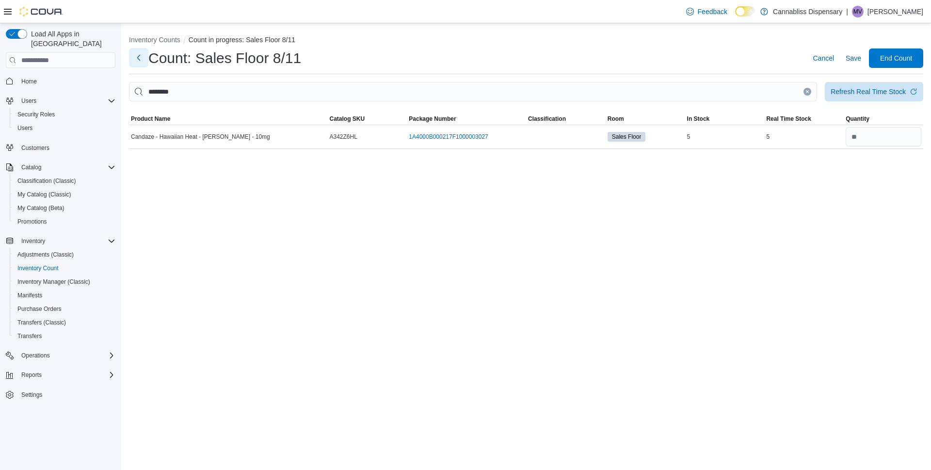
click at [139, 56] on button "Next" at bounding box center [138, 57] width 19 height 19
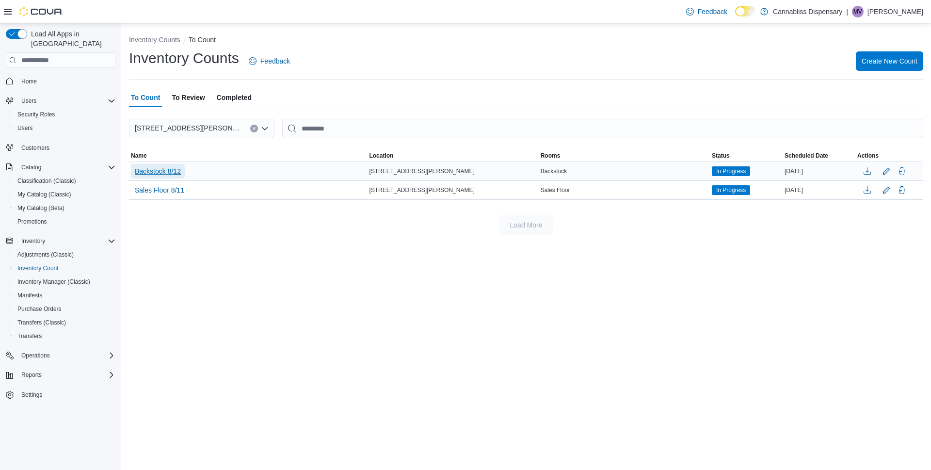
click at [163, 170] on span "Backstock 8/12" at bounding box center [158, 171] width 46 height 10
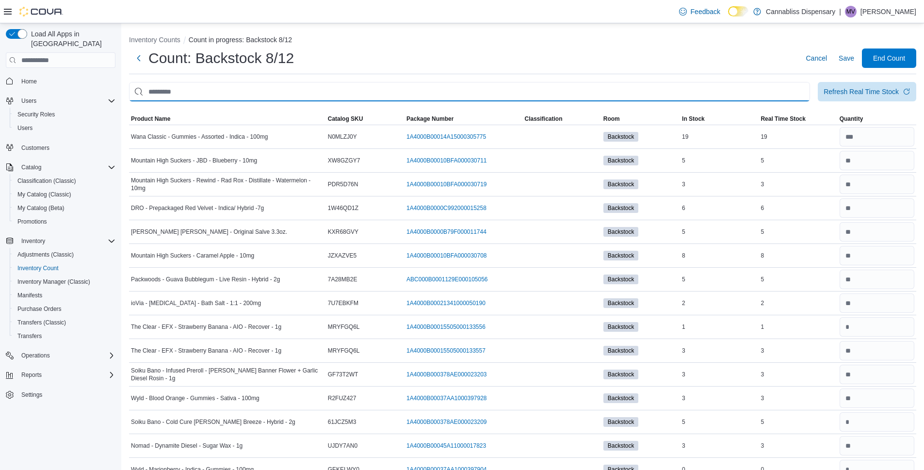
click at [248, 87] on input "This is a search bar. After typing your query, hit enter to filter the results …" at bounding box center [469, 91] width 681 height 19
paste input "********"
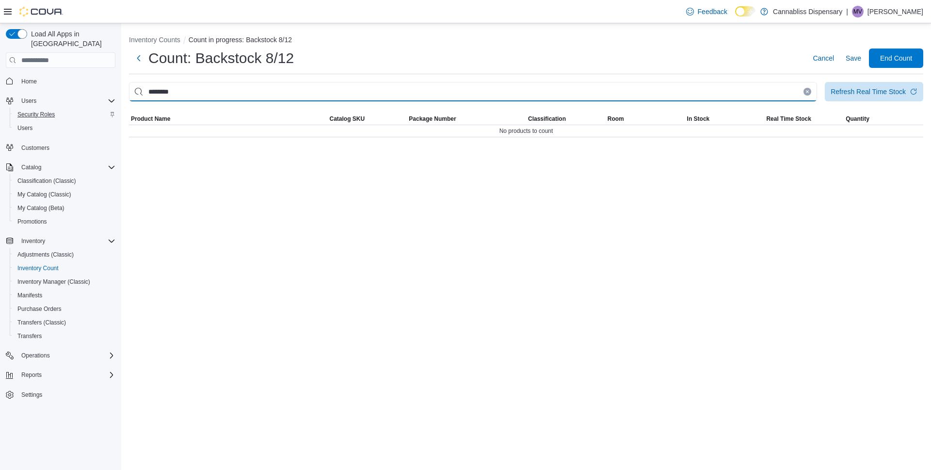
drag, startPoint x: 202, startPoint y: 93, endPoint x: 44, endPoint y: 107, distance: 159.3
click at [44, 107] on div "Load All Apps in New Hub Home Users Security Roles Users Customers Catalog Clas…" at bounding box center [465, 246] width 931 height 447
paste input "This is a search bar. After typing your query, hit enter to filter the results …"
type input "********"
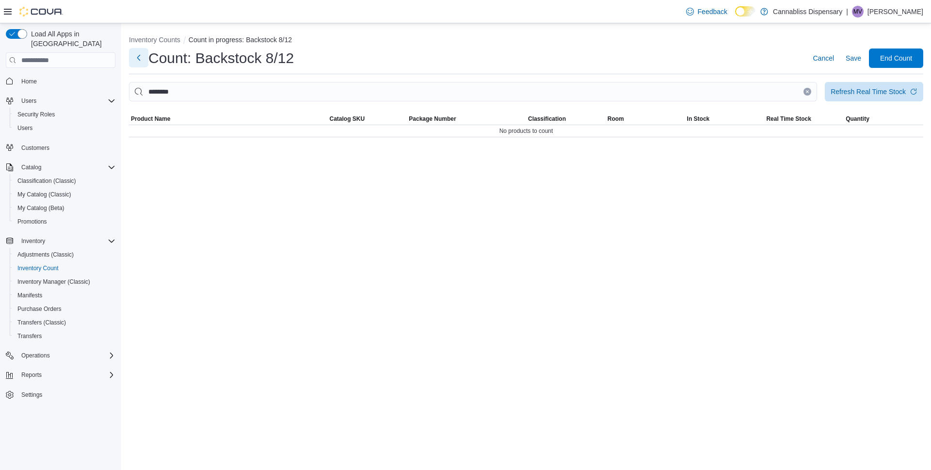
click at [138, 61] on button "Next" at bounding box center [138, 57] width 19 height 19
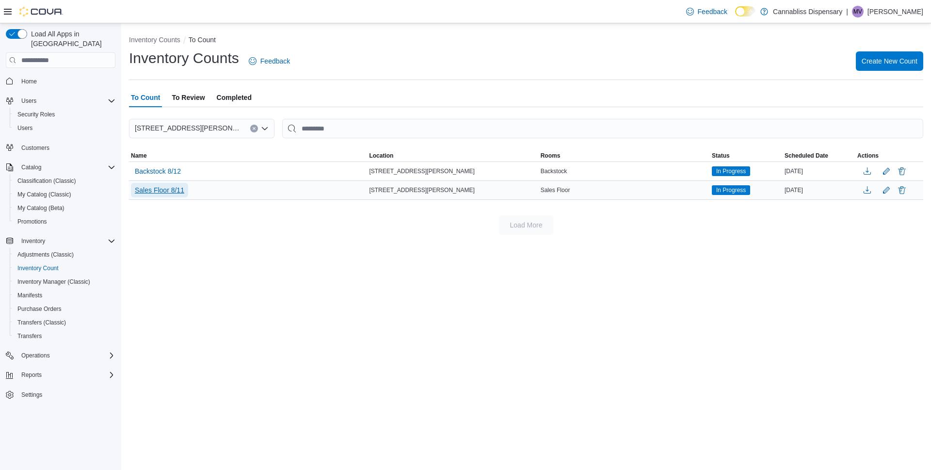
click at [164, 194] on span "Sales Floor 8/11" at bounding box center [159, 190] width 49 height 10
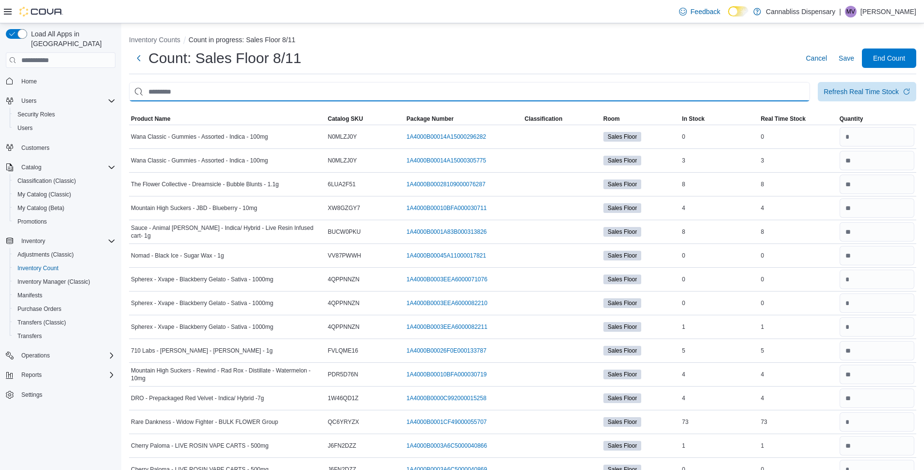
click at [182, 92] on input "This is a search bar. After typing your query, hit enter to filter the results …" at bounding box center [469, 91] width 681 height 19
paste input "********"
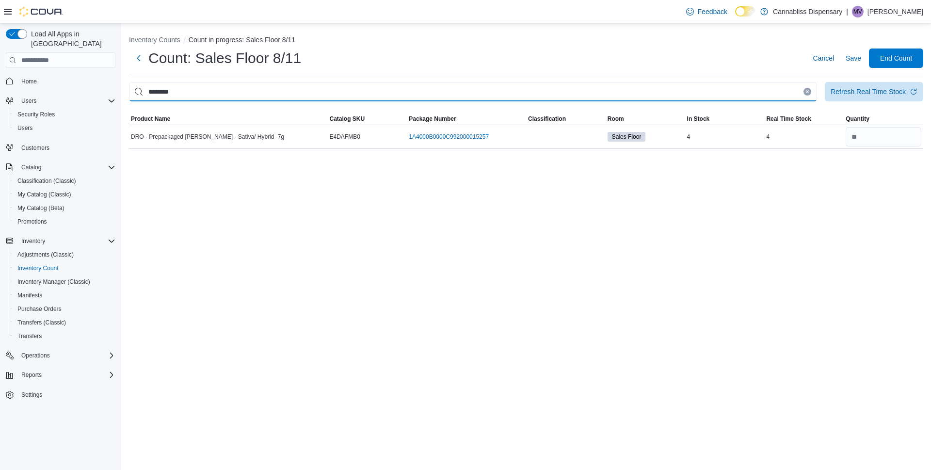
drag, startPoint x: 191, startPoint y: 92, endPoint x: 130, endPoint y: 95, distance: 60.7
click at [131, 95] on input "********" at bounding box center [473, 91] width 688 height 19
paste input "This is a search bar. After typing your query, hit enter to filter the results …"
type input "********"
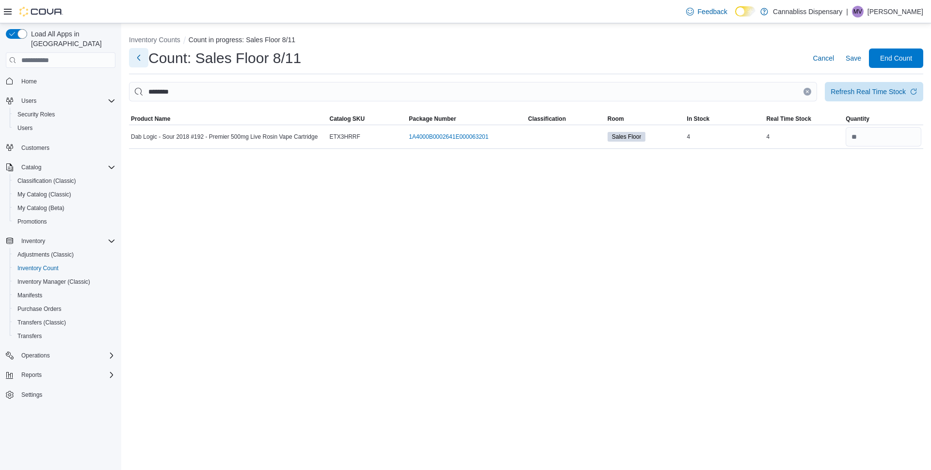
click at [143, 56] on button "Next" at bounding box center [138, 57] width 19 height 19
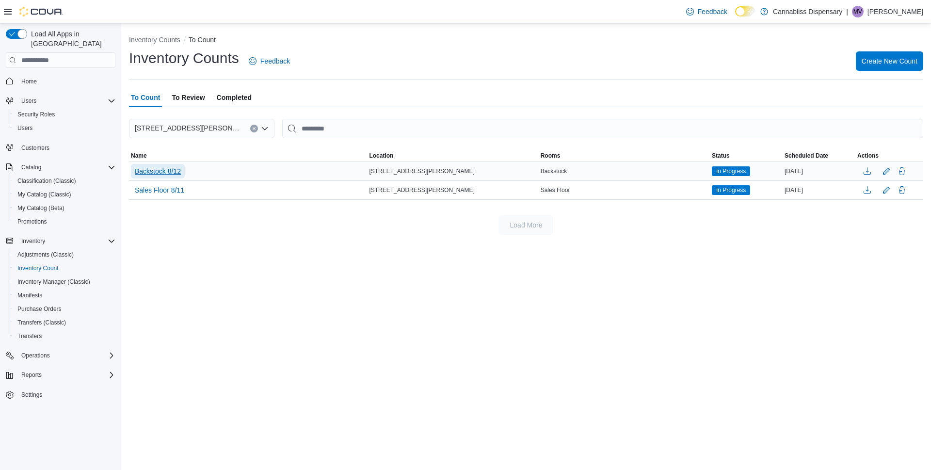
click at [165, 169] on span "Backstock 8/12" at bounding box center [158, 171] width 46 height 10
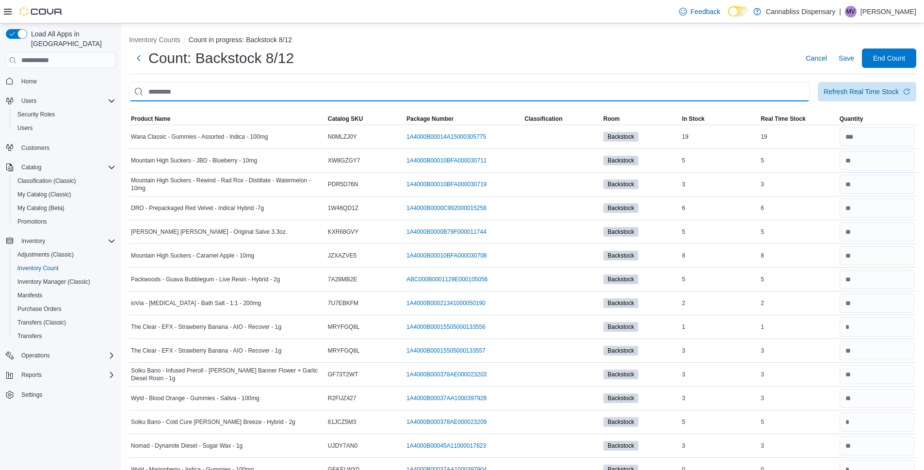
drag, startPoint x: 196, startPoint y: 94, endPoint x: 160, endPoint y: 93, distance: 36.4
click at [160, 93] on input "This is a search bar. After typing your query, hit enter to filter the results …" at bounding box center [469, 91] width 681 height 19
paste input "********"
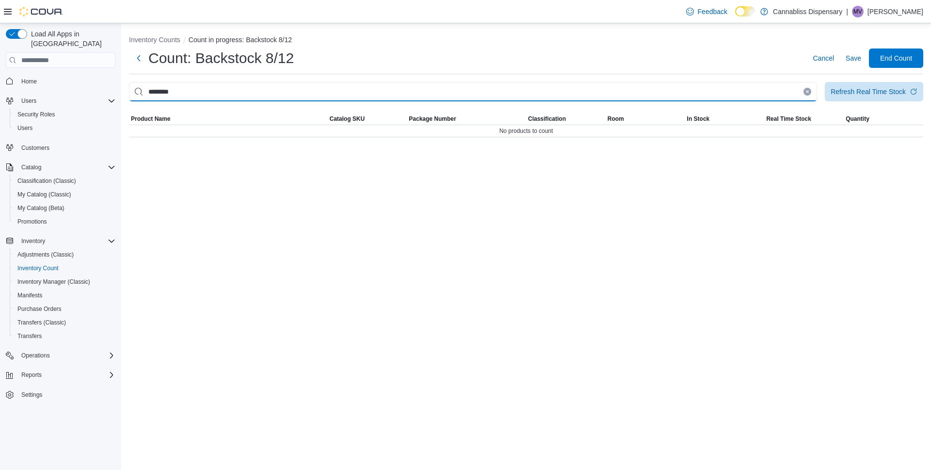
drag, startPoint x: 215, startPoint y: 84, endPoint x: 79, endPoint y: 82, distance: 135.8
click at [79, 82] on div "Load All Apps in New Hub Home Users Security Roles Users Customers Catalog Clas…" at bounding box center [465, 246] width 931 height 447
paste input "This is a search bar. After typing your query, hit enter to filter the results …"
type input "********"
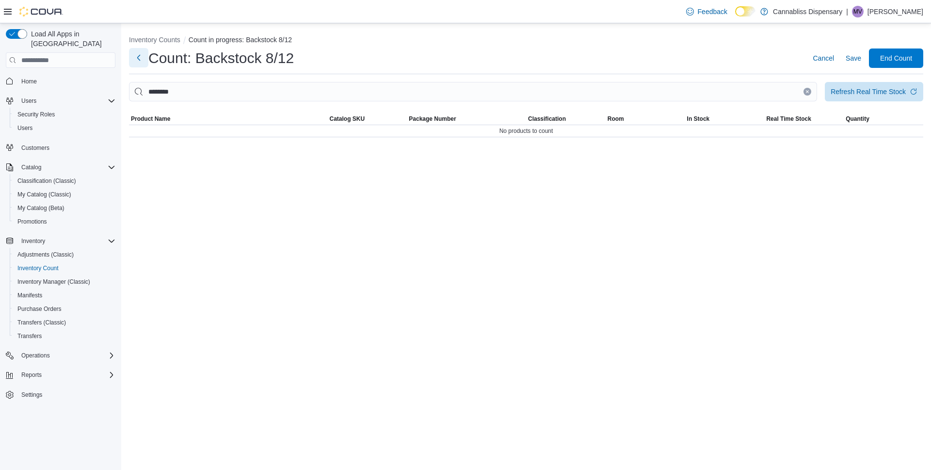
click at [139, 57] on button "Next" at bounding box center [138, 57] width 19 height 19
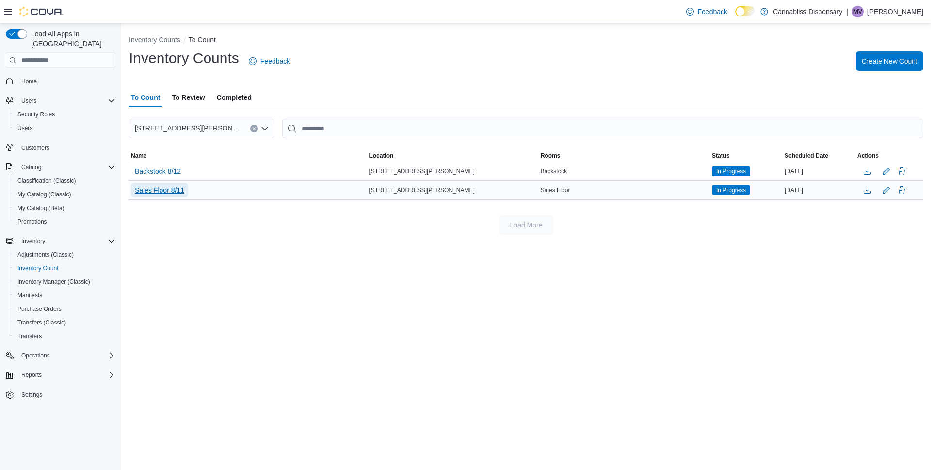
click at [173, 185] on span "Sales Floor 8/11" at bounding box center [159, 190] width 49 height 15
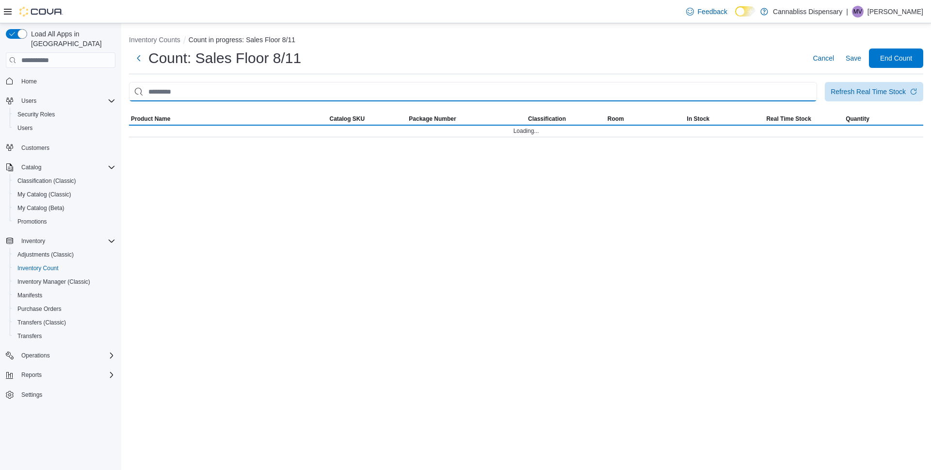
click at [212, 91] on input "This is a search bar. After typing your query, hit enter to filter the results …" at bounding box center [473, 91] width 688 height 19
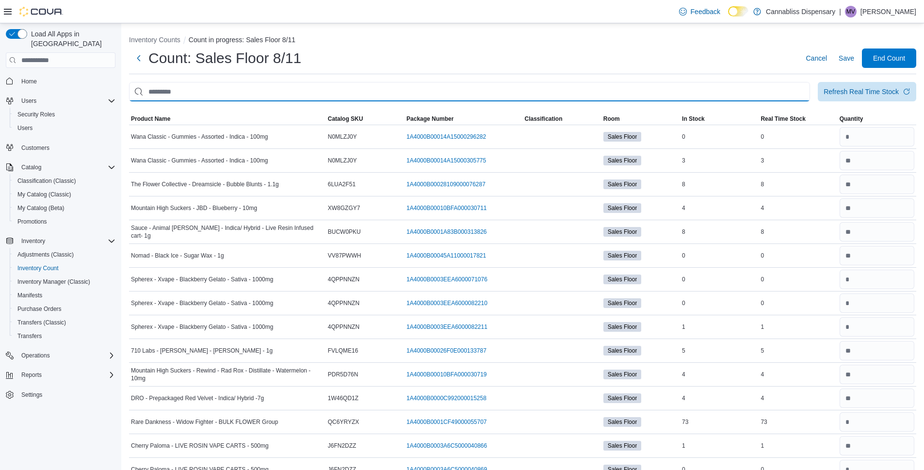
paste input "********"
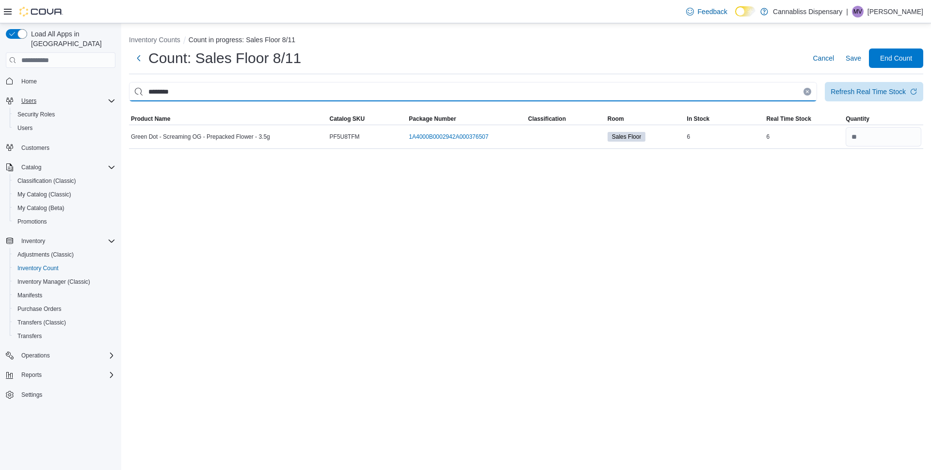
drag, startPoint x: 194, startPoint y: 92, endPoint x: 101, endPoint y: 92, distance: 92.2
click at [101, 92] on div "Load All Apps in New Hub Home Users Security Roles Users Customers Catalog Clas…" at bounding box center [465, 246] width 931 height 447
paste input "This is a search bar. After typing your query, hit enter to filter the results …"
type input "********"
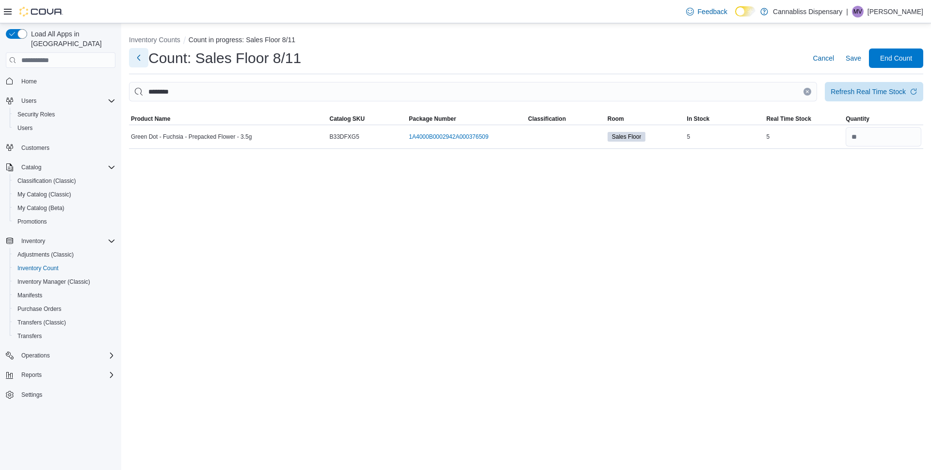
click at [139, 60] on button "Next" at bounding box center [138, 57] width 19 height 19
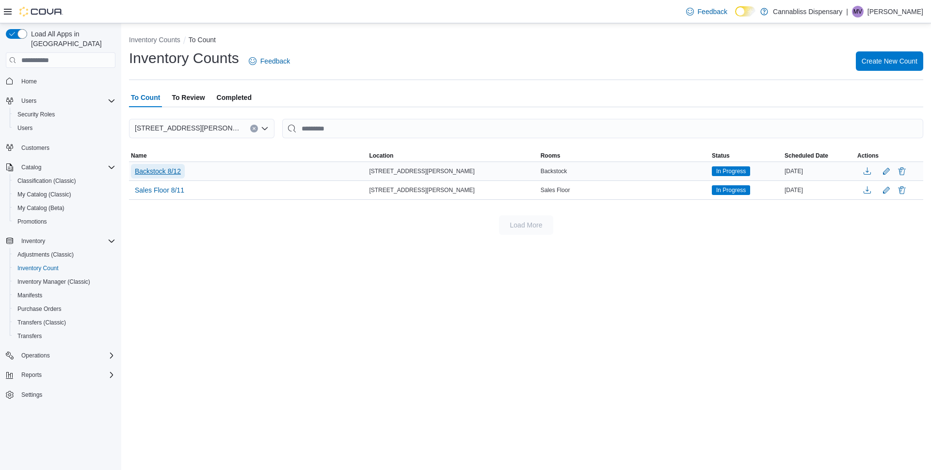
click at [162, 171] on span "Backstock 8/12" at bounding box center [158, 171] width 46 height 10
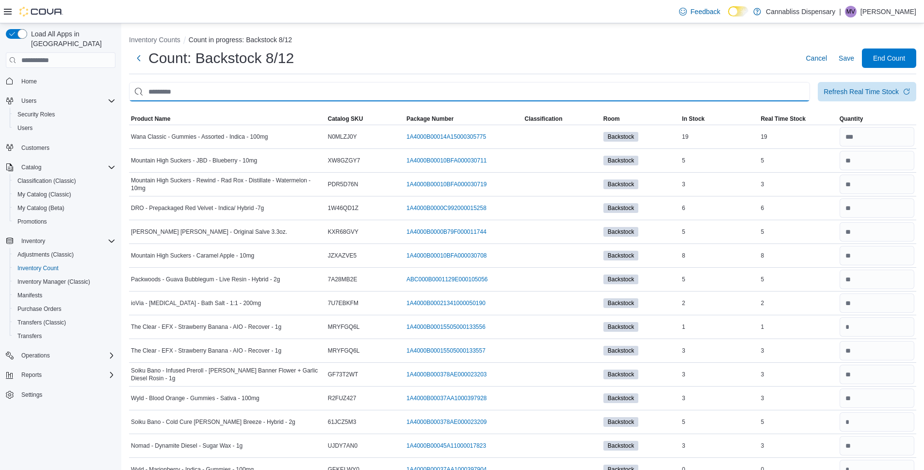
click at [216, 91] on input "This is a search bar. After typing your query, hit enter to filter the results …" at bounding box center [469, 91] width 681 height 19
paste input "********"
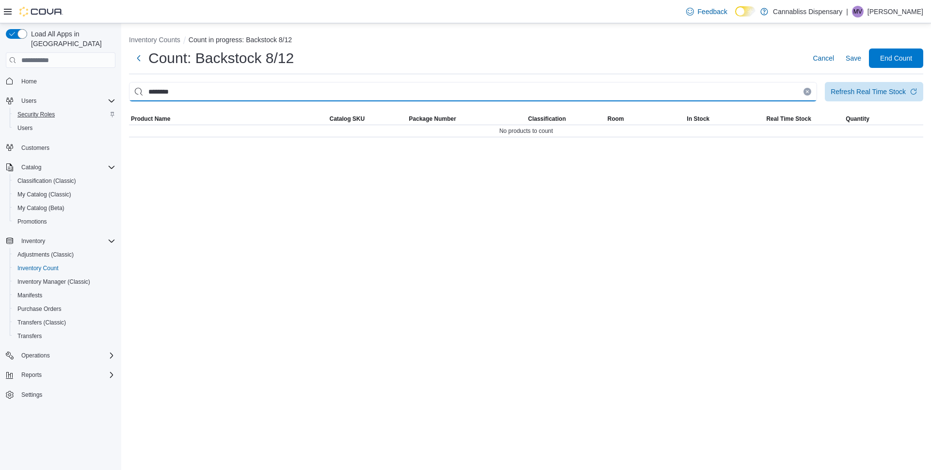
drag, startPoint x: 190, startPoint y: 89, endPoint x: 49, endPoint y: 106, distance: 141.8
click at [46, 106] on div "Load All Apps in New Hub Home Users Security Roles Users Customers Catalog Clas…" at bounding box center [465, 246] width 931 height 447
paste input "This is a search bar. After typing your query, hit enter to filter the results …"
type input "********"
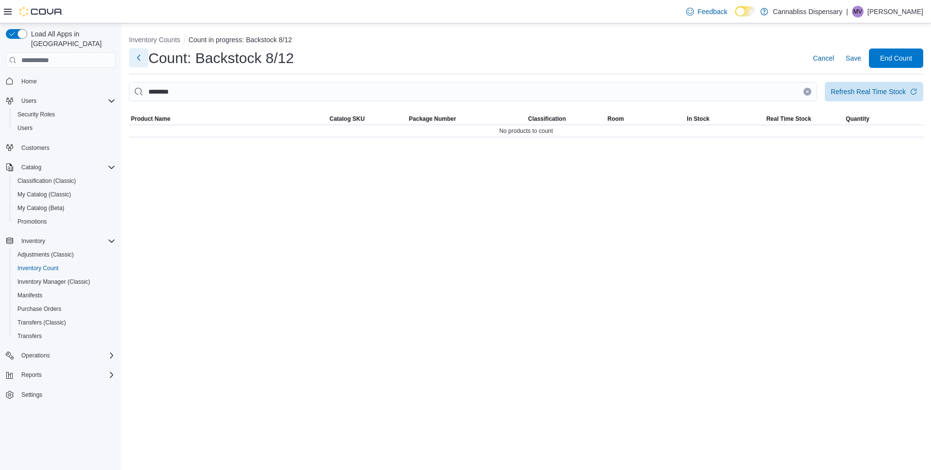
click at [136, 60] on button "Next" at bounding box center [138, 57] width 19 height 19
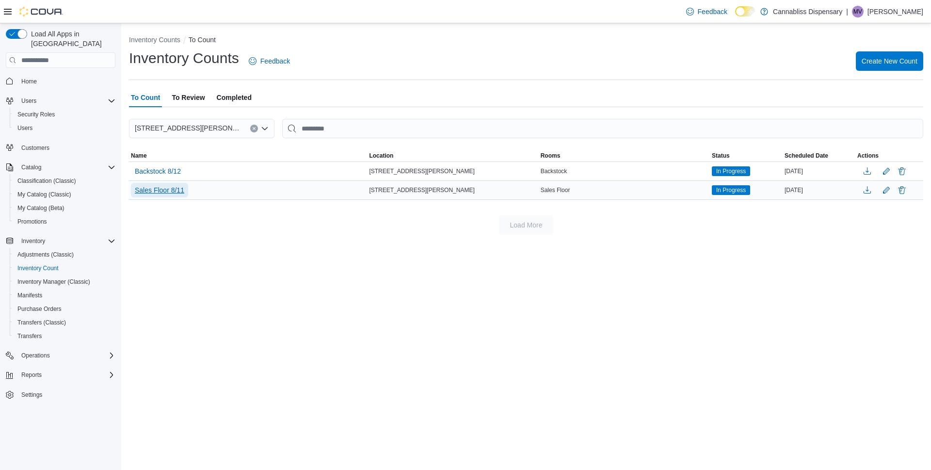
click at [158, 188] on span "Sales Floor 8/11" at bounding box center [159, 190] width 49 height 10
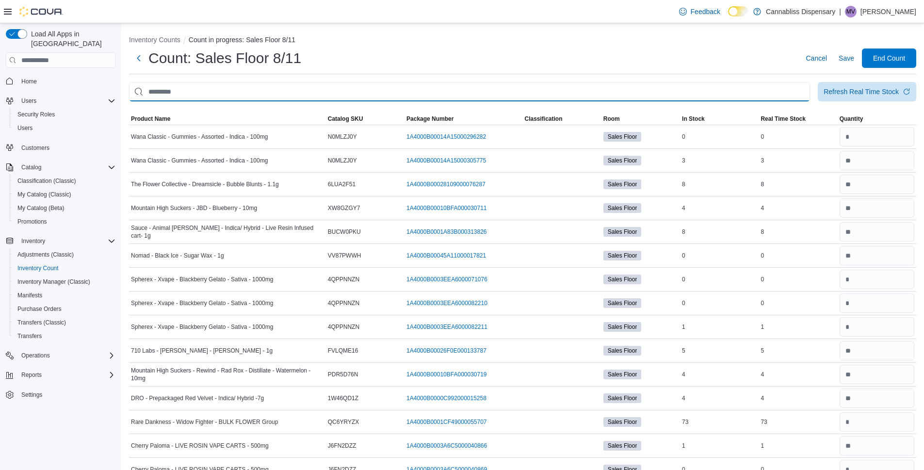
click at [181, 90] on input "This is a search bar. After typing your query, hit enter to filter the results …" at bounding box center [469, 91] width 681 height 19
paste input "********"
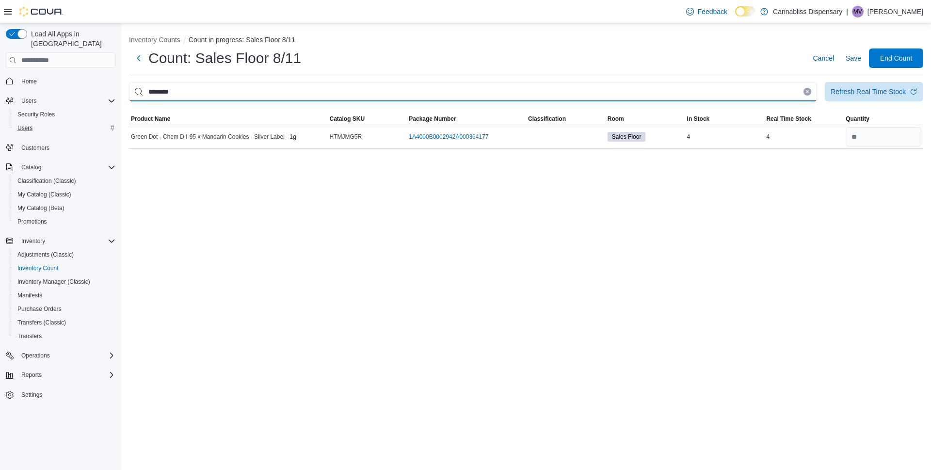
drag, startPoint x: 218, startPoint y: 89, endPoint x: 76, endPoint y: 121, distance: 146.1
click at [76, 121] on div "Load All Apps in New Hub Home Users Security Roles Users Customers Catalog Clas…" at bounding box center [465, 246] width 931 height 447
paste input "This is a search bar. After typing your query, hit enter to filter the results …"
type input "********"
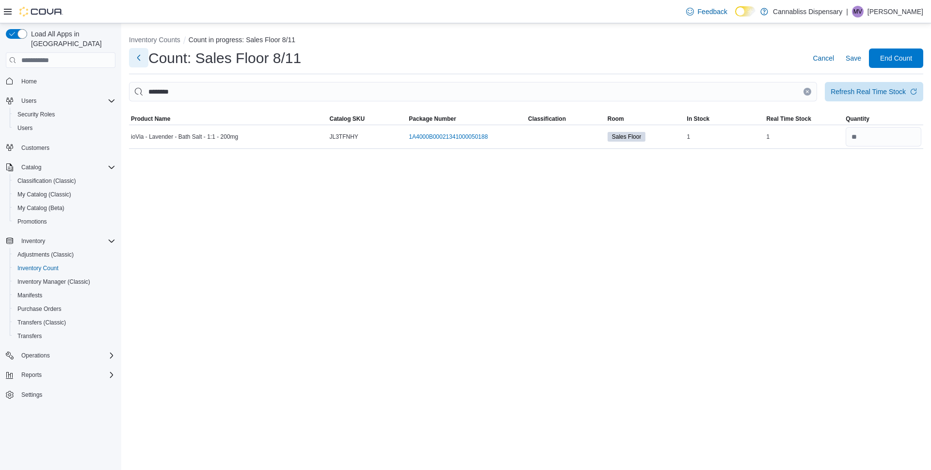
click at [138, 61] on button "Next" at bounding box center [138, 57] width 19 height 19
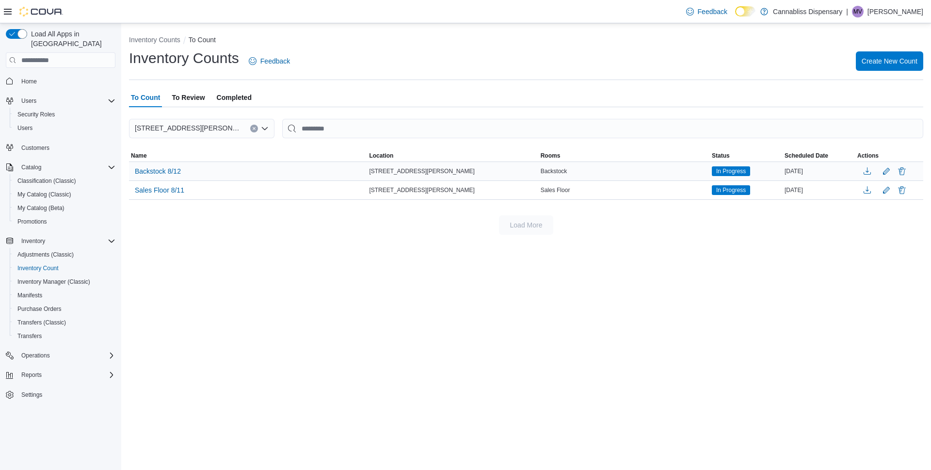
click at [187, 170] on div "Backstock 8/12" at bounding box center [248, 171] width 238 height 18
click at [163, 173] on span "Backstock 8/12" at bounding box center [158, 171] width 46 height 10
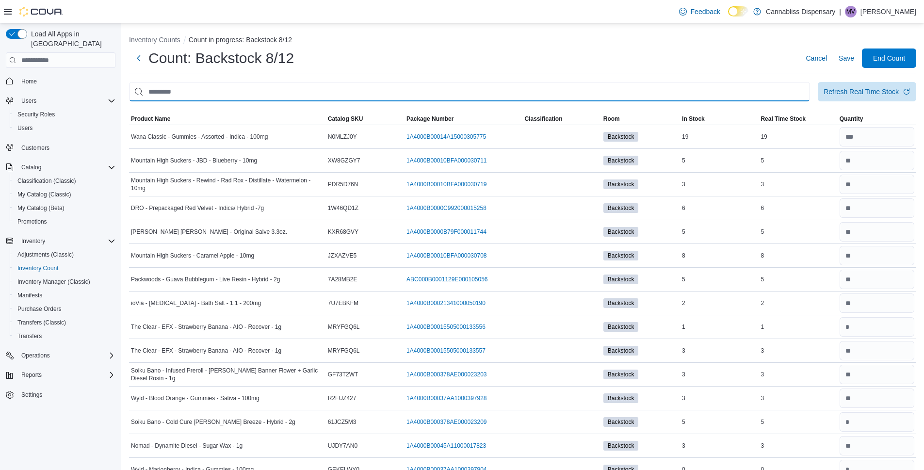
click at [202, 92] on input "This is a search bar. After typing your query, hit enter to filter the results …" at bounding box center [469, 91] width 681 height 19
paste input "********"
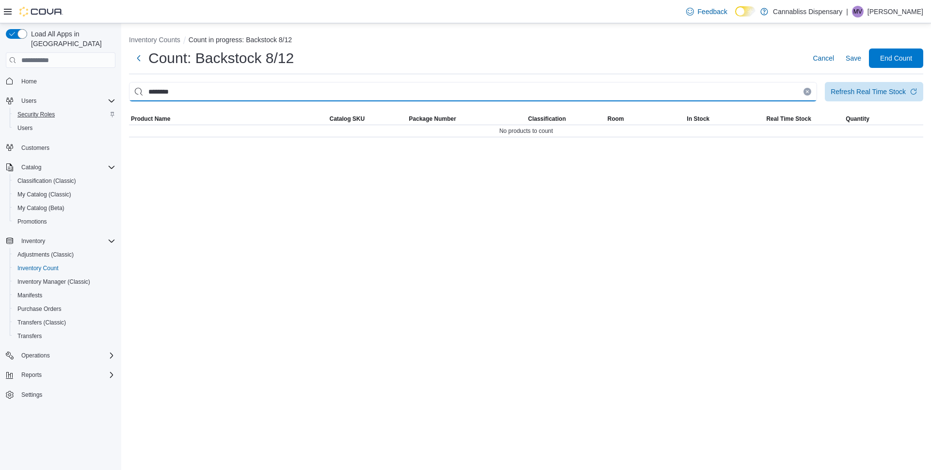
drag, startPoint x: 185, startPoint y: 90, endPoint x: 33, endPoint y: 99, distance: 153.1
click at [33, 99] on div "Load All Apps in New Hub Home Users Security Roles Users Customers Catalog Clas…" at bounding box center [465, 246] width 931 height 447
paste input "This is a search bar. After typing your query, hit enter to filter the results …"
type input "********"
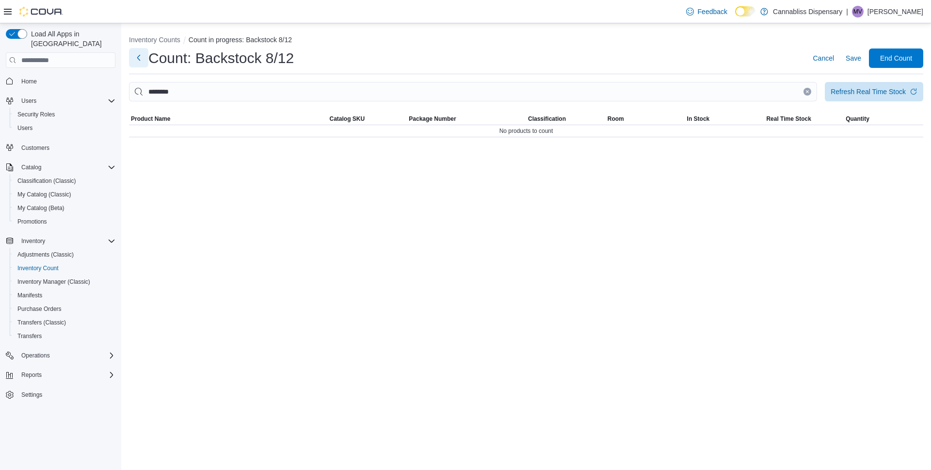
click at [139, 62] on button "Next" at bounding box center [138, 57] width 19 height 19
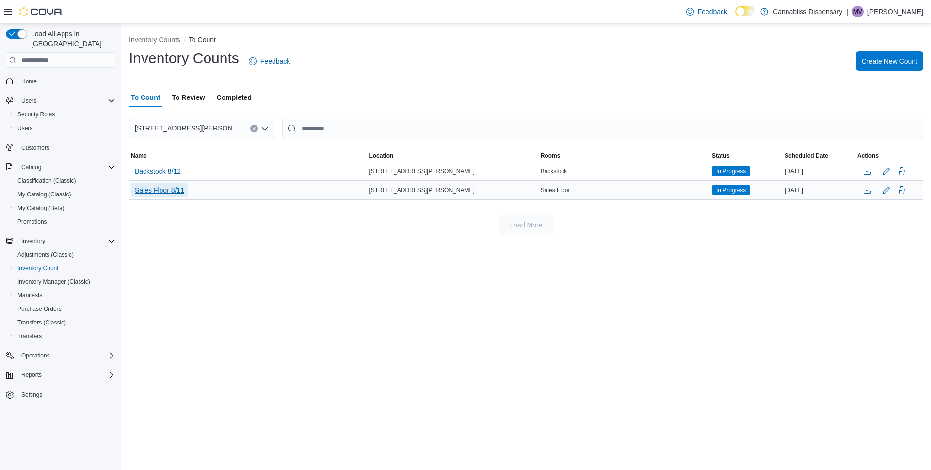
click at [154, 189] on span "Sales Floor 8/11" at bounding box center [159, 190] width 49 height 10
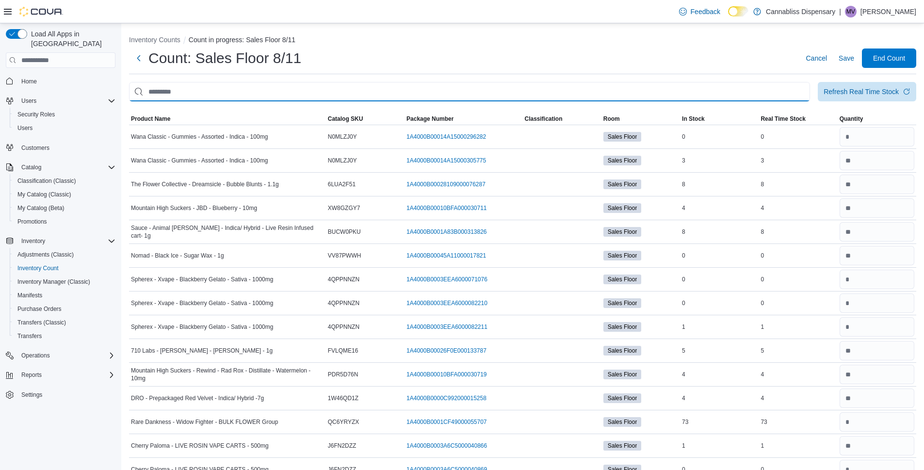
click at [193, 93] on input "This is a search bar. After typing your query, hit enter to filter the results …" at bounding box center [469, 91] width 681 height 19
paste input "********"
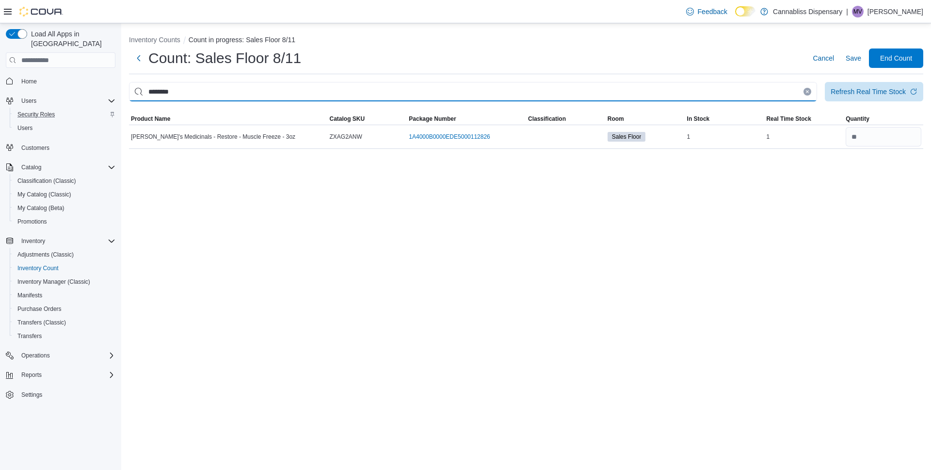
drag, startPoint x: 206, startPoint y: 95, endPoint x: 85, endPoint y: 103, distance: 121.6
click at [85, 103] on div "Load All Apps in New Hub Home Users Security Roles Users Customers Catalog Clas…" at bounding box center [465, 246] width 931 height 447
paste input "This is a search bar. After typing your query, hit enter to filter the results …"
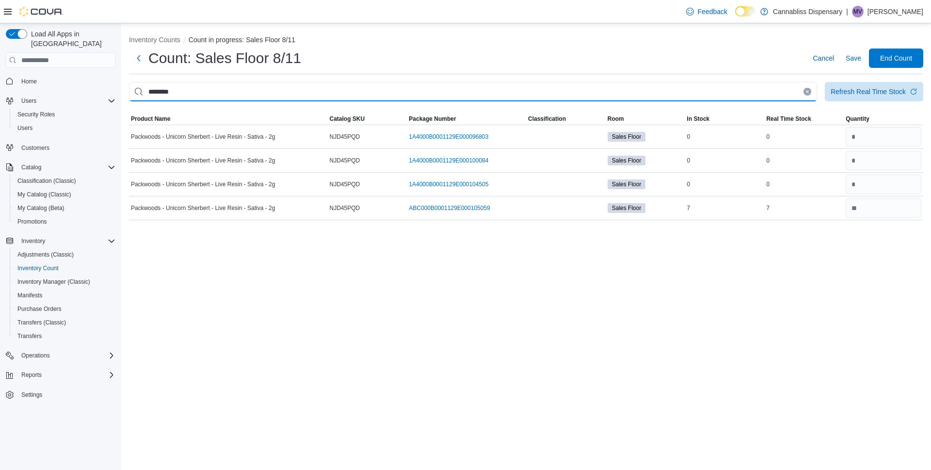
drag, startPoint x: 192, startPoint y: 84, endPoint x: 122, endPoint y: 93, distance: 70.3
click at [122, 93] on div "Inventory Counts Count in progress: Sales Floor 8/11 Count: Sales Floor 8/11 Ca…" at bounding box center [526, 125] width 810 height 205
paste input "This is a search bar. After typing your query, hit enter to filter the results …"
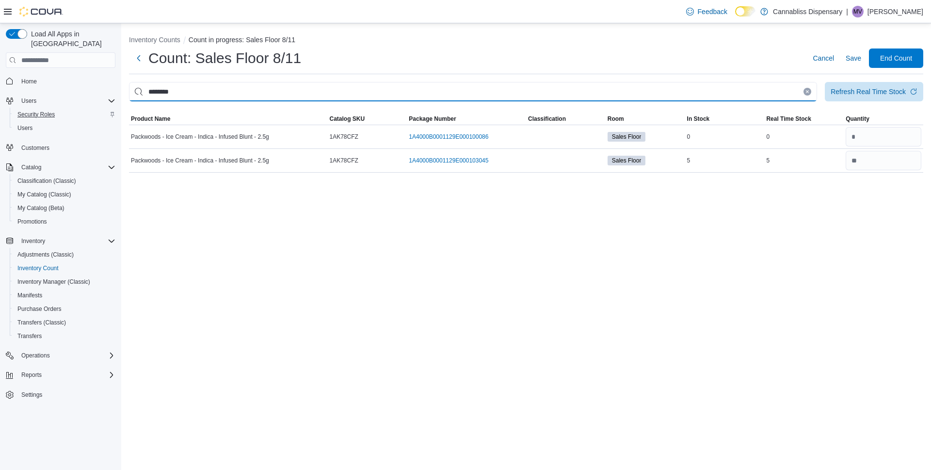
drag, startPoint x: 210, startPoint y: 93, endPoint x: 21, endPoint y: 103, distance: 188.5
click at [21, 103] on div "Load All Apps in New Hub Home Users Security Roles Users Customers Catalog Clas…" at bounding box center [465, 246] width 931 height 447
paste input "This is a search bar. After typing your query, hit enter to filter the results …"
type input "********"
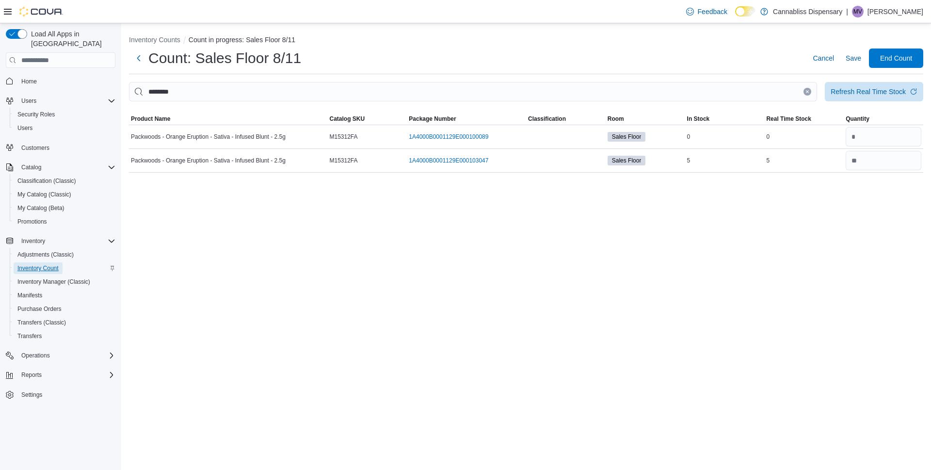
click at [42, 264] on span "Inventory Count" at bounding box center [37, 268] width 41 height 8
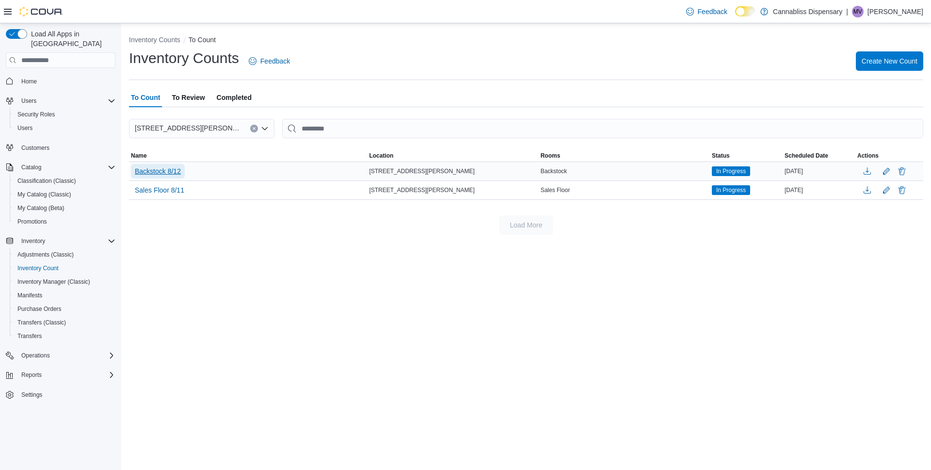
click at [172, 172] on span "Backstock 8/12" at bounding box center [158, 171] width 46 height 10
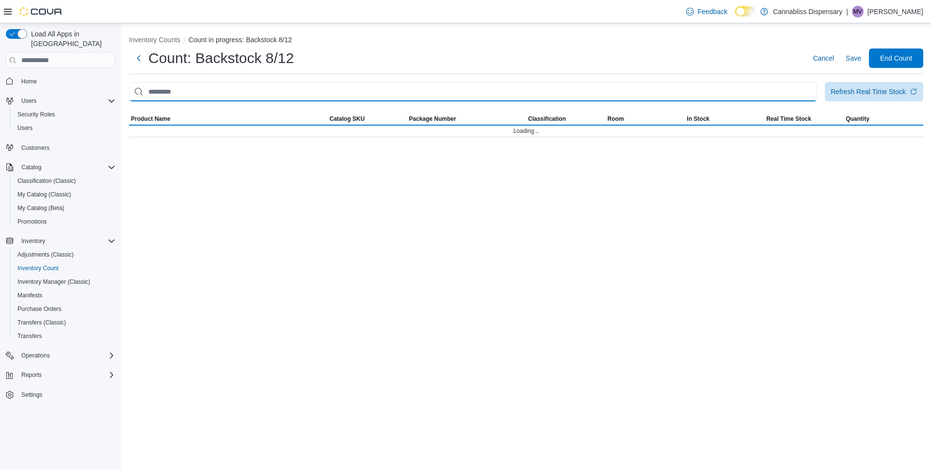
click at [230, 91] on input "This is a search bar. After typing your query, hit enter to filter the results …" at bounding box center [473, 91] width 688 height 19
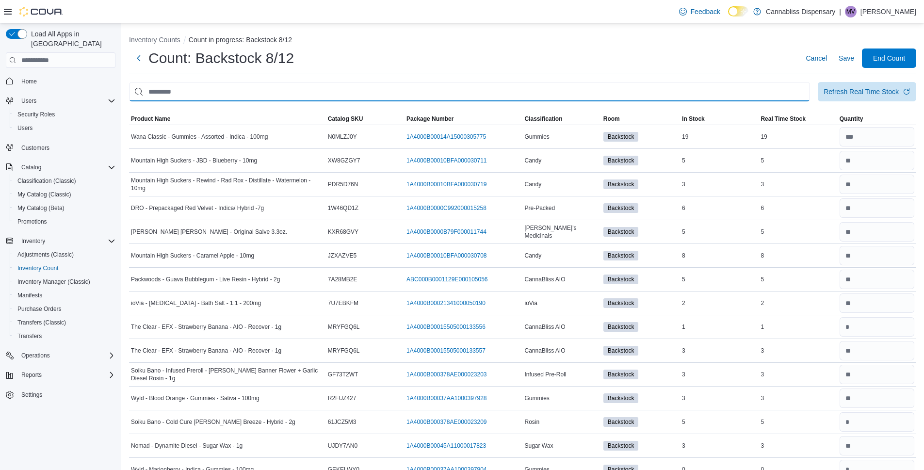
paste input "********"
type input "********"
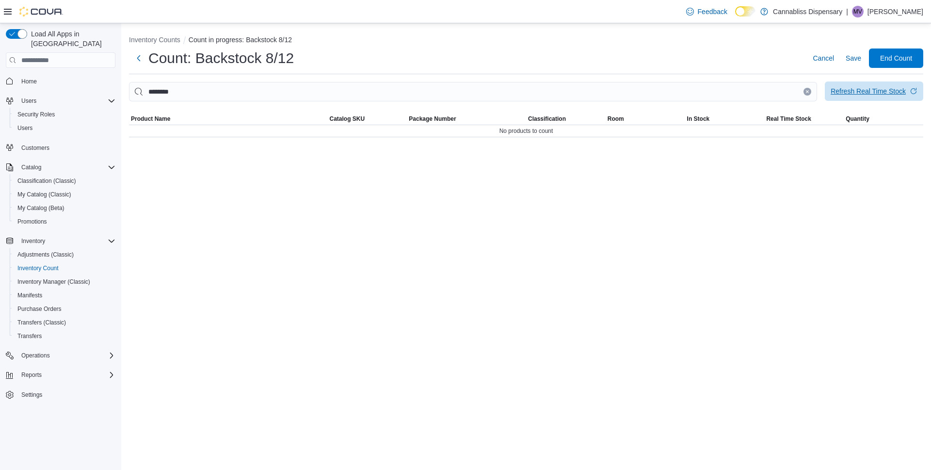
click at [882, 92] on div "Refresh Real Time Stock" at bounding box center [868, 91] width 75 height 10
click at [139, 57] on button "Next" at bounding box center [138, 57] width 19 height 19
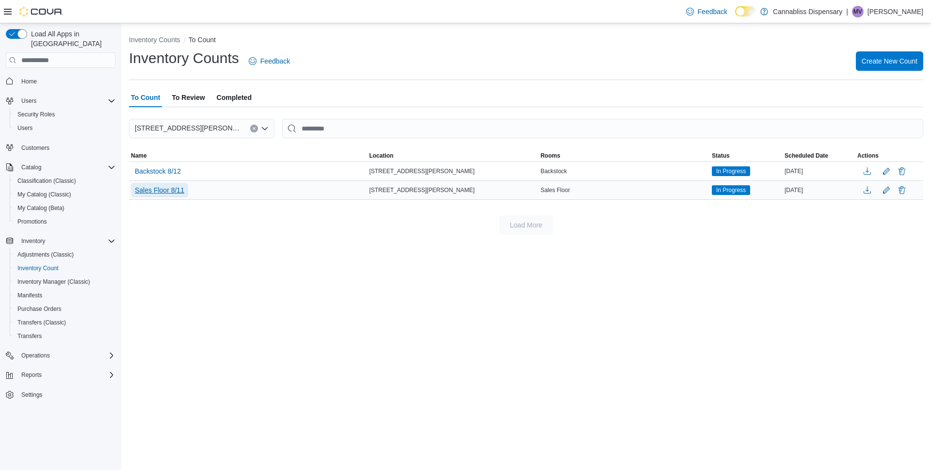
click at [170, 190] on span "Sales Floor 8/11" at bounding box center [159, 190] width 49 height 10
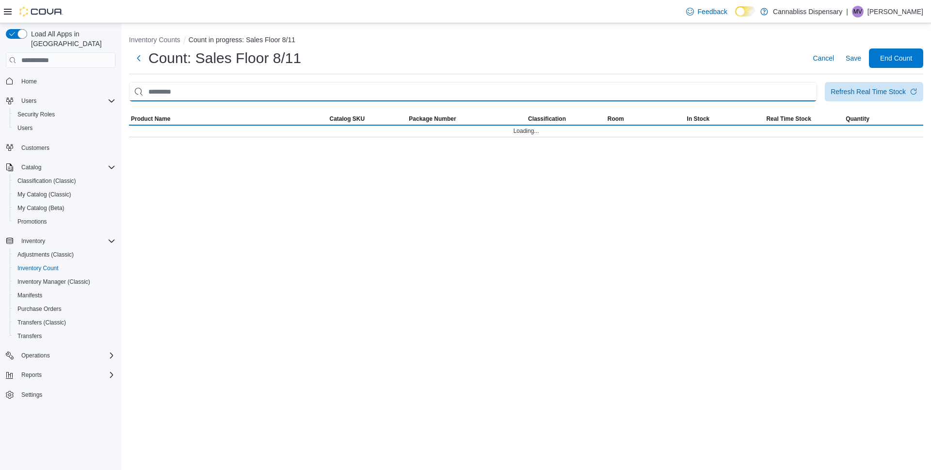
click at [184, 93] on input "This is a search bar. After typing your query, hit enter to filter the results …" at bounding box center [473, 91] width 688 height 19
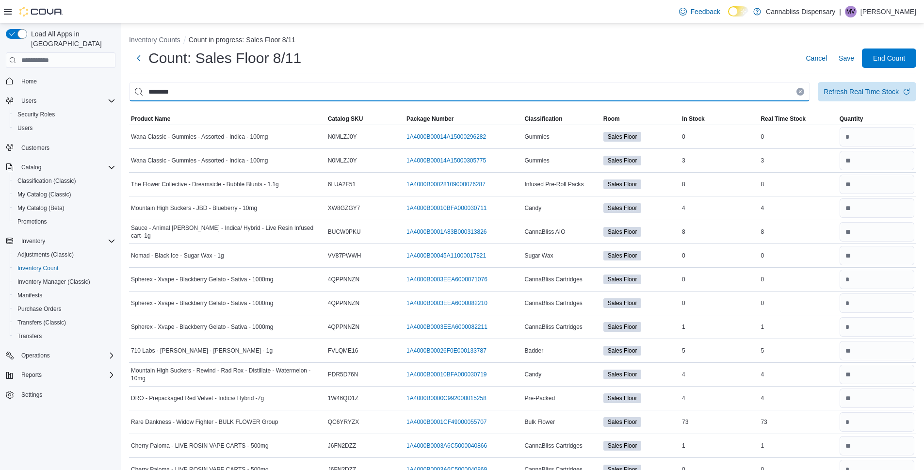
type input "********"
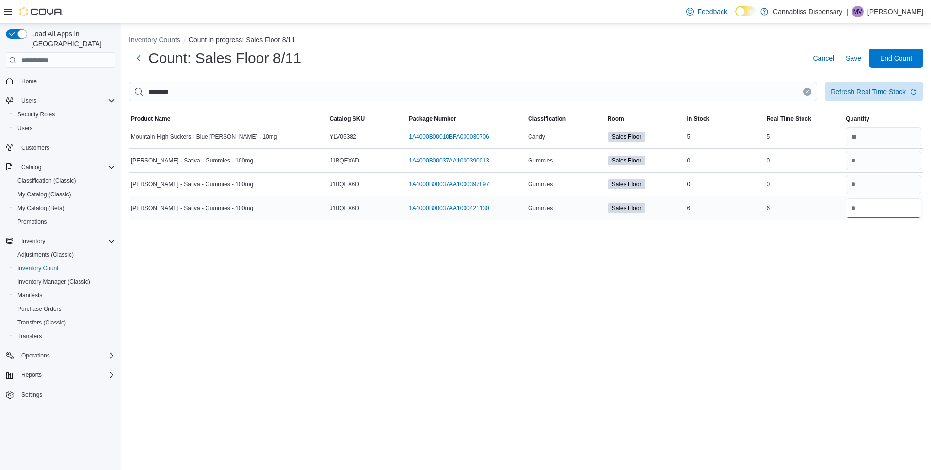
click at [887, 209] on input "number" at bounding box center [884, 207] width 76 height 19
type input "*"
click at [856, 59] on span "Save" at bounding box center [854, 58] width 16 height 10
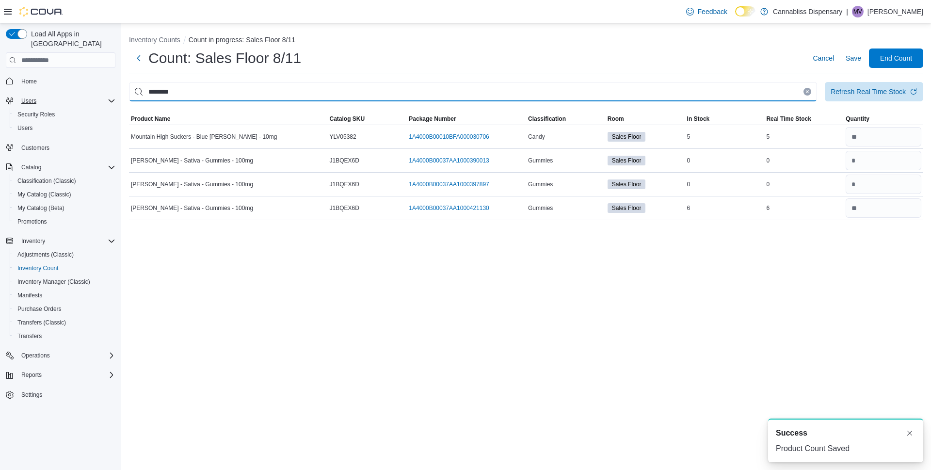
drag, startPoint x: 196, startPoint y: 91, endPoint x: 49, endPoint y: 97, distance: 147.1
click at [49, 97] on div "Load All Apps in New Hub Home Users Security Roles Users Customers Catalog Clas…" at bounding box center [465, 246] width 931 height 447
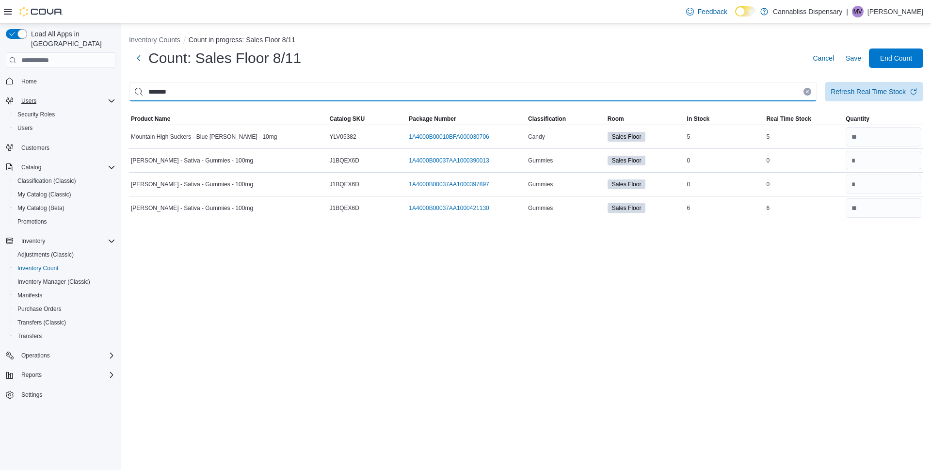
type input "*******"
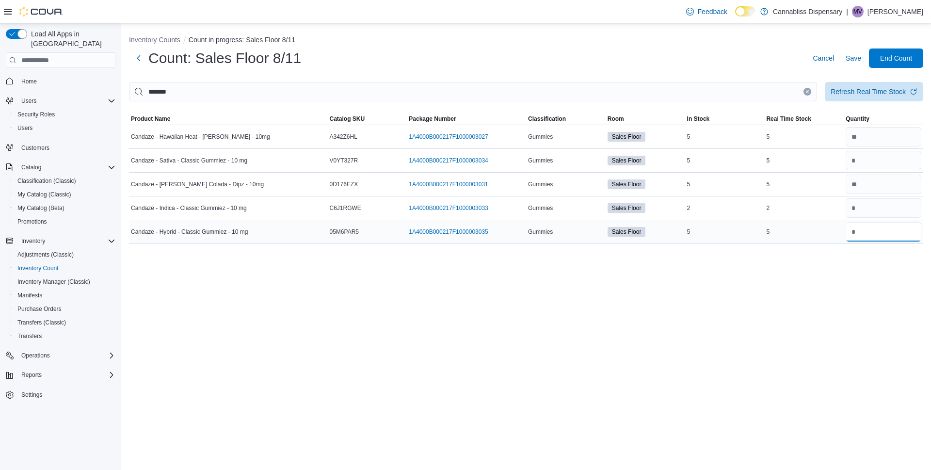
click at [866, 233] on input "number" at bounding box center [884, 231] width 76 height 19
type input "*"
click at [850, 63] on span "Save" at bounding box center [854, 58] width 16 height 10
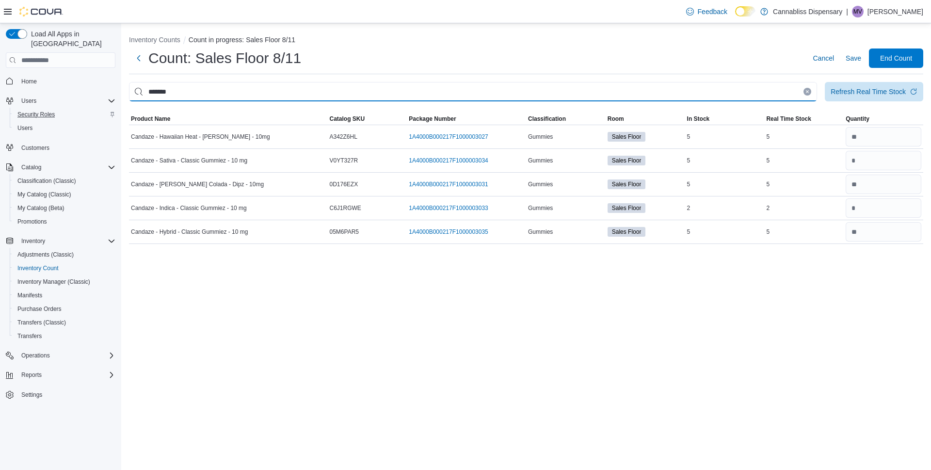
drag, startPoint x: 198, startPoint y: 92, endPoint x: 44, endPoint y: 101, distance: 155.0
click at [44, 101] on div "Load All Apps in New Hub Home Users Security Roles Users Customers Catalog Clas…" at bounding box center [465, 246] width 931 height 447
type input "**"
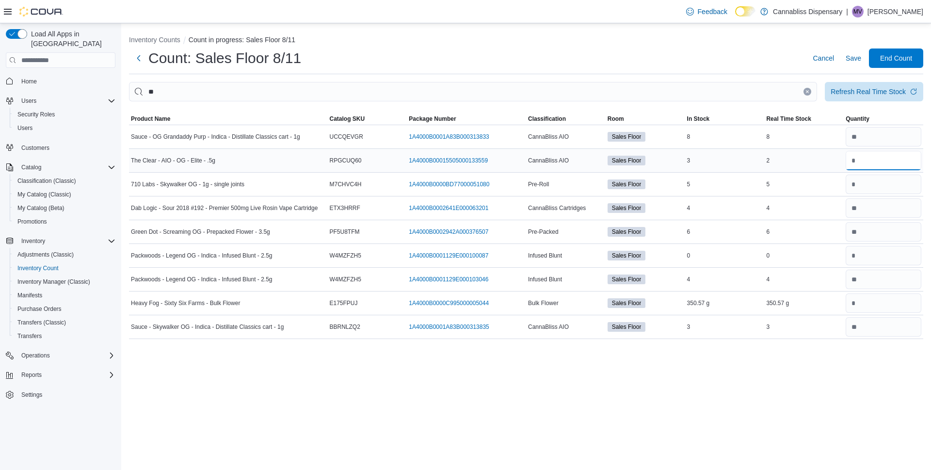
click at [872, 161] on input "number" at bounding box center [884, 160] width 76 height 19
type input "*"
click at [853, 63] on span "Save" at bounding box center [854, 58] width 16 height 10
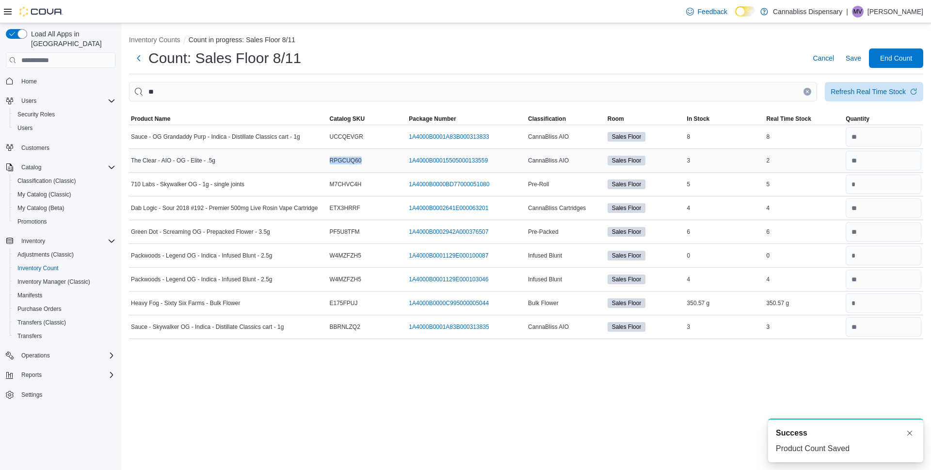
drag, startPoint x: 370, startPoint y: 159, endPoint x: 329, endPoint y: 161, distance: 41.3
click at [329, 161] on div "RPGCUQ60" at bounding box center [368, 161] width 80 height 12
copy span "RPGCUQ60"
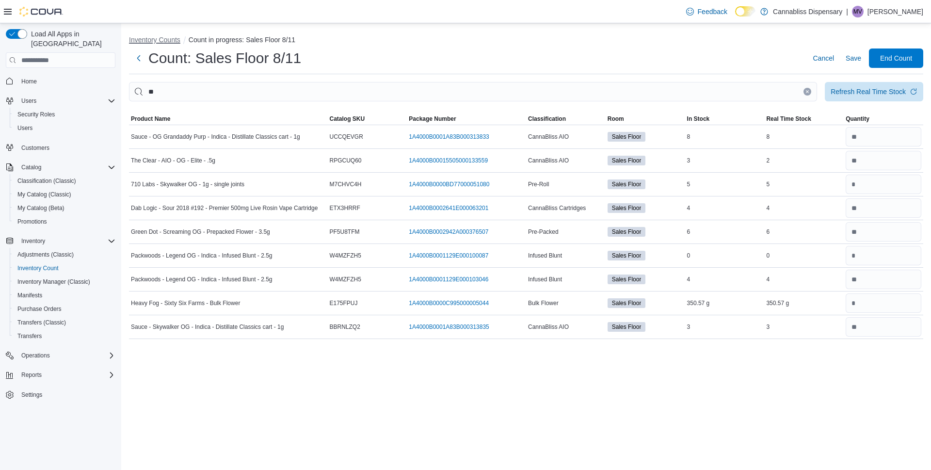
click at [147, 42] on button "Inventory Counts" at bounding box center [154, 40] width 51 height 8
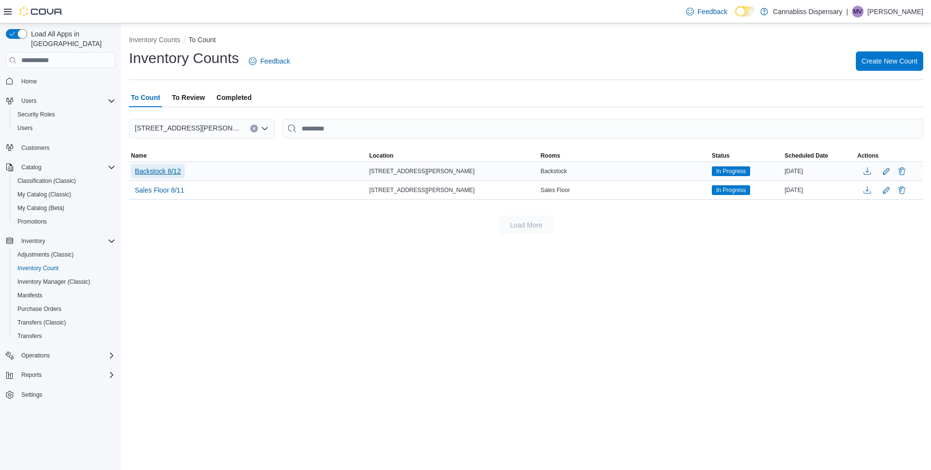
click at [166, 173] on span "Backstock 8/12" at bounding box center [158, 171] width 46 height 10
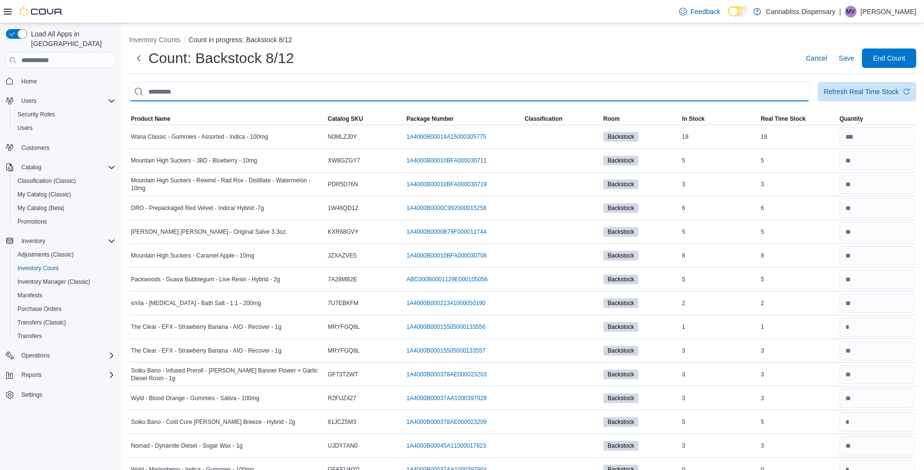
click at [246, 91] on input "This is a search bar. After typing your query, hit enter to filter the results …" at bounding box center [469, 91] width 681 height 19
paste input "********"
type input "********"
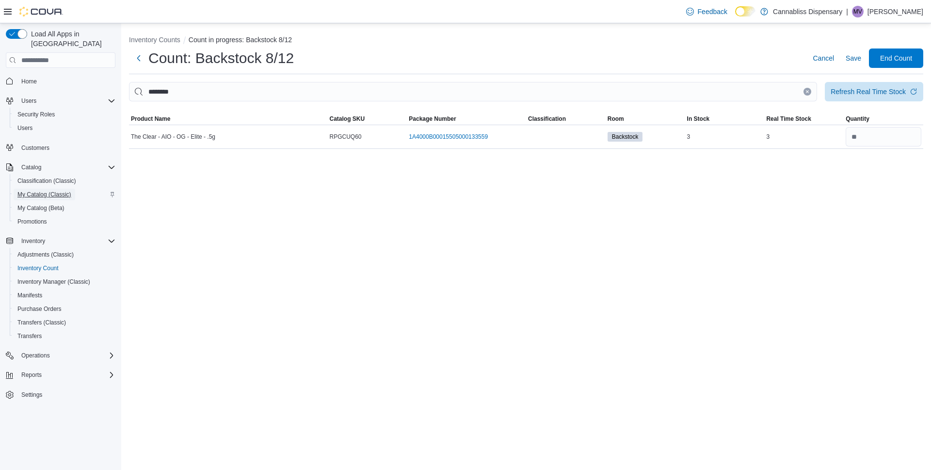
click at [24, 191] on span "My Catalog (Classic)" at bounding box center [44, 195] width 54 height 8
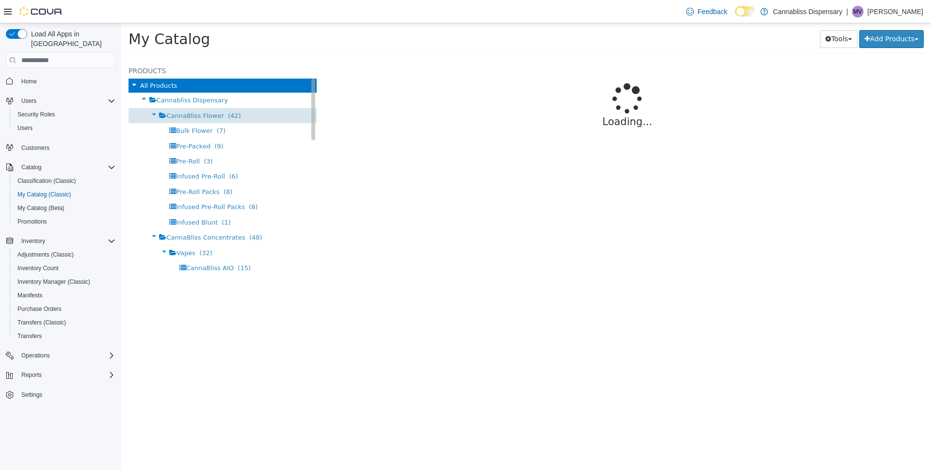
select select "**********"
